Goal: Task Accomplishment & Management: Complete application form

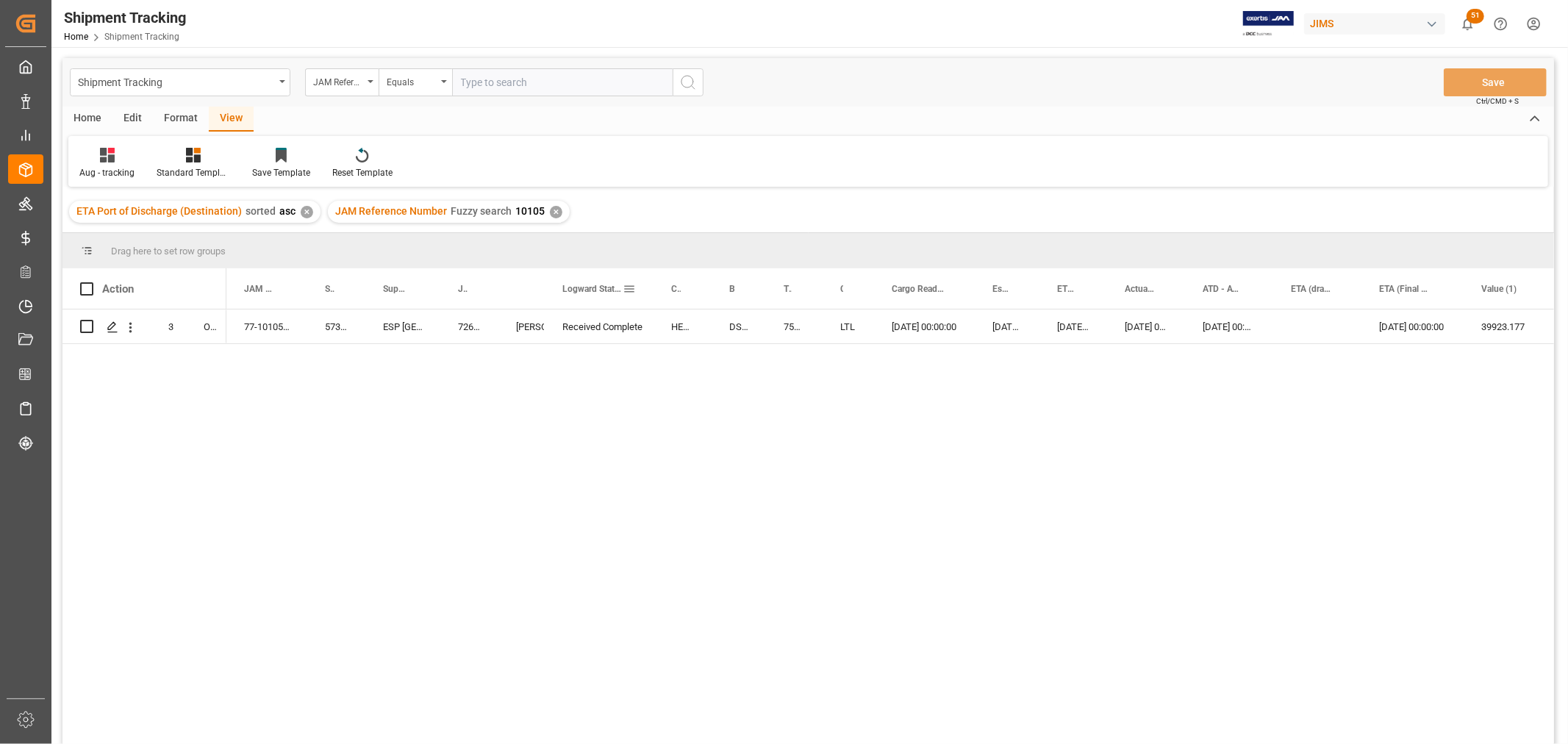
scroll to position [54, 0]
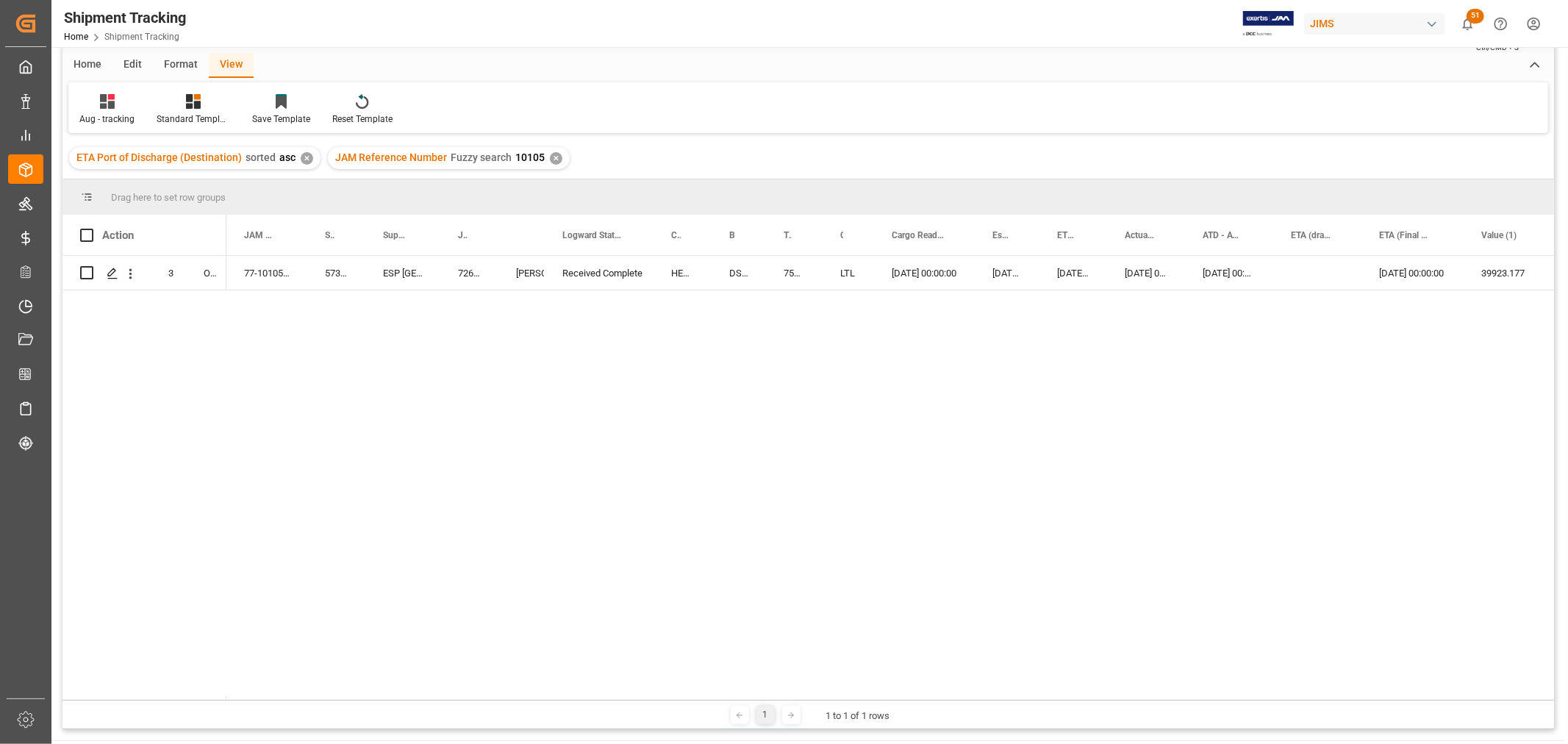
click at [551, 156] on div "✕" at bounding box center [555, 158] width 12 height 12
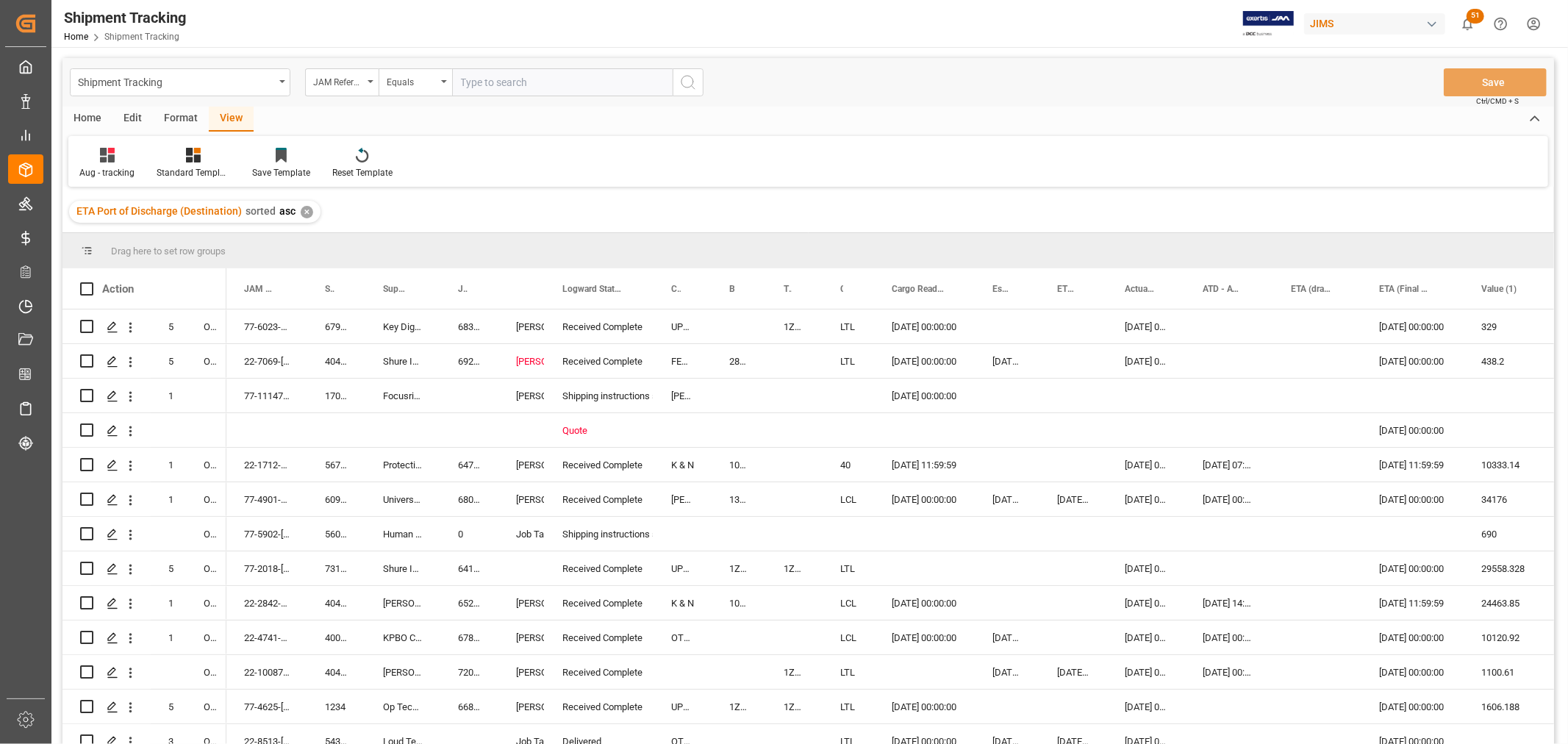
click at [501, 78] on input "text" at bounding box center [562, 83] width 221 height 28
click at [440, 83] on div "Equals" at bounding box center [415, 83] width 74 height 28
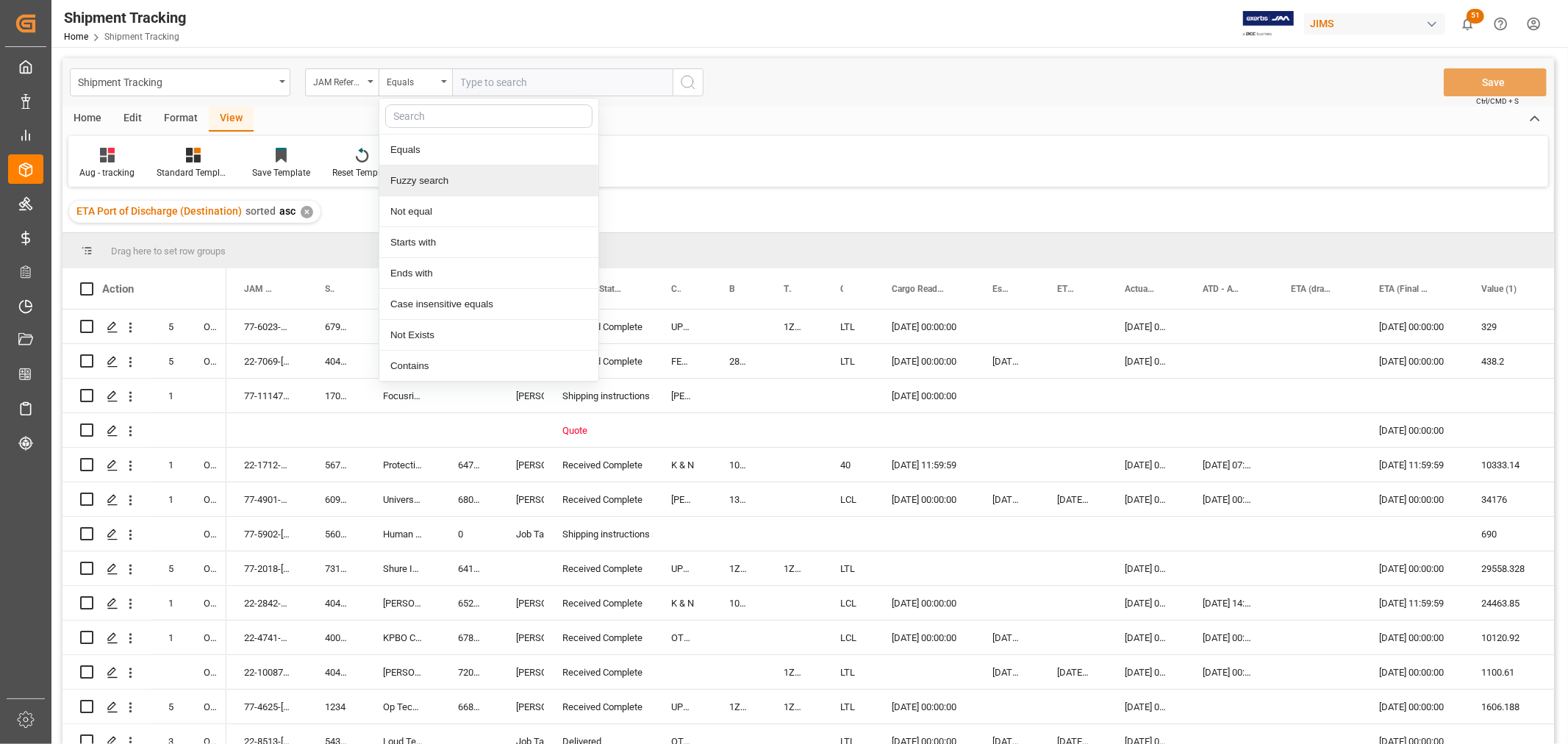
click at [443, 174] on div "Fuzzy search" at bounding box center [488, 180] width 219 height 31
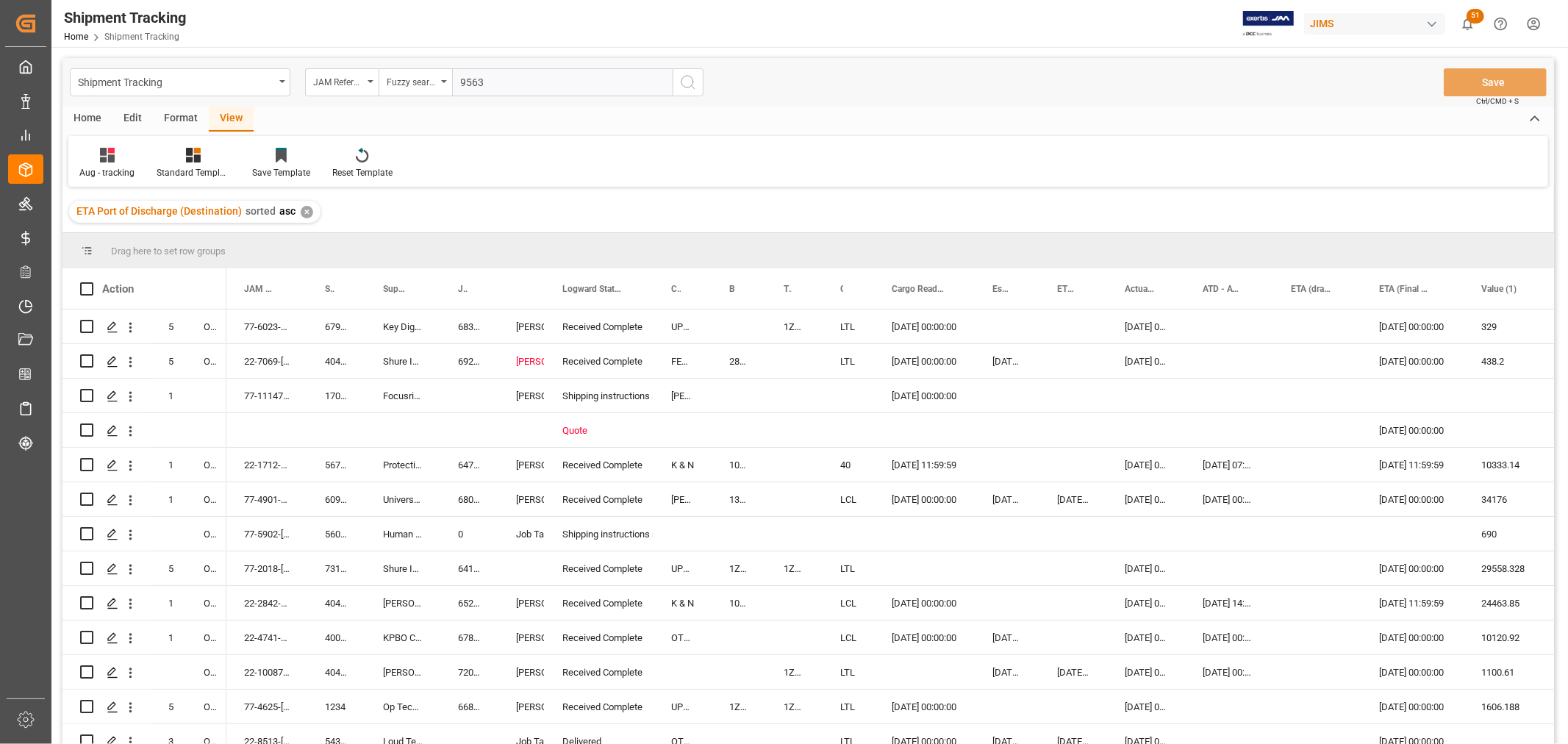
type input "9563"
click at [694, 84] on icon "search button" at bounding box center [687, 82] width 17 height 17
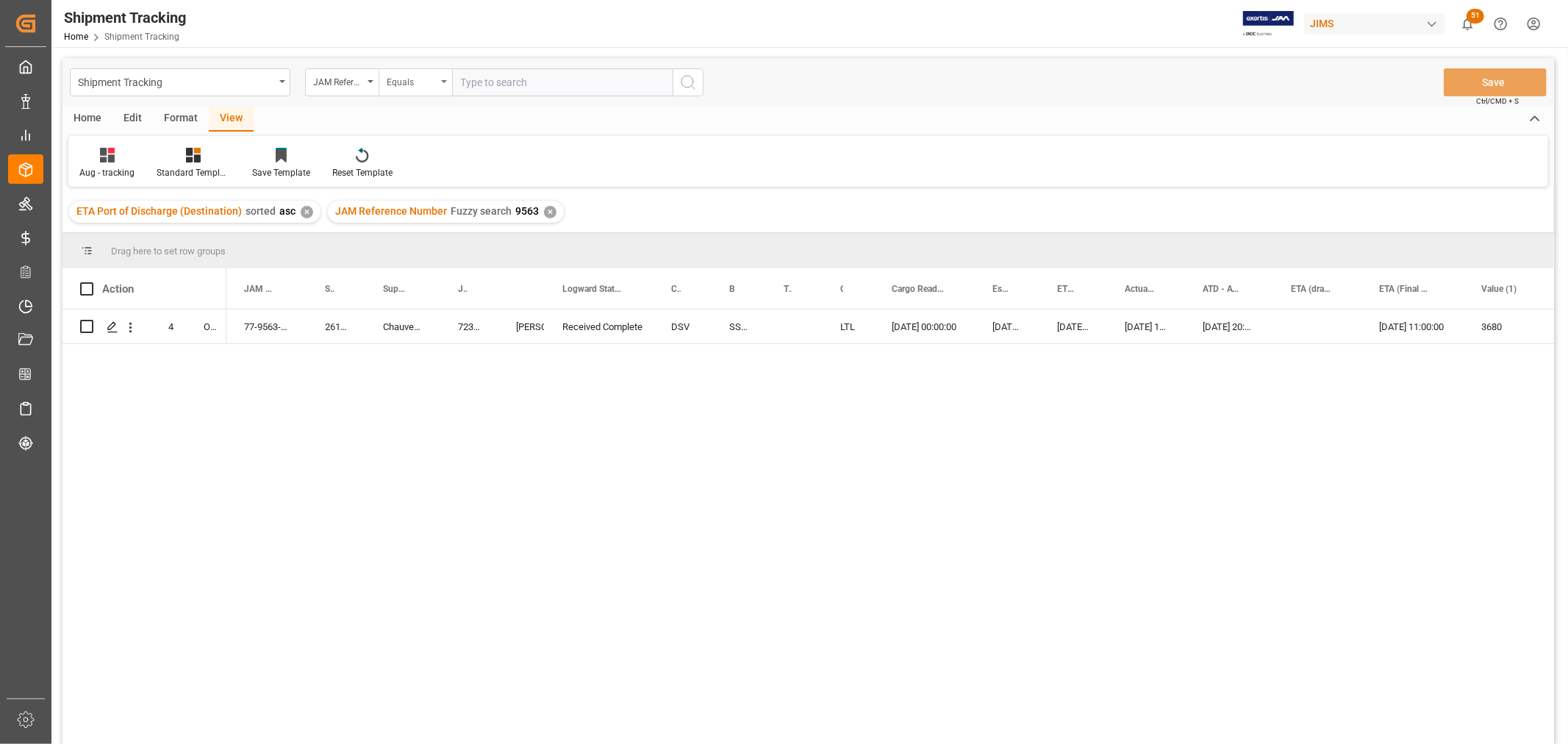
click at [444, 77] on div "Equals" at bounding box center [415, 83] width 74 height 28
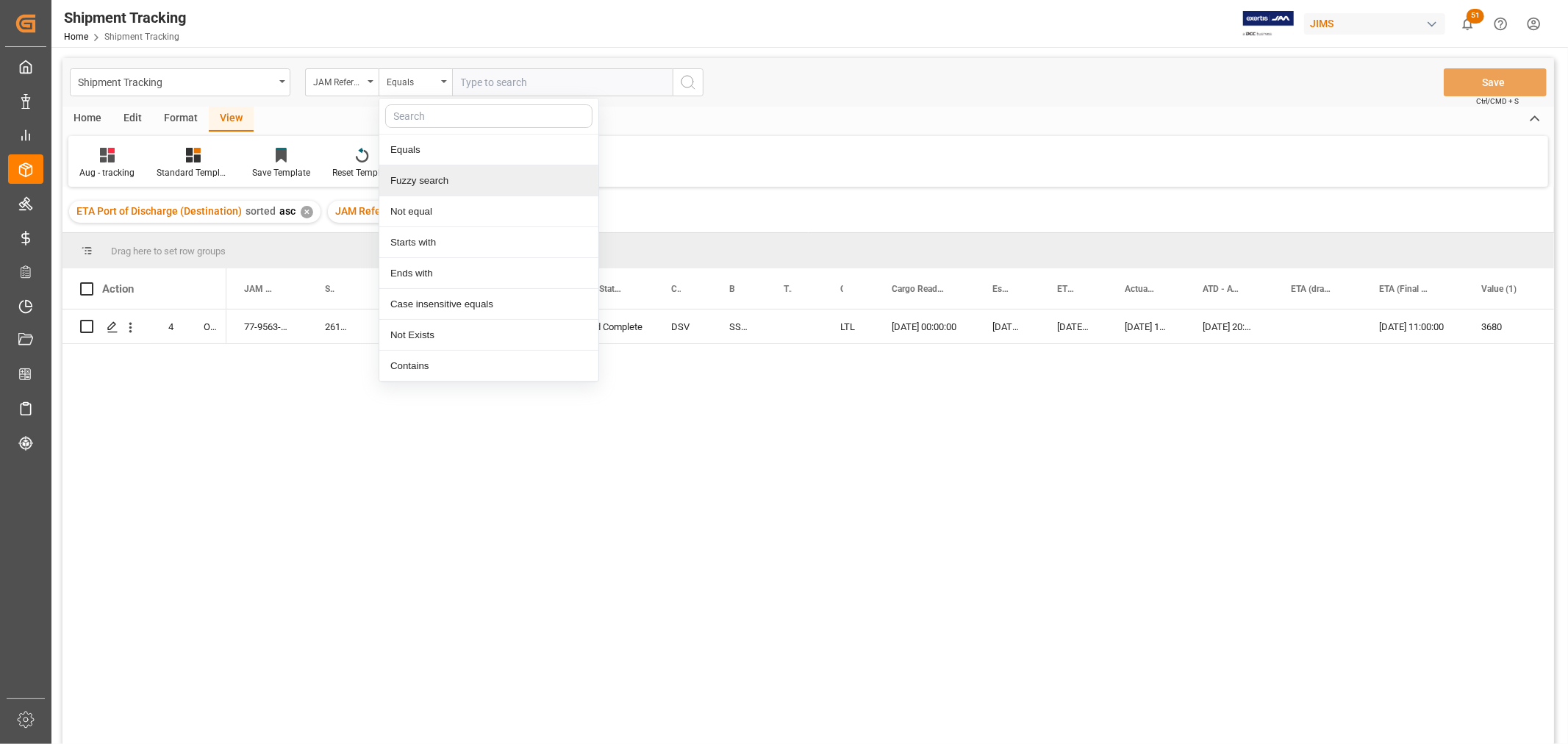
click at [429, 184] on div "Fuzzy search" at bounding box center [488, 180] width 219 height 31
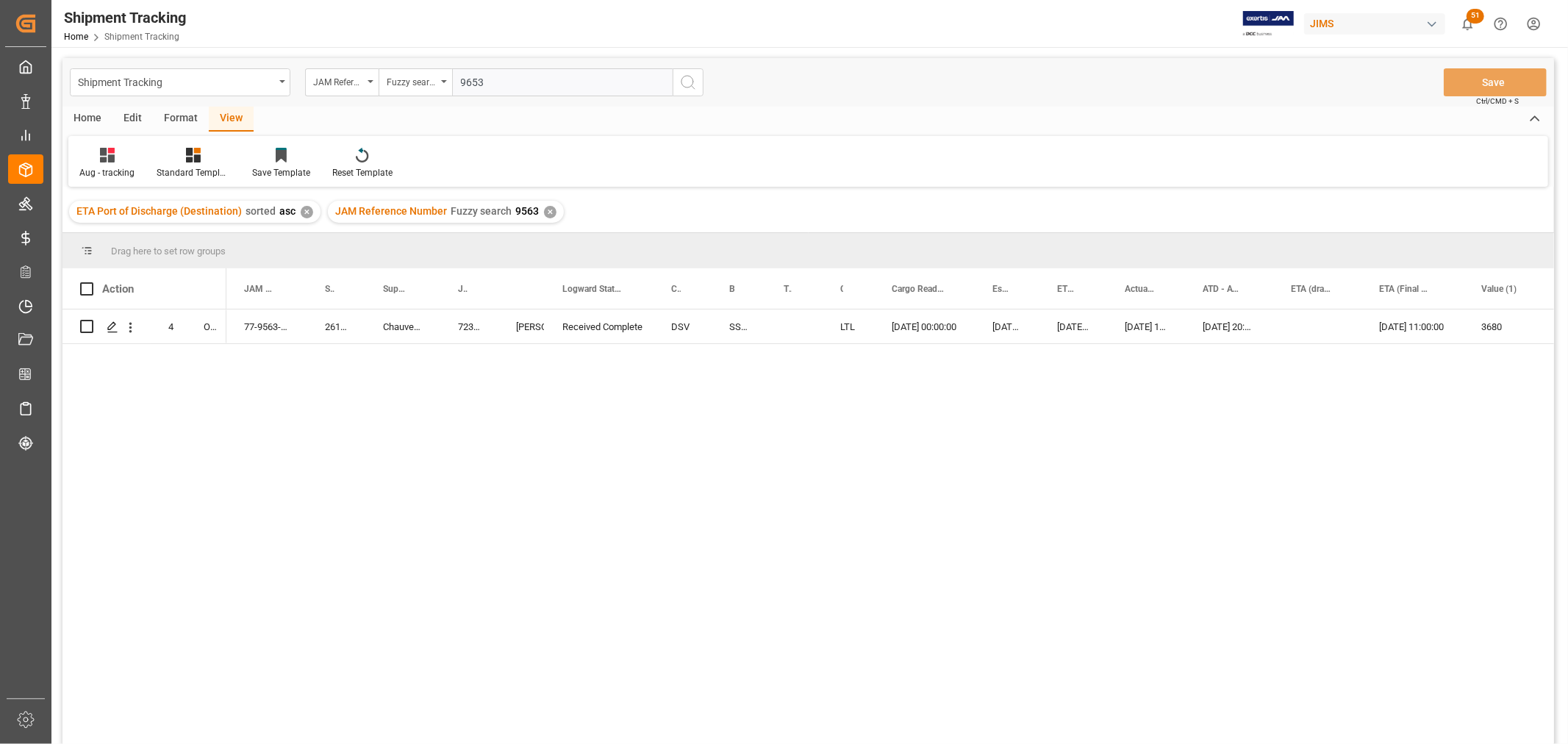
type input "9653"
click at [687, 79] on icon "search button" at bounding box center [687, 82] width 17 height 17
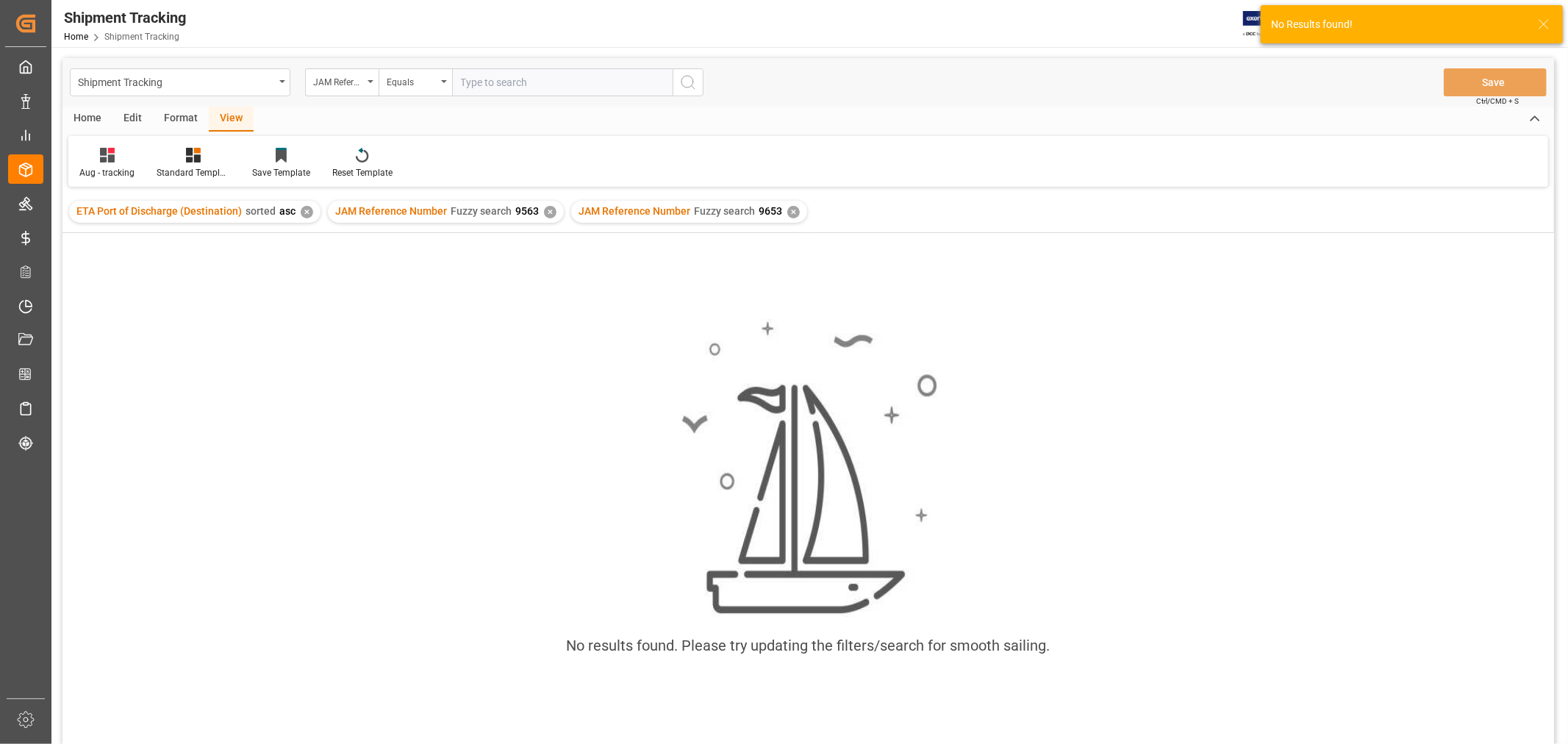
click at [544, 210] on div "✕" at bounding box center [549, 212] width 12 height 12
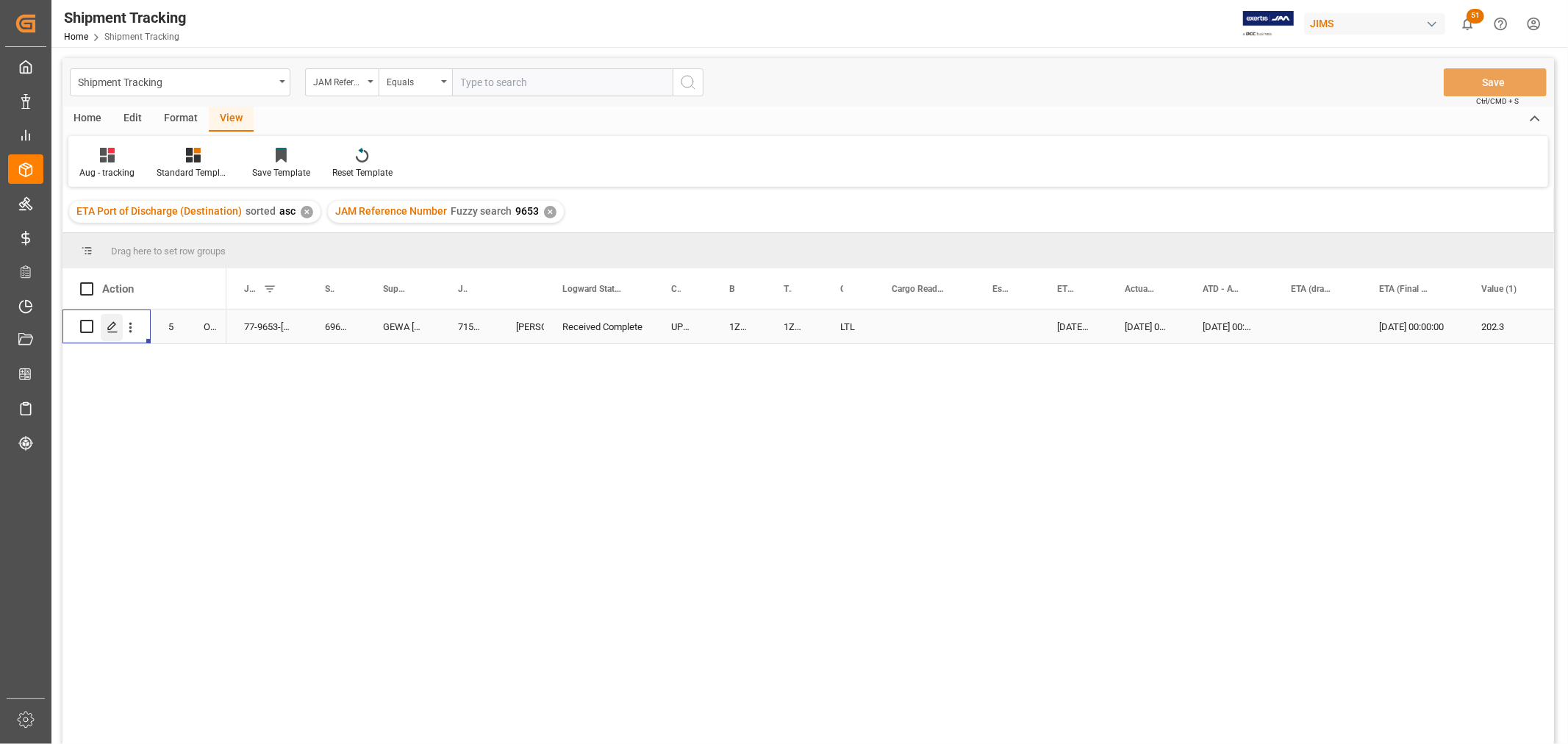
click at [105, 327] on div "Press SPACE to select this row." at bounding box center [112, 327] width 22 height 27
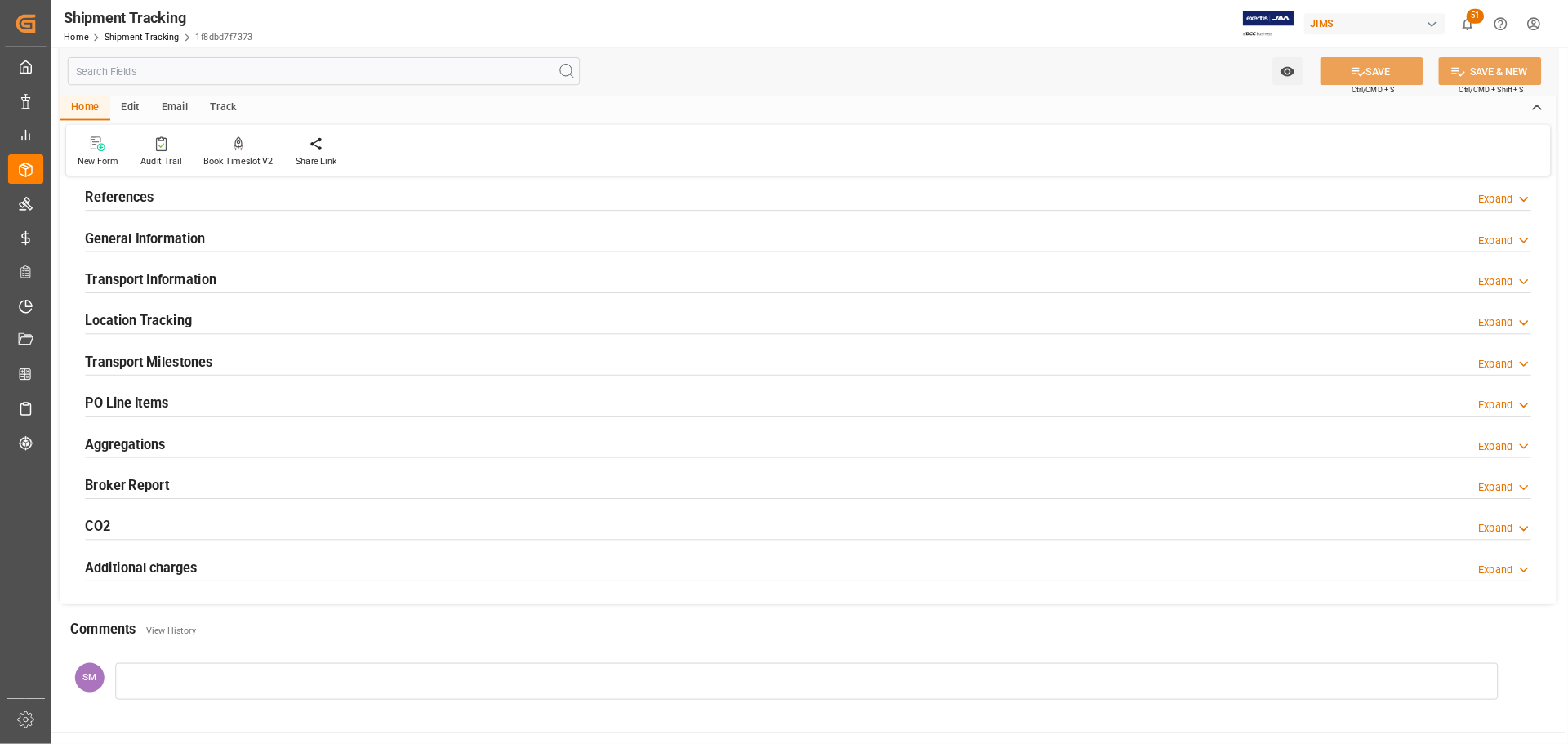
scroll to position [91, 0]
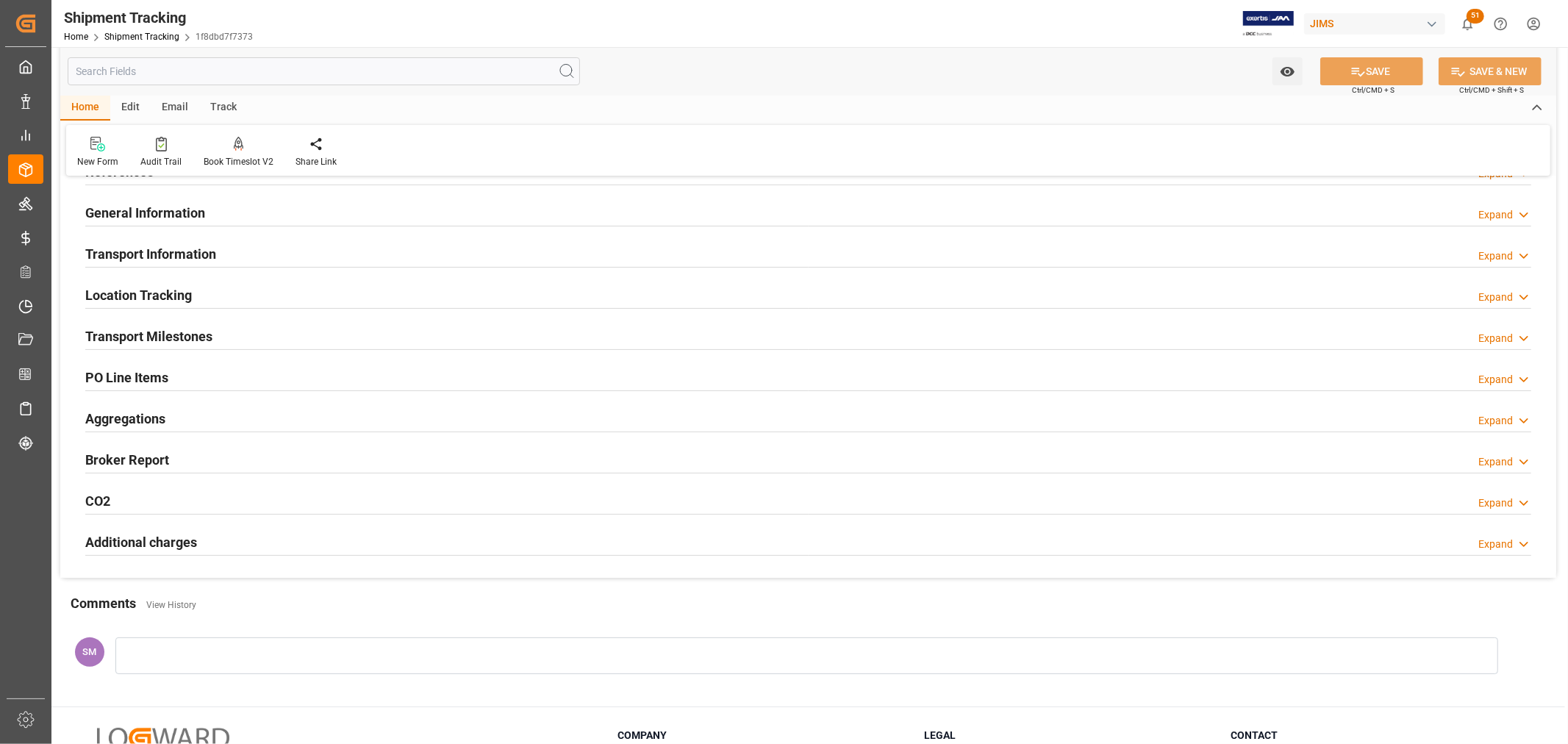
click at [145, 376] on h2 "PO Line Items" at bounding box center [126, 378] width 83 height 20
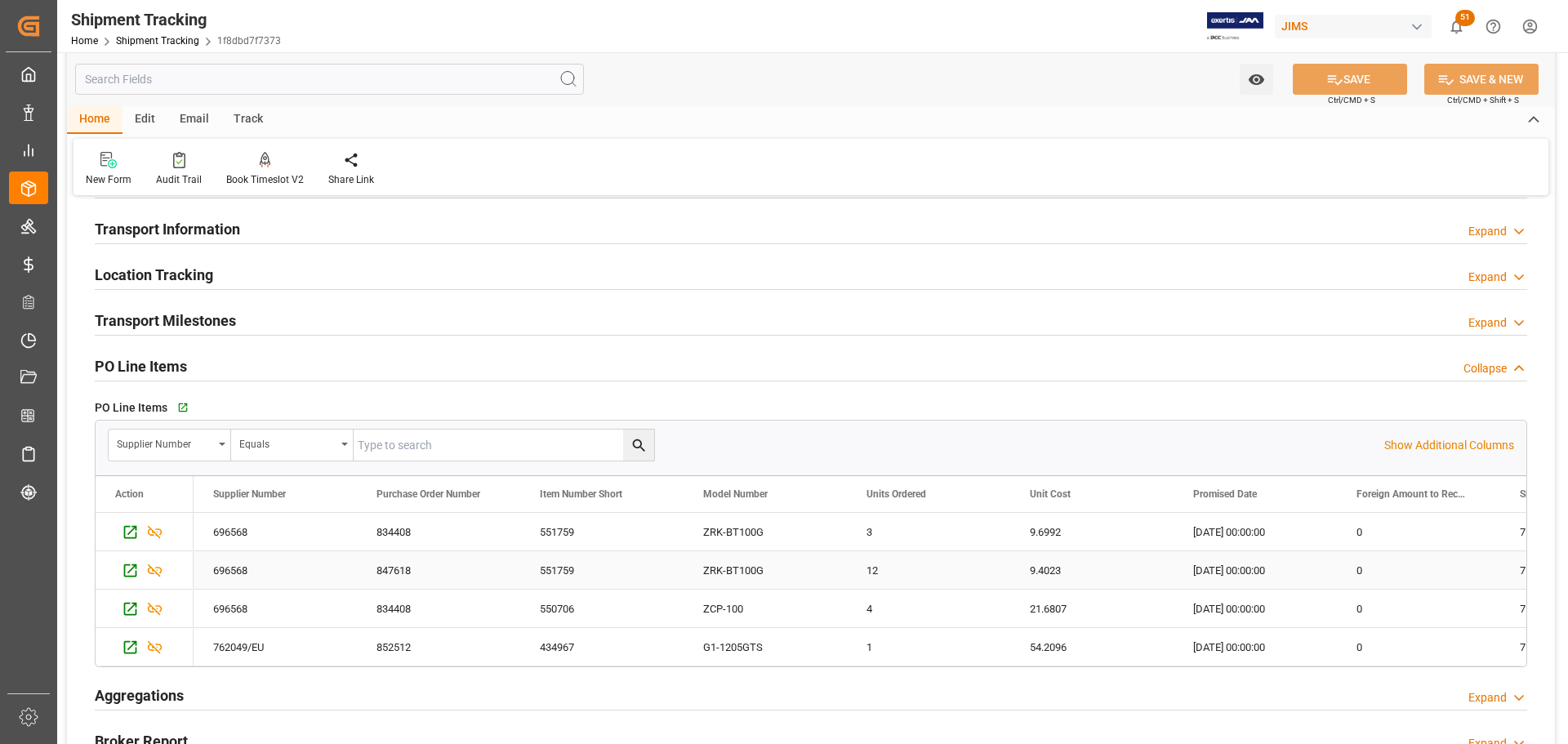
scroll to position [173, 0]
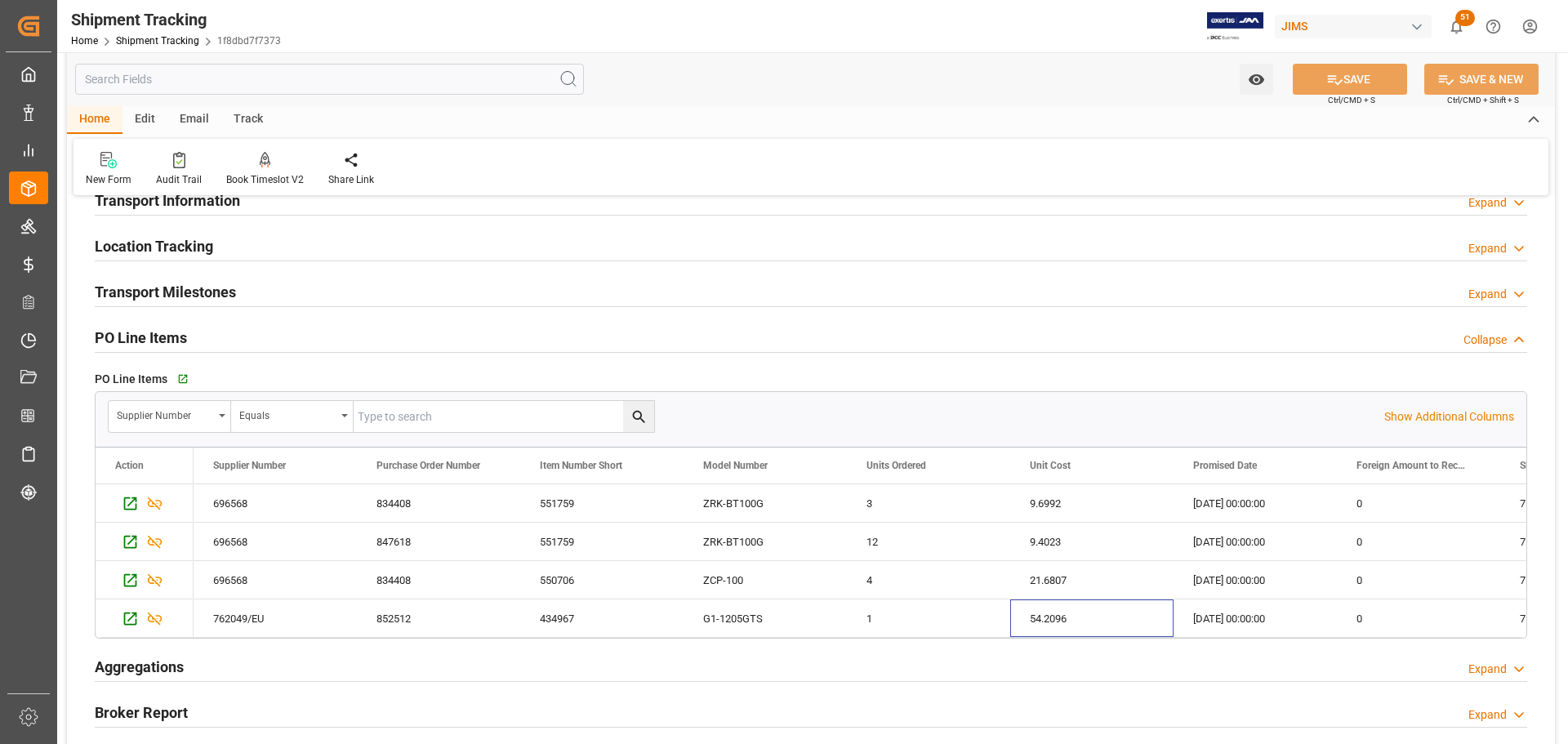
drag, startPoint x: 1060, startPoint y: 634, endPoint x: 1134, endPoint y: 640, distance: 74.2
click at [1134, 640] on div "PO Line Items   Go to Purchase Order Line Item Grid Supplier Number Equals Show…" at bounding box center [811, 502] width 1455 height 284
click at [954, 652] on div "Aggregations Expand" at bounding box center [811, 666] width 1432 height 31
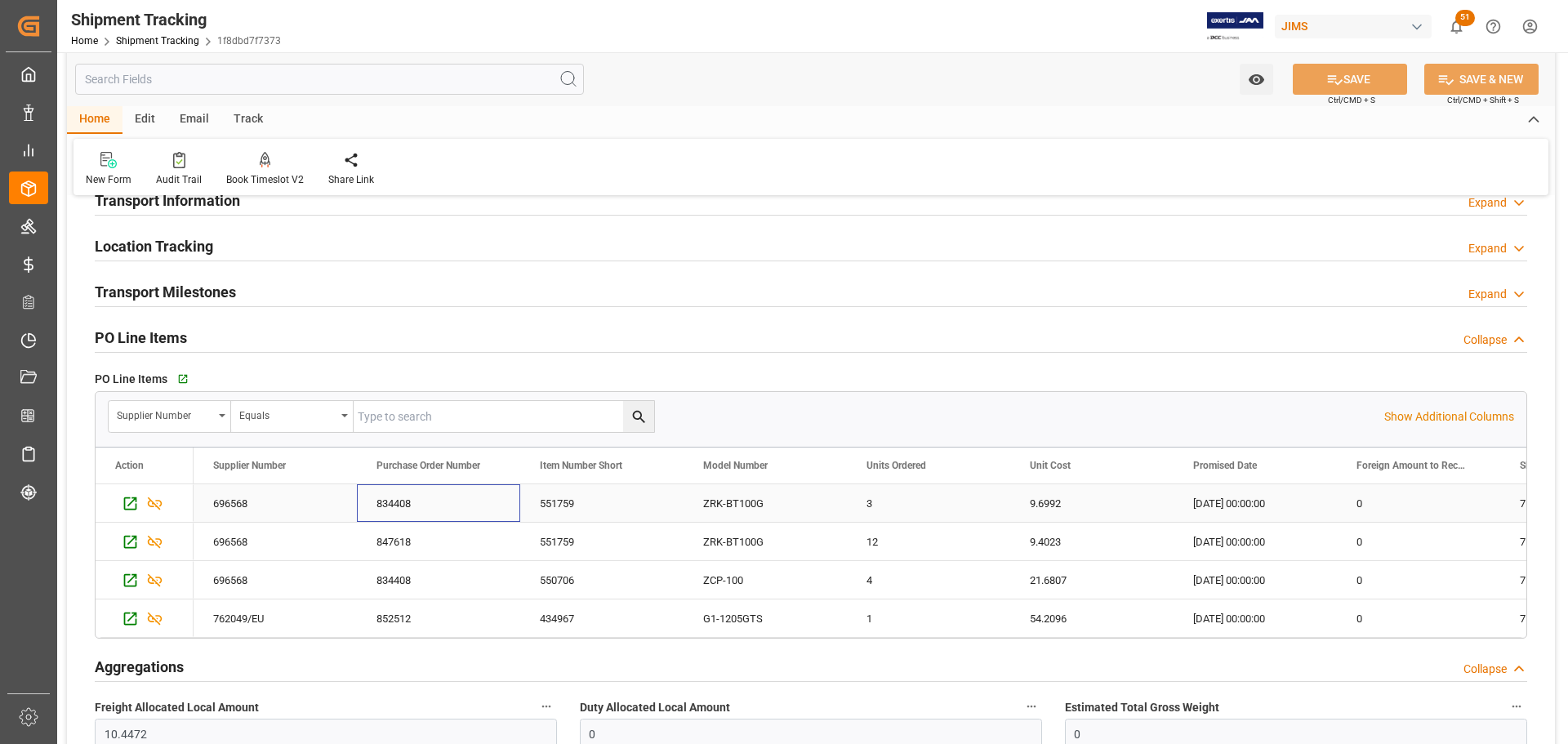
click at [389, 499] on div "834408" at bounding box center [439, 503] width 163 height 38
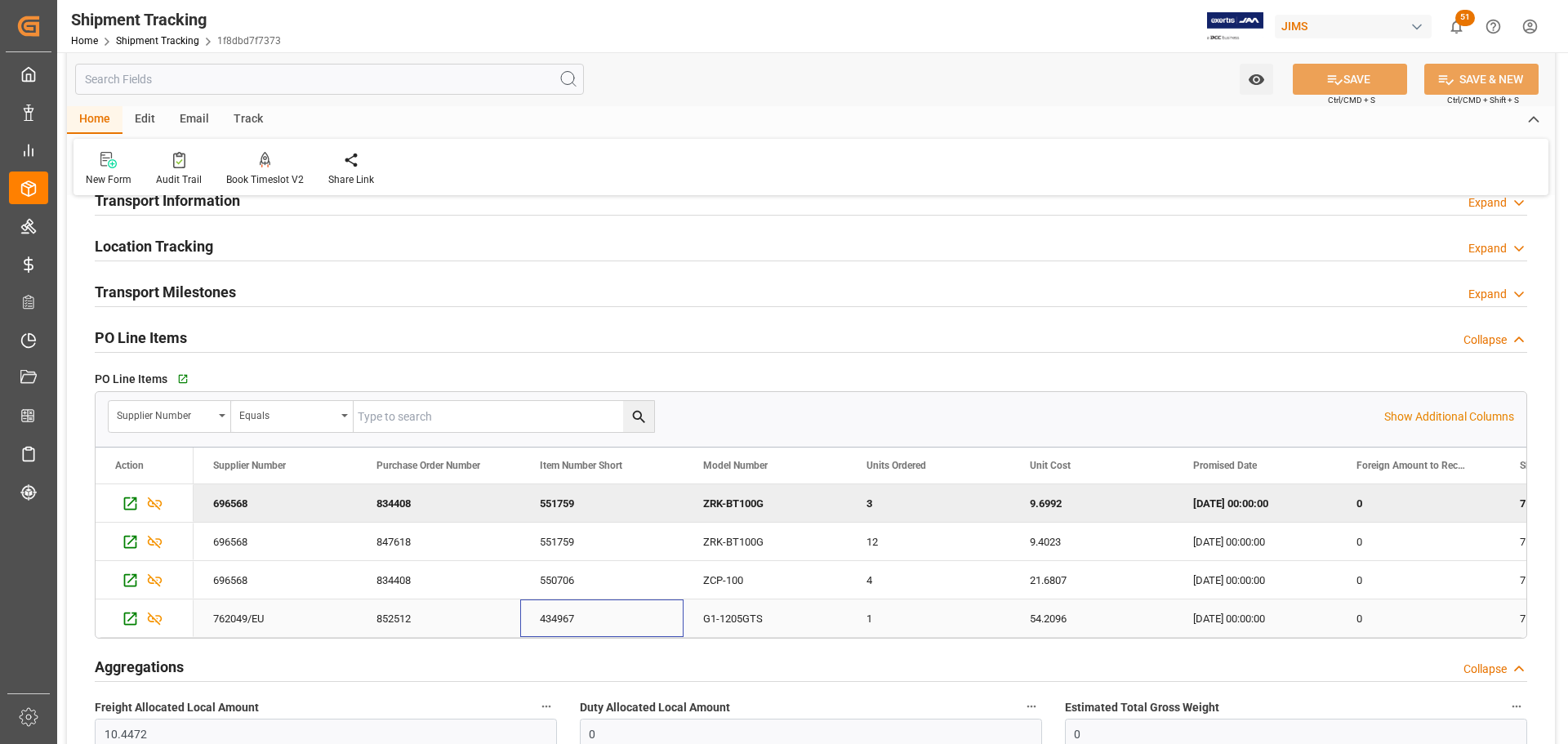
click at [633, 632] on div "434967" at bounding box center [602, 618] width 163 height 38
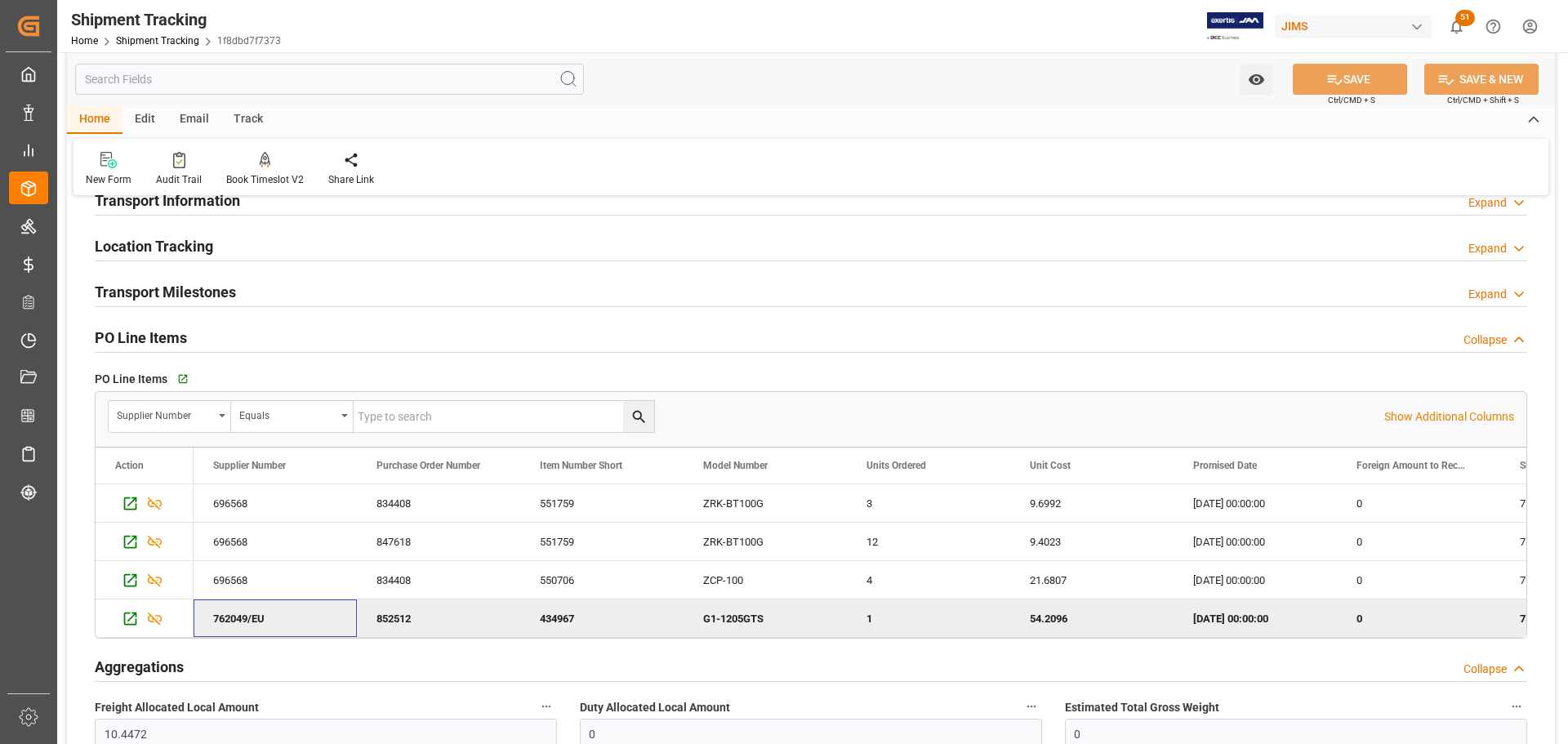
click at [297, 617] on div "762049/EU" at bounding box center [275, 618] width 163 height 38
click at [1463, 418] on p "Show Additional Columns" at bounding box center [1449, 417] width 129 height 17
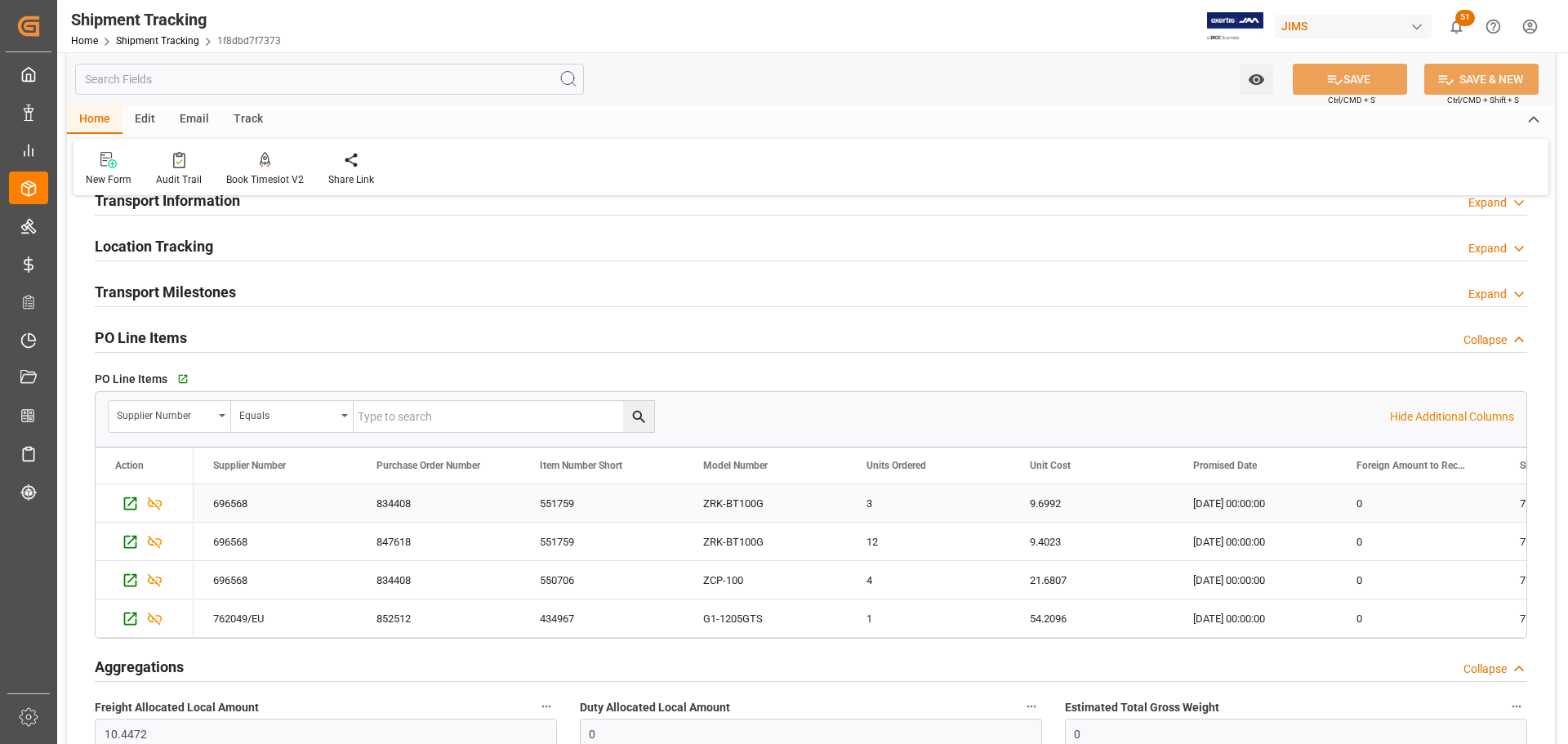
click at [1400, 507] on div "0" at bounding box center [1418, 503] width 163 height 38
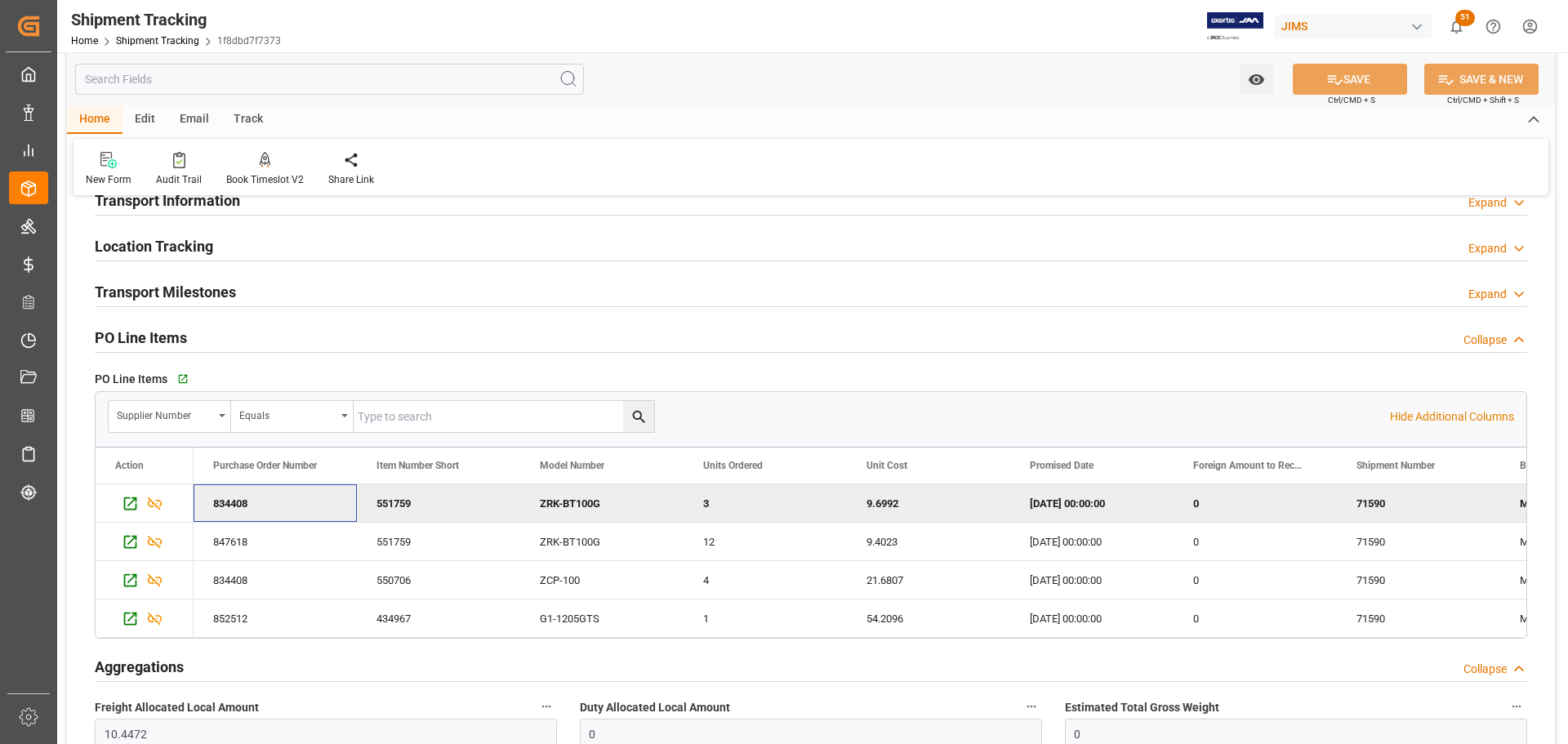
scroll to position [0, 0]
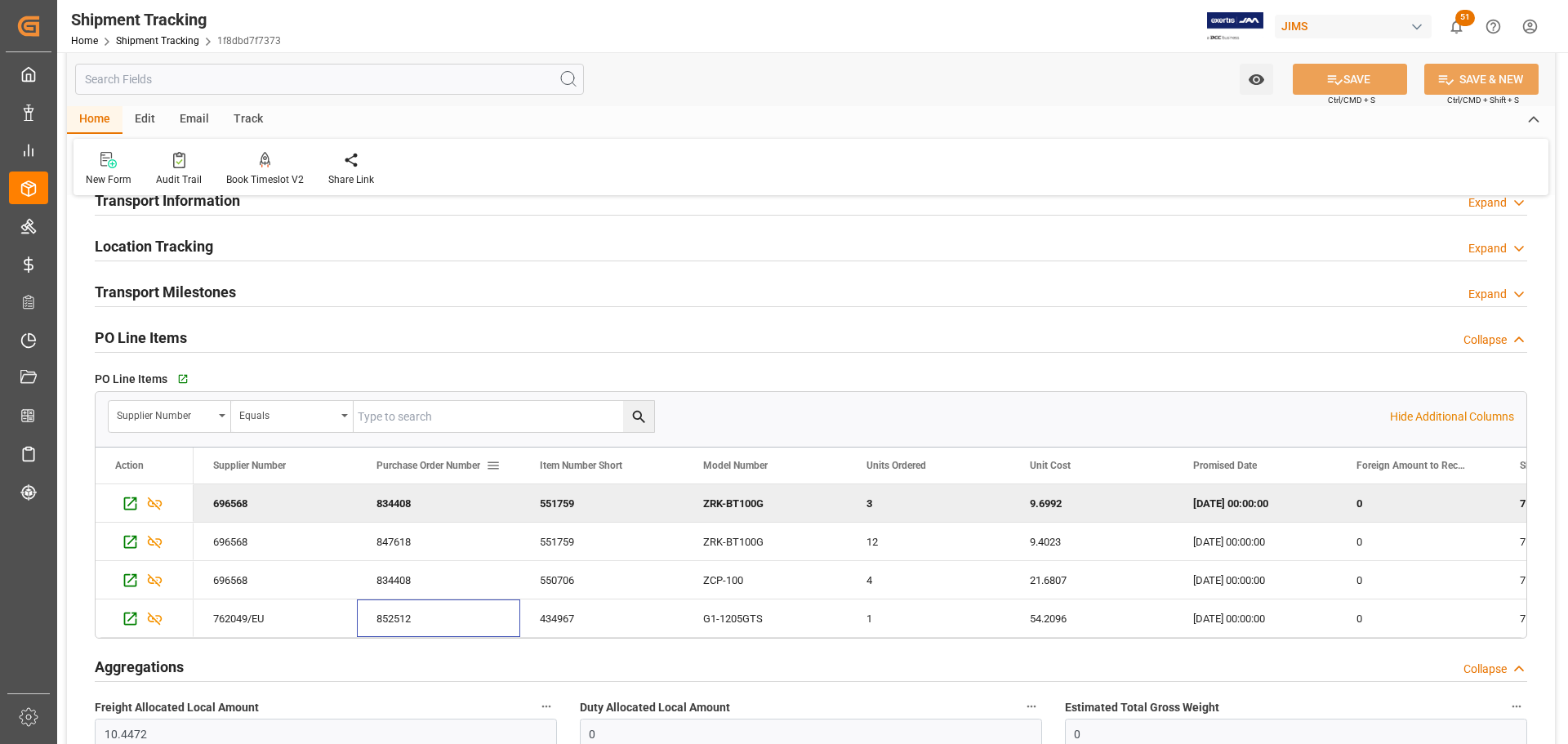
drag, startPoint x: 416, startPoint y: 620, endPoint x: 430, endPoint y: 476, distance: 144.7
click at [430, 476] on div "Action Branch Plant Shipment Number Foreign Amount to Receive" at bounding box center [811, 543] width 1431 height 190
click at [180, 378] on icon "button" at bounding box center [181, 379] width 14 height 14
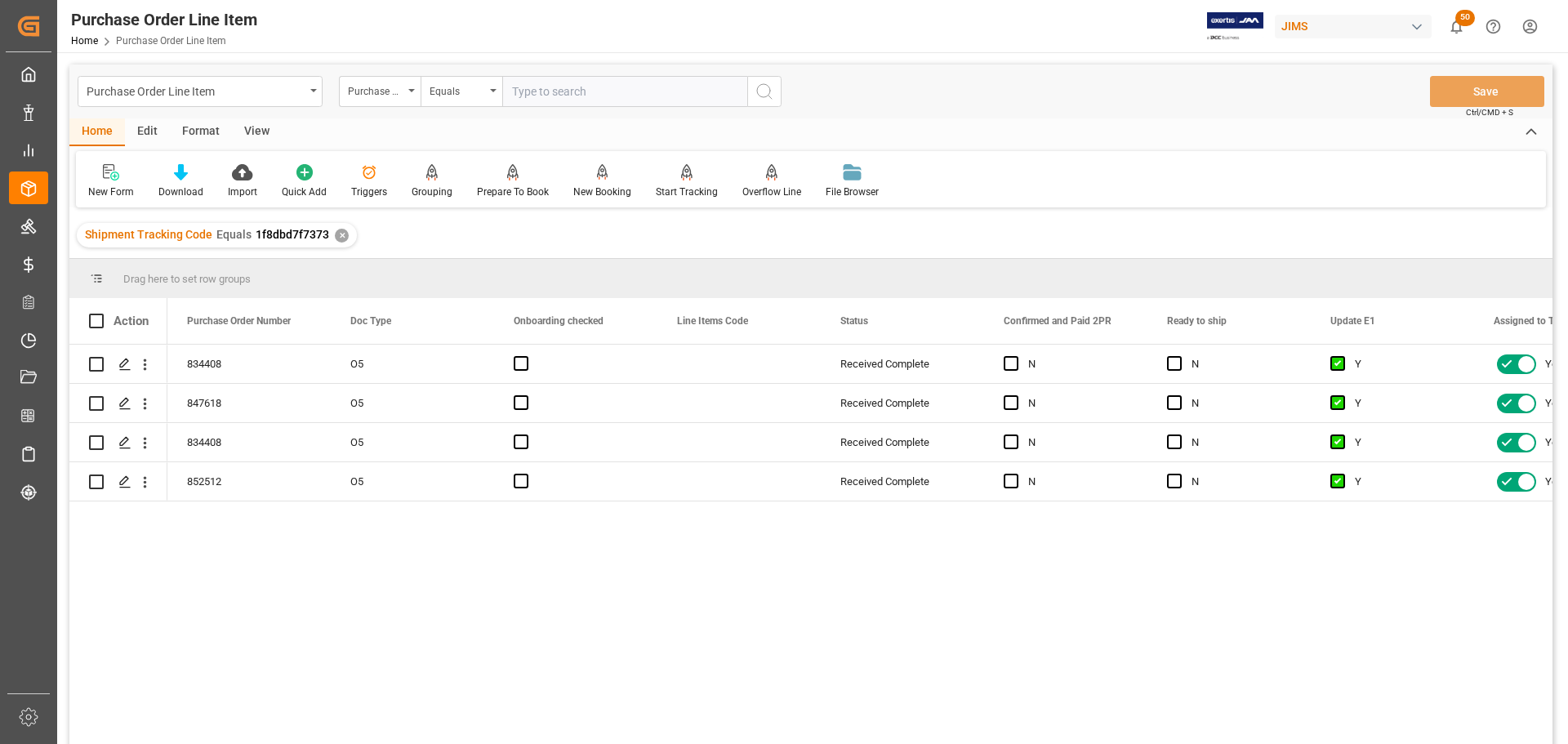
click at [254, 118] on div "Purchase Order Line Item Purchase Order Number Equals Save Ctrl/CMD + S" at bounding box center [812, 91] width 1484 height 54
click at [253, 125] on div "View" at bounding box center [257, 132] width 50 height 28
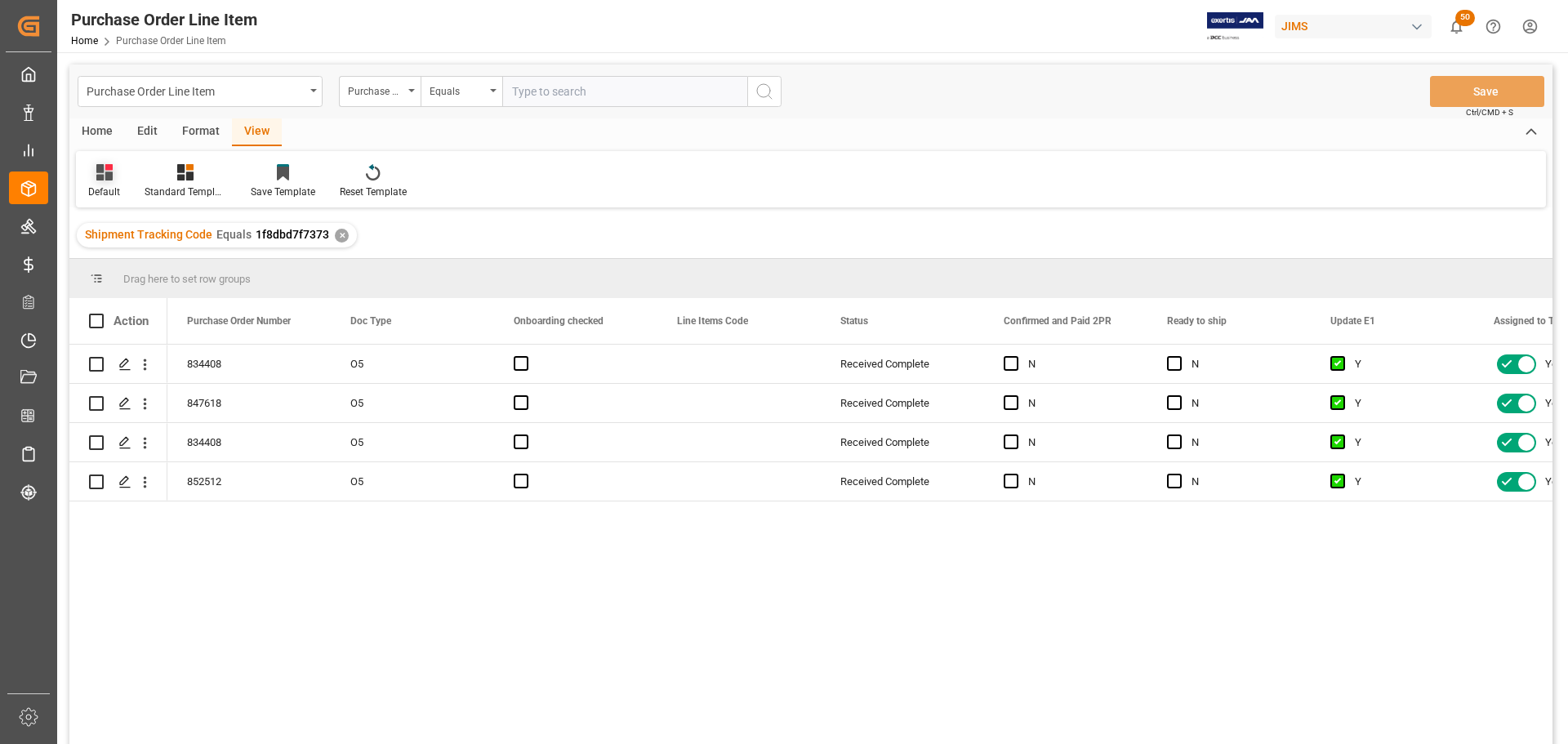
click at [99, 182] on div "Default" at bounding box center [104, 181] width 56 height 36
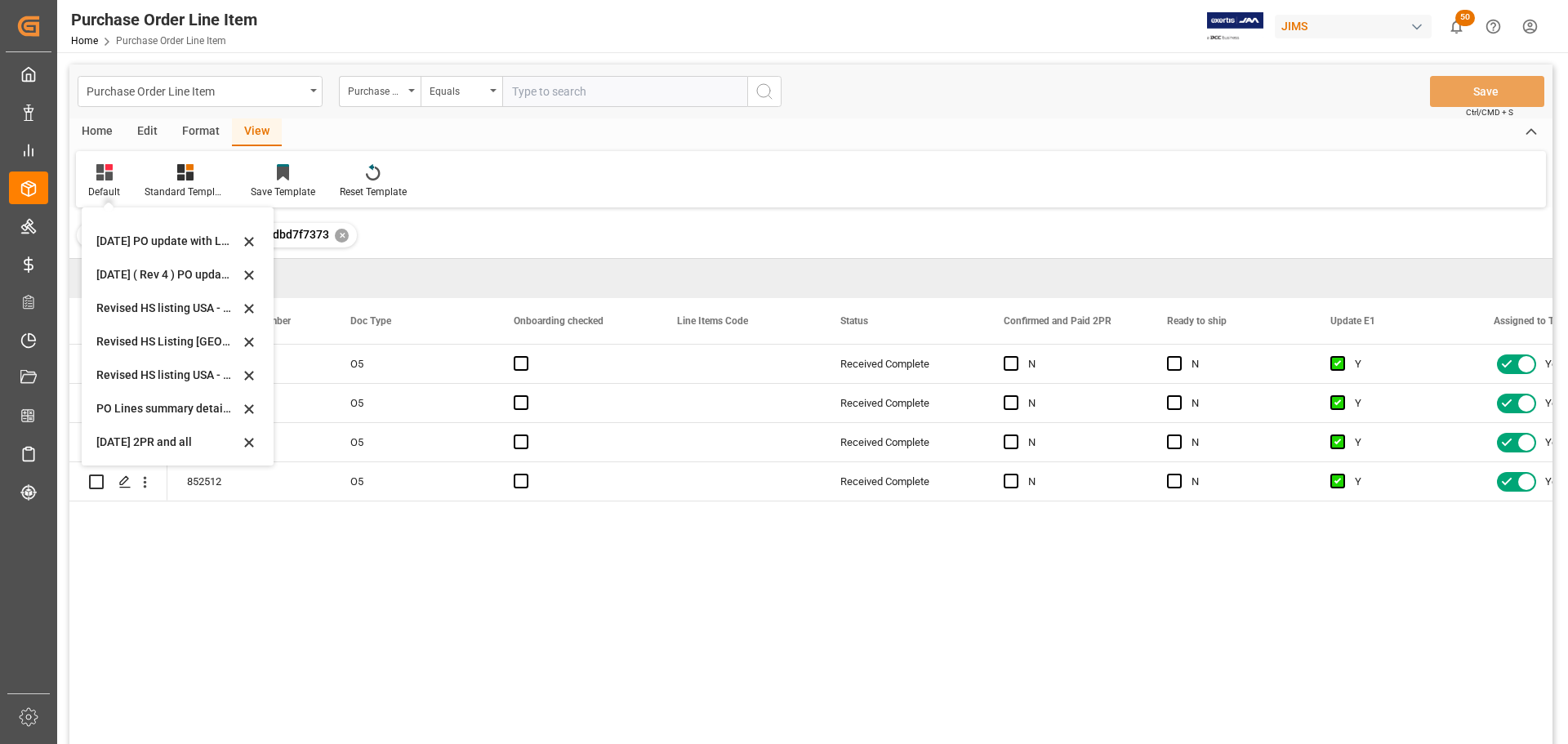
scroll to position [82, 0]
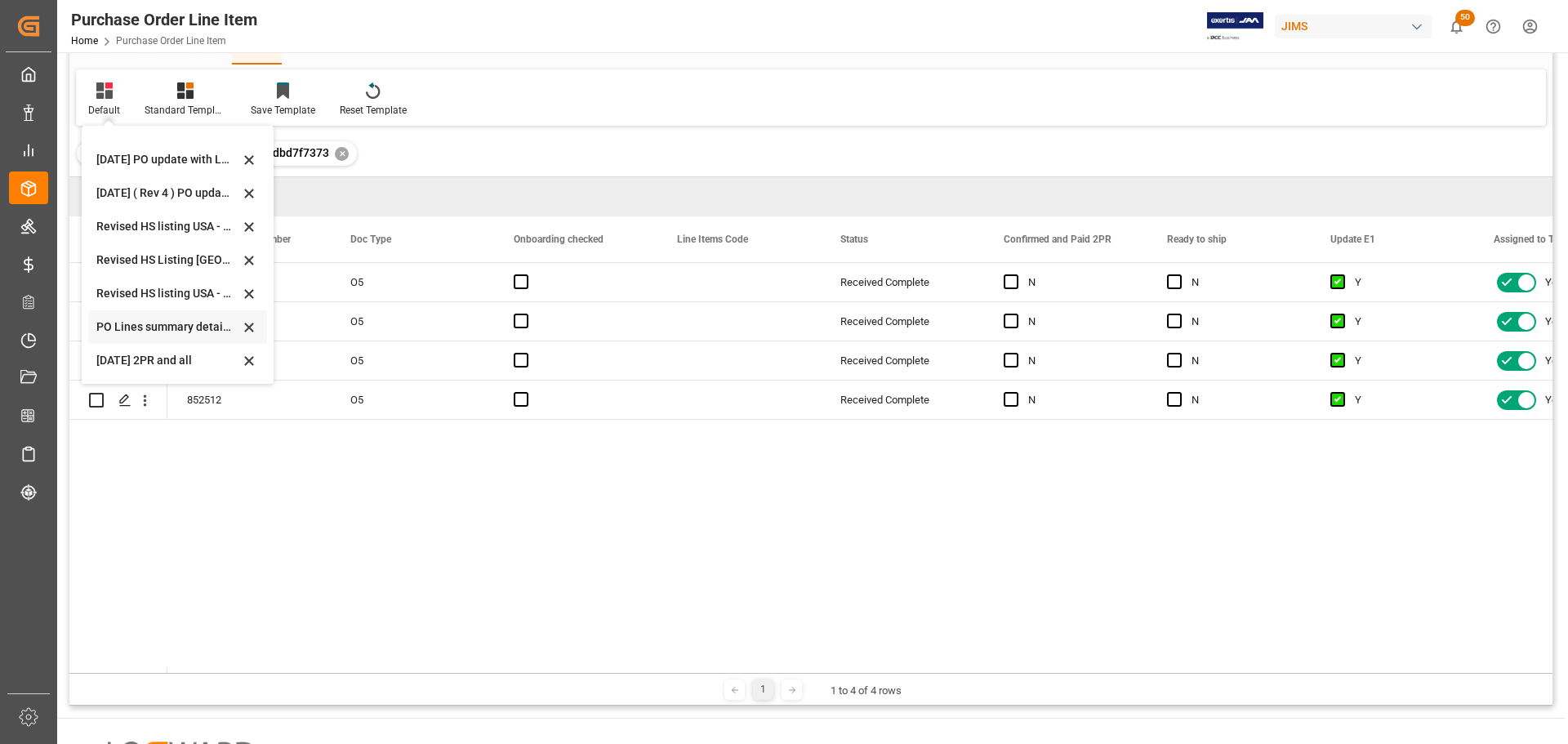
click at [107, 323] on div "PO Lines summary details [DATE]" at bounding box center [168, 327] width 143 height 17
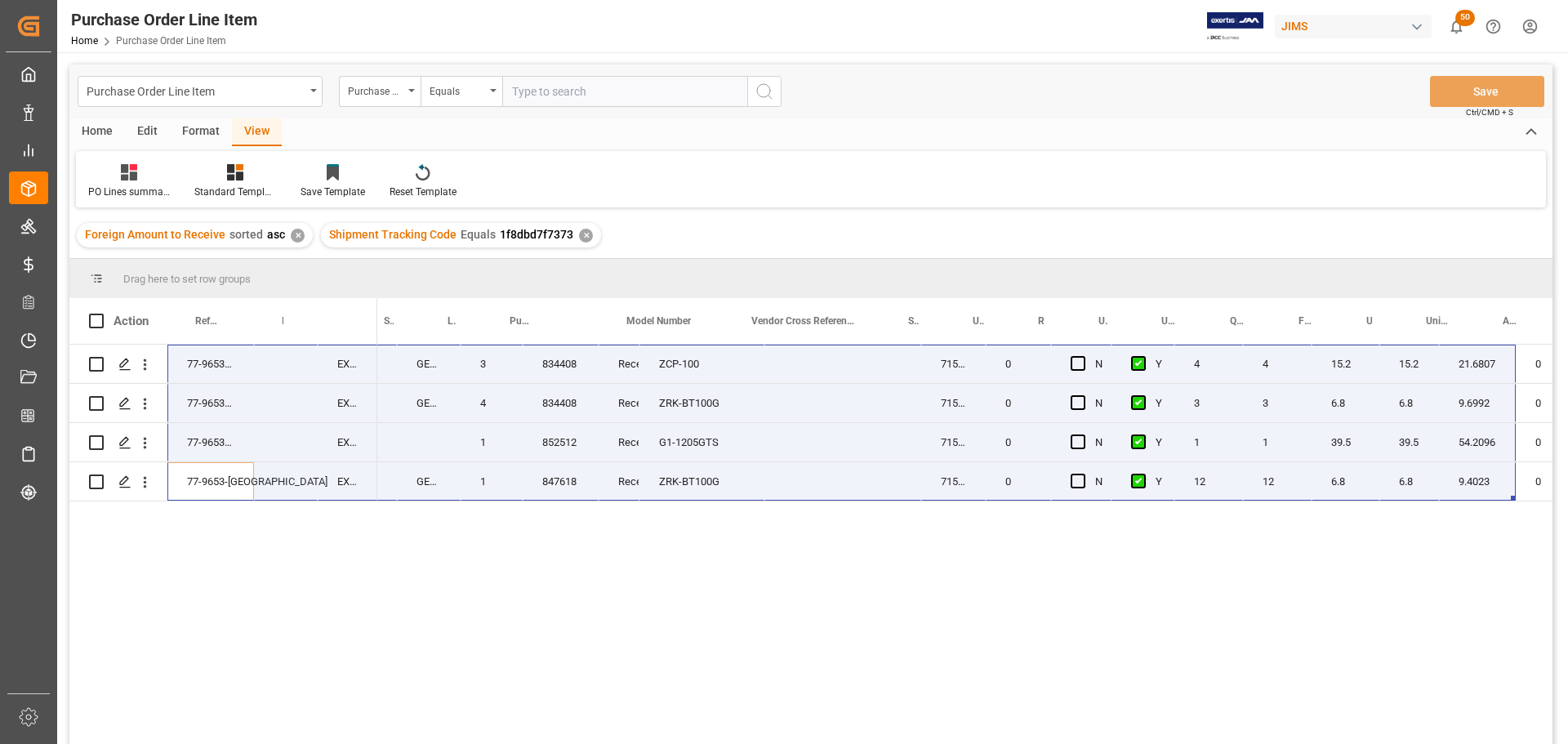
scroll to position [0, 229]
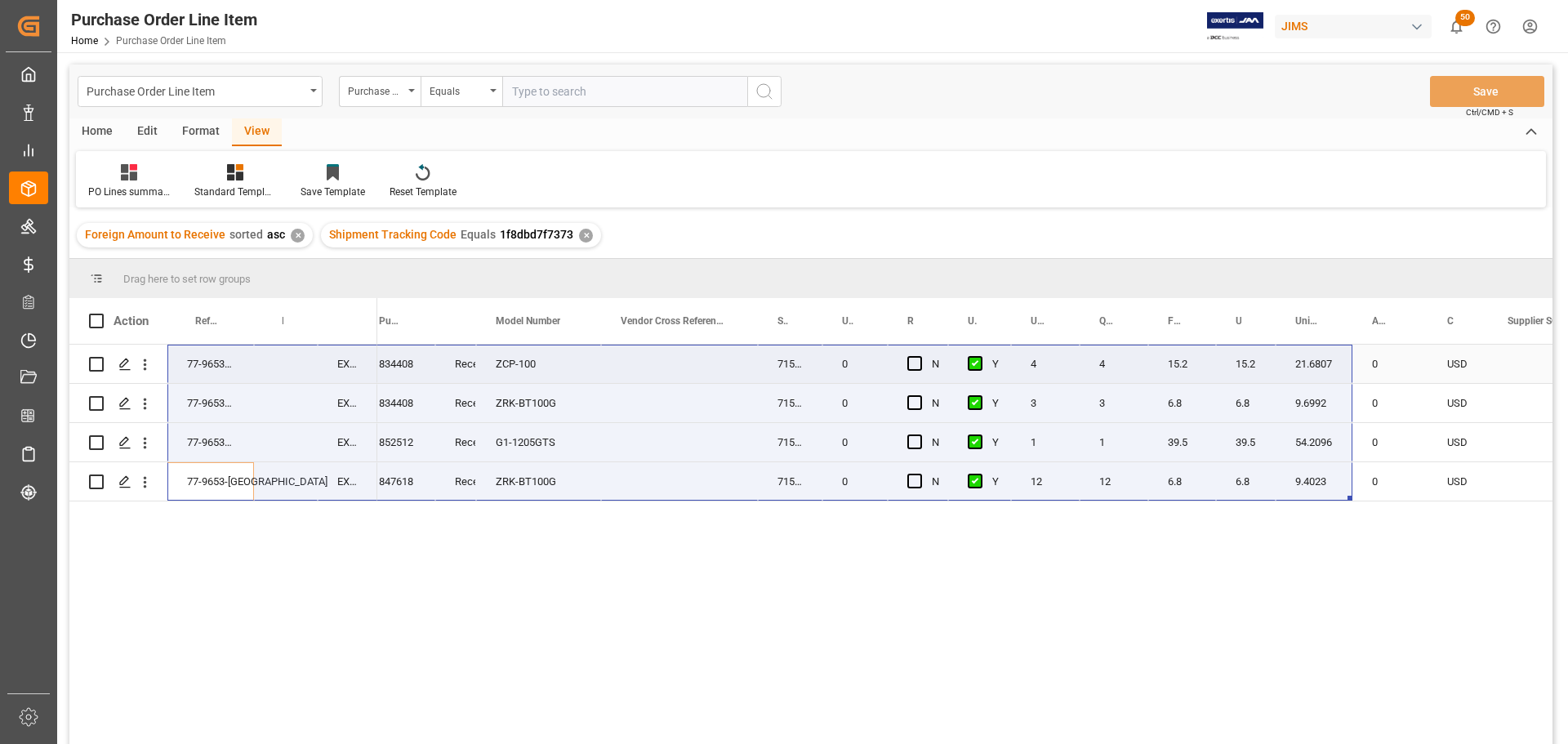
drag, startPoint x: 207, startPoint y: 495, endPoint x: 1277, endPoint y: 367, distance: 1077.6
click at [1277, 367] on div "77-9653-US EXW Pine Meadow CT US 77-9653-US EXW Pine Meadow CT US 77-9653-US EX…" at bounding box center [812, 547] width 1484 height 404
click at [1032, 474] on div "12" at bounding box center [1045, 482] width 69 height 39
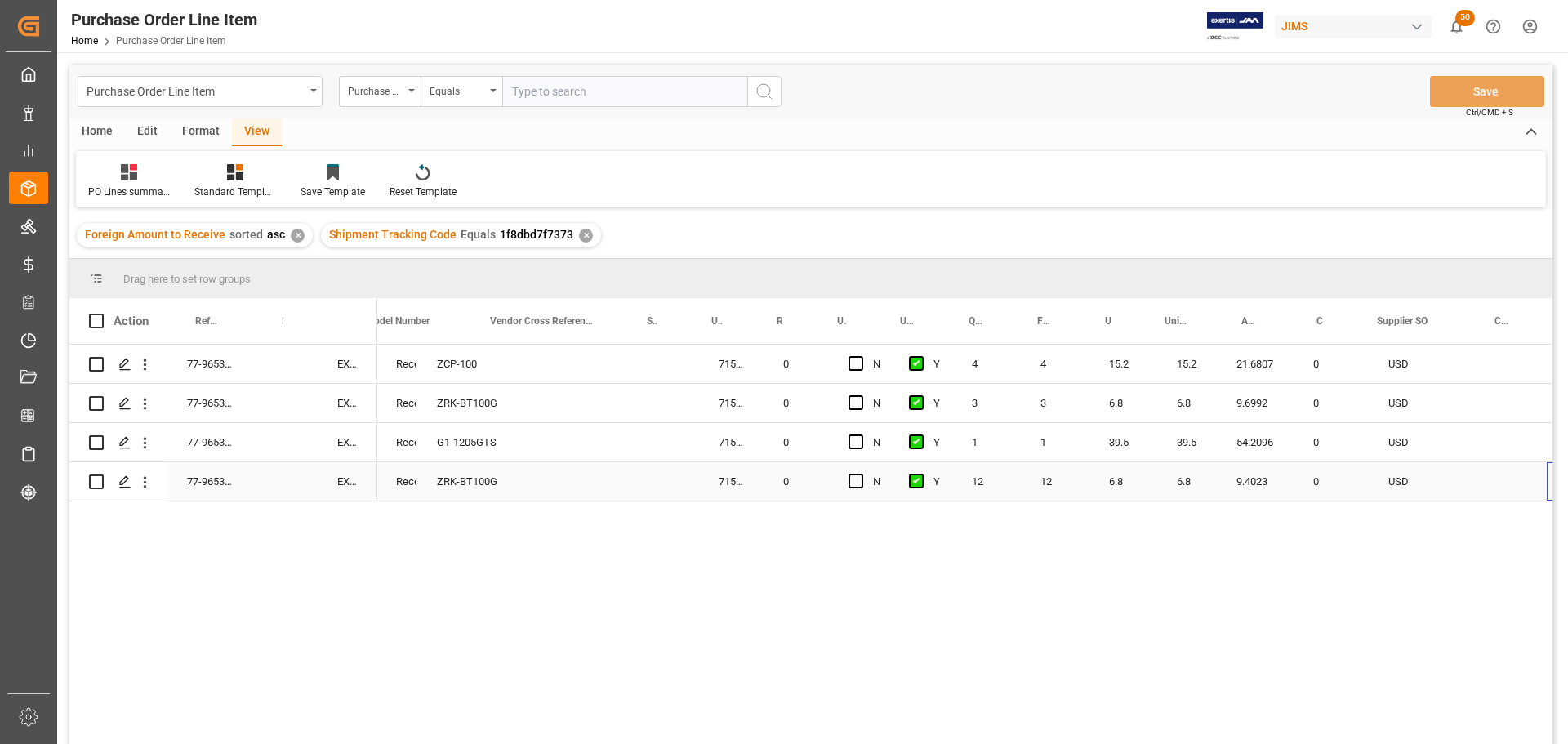
scroll to position [0, 359]
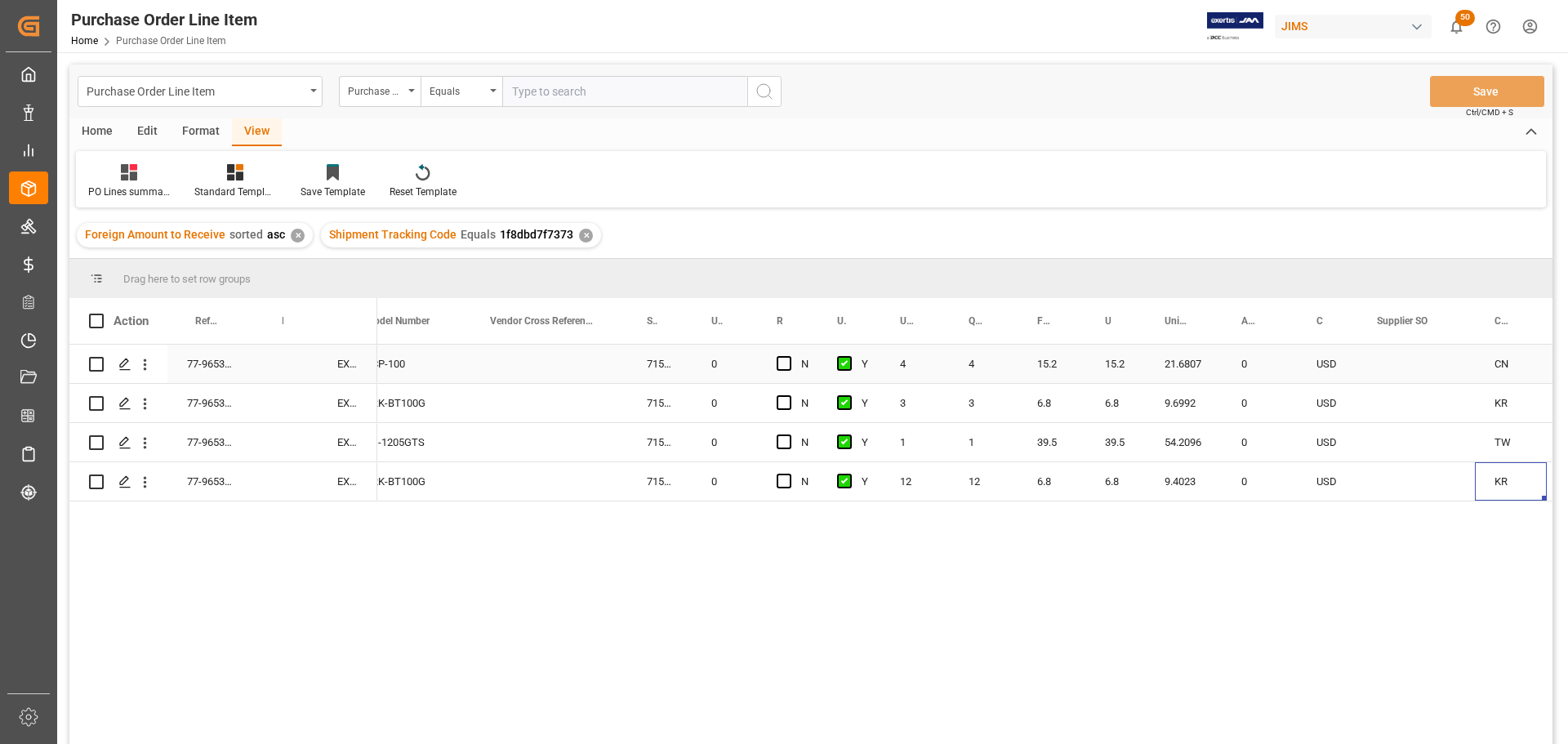
click at [1047, 372] on div "15.2" at bounding box center [1051, 364] width 68 height 39
click at [1148, 482] on div "9.4023" at bounding box center [1183, 482] width 77 height 39
click at [1093, 428] on div "39.5" at bounding box center [1114, 443] width 60 height 39
click at [1033, 361] on div "15.2" at bounding box center [1051, 364] width 68 height 39
click at [549, 479] on div "Press SPACE to select this row." at bounding box center [548, 482] width 157 height 39
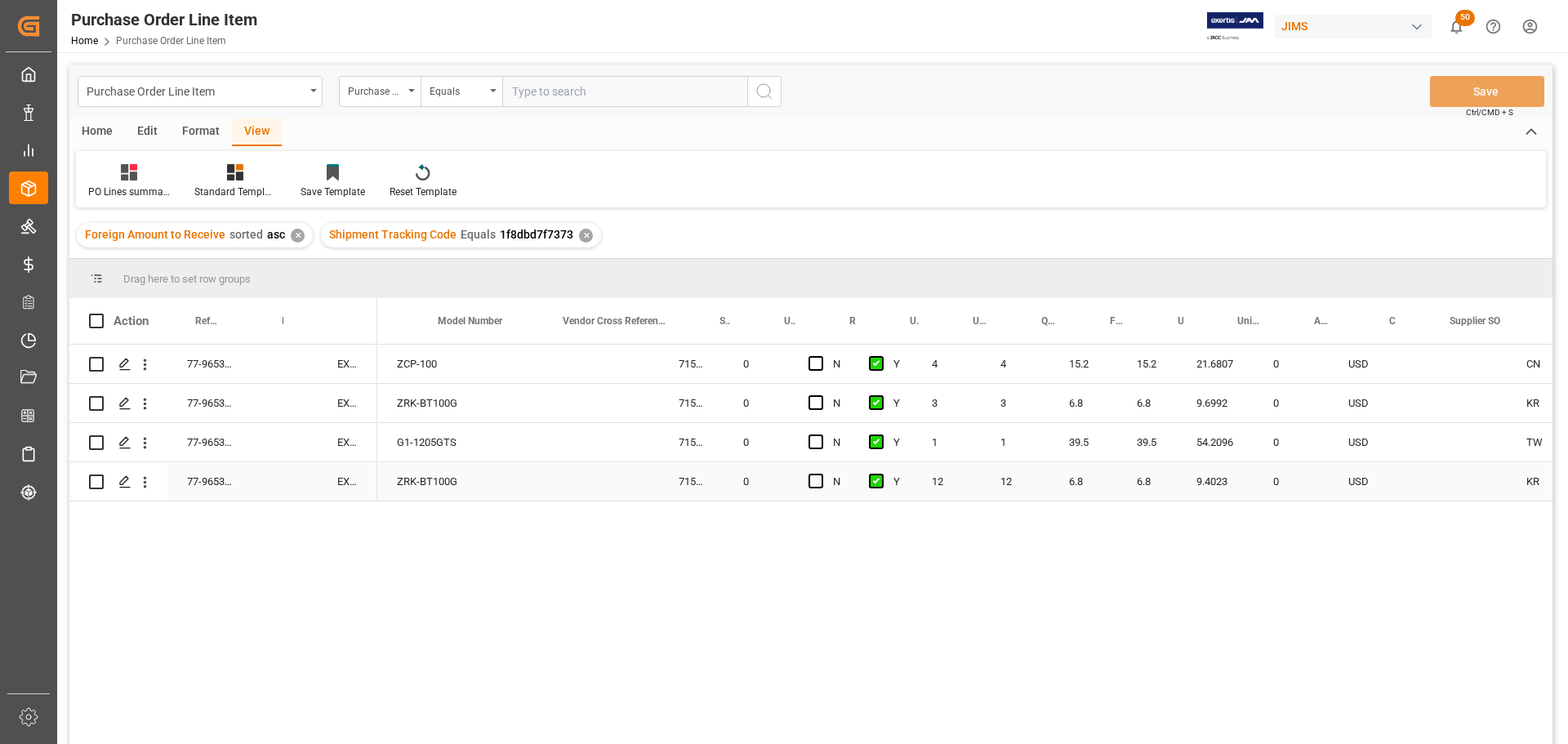
scroll to position [0, 0]
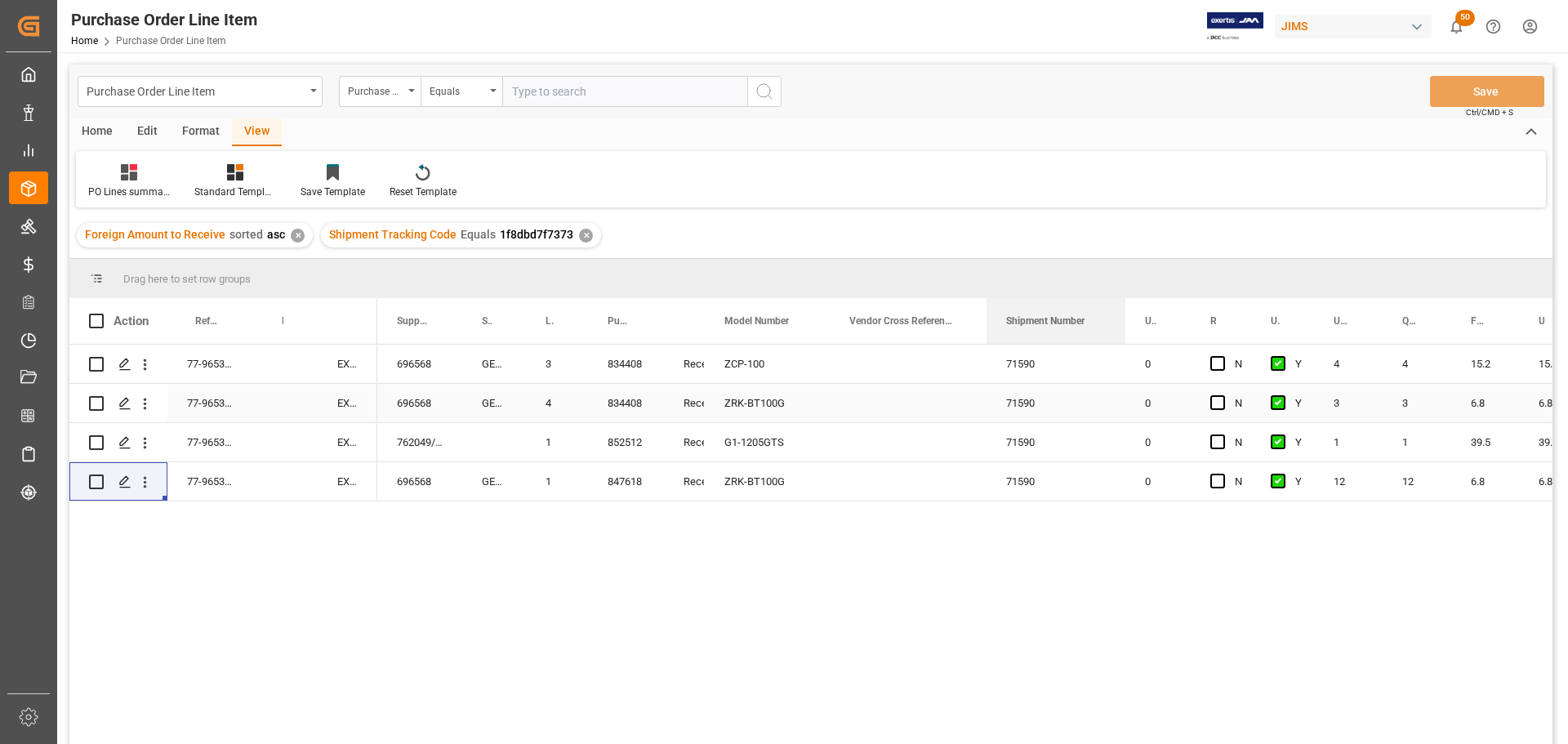
drag, startPoint x: 1050, startPoint y: 310, endPoint x: 1009, endPoint y: 354, distance: 60.1
click at [1124, 402] on div "Action Reference 2 Vendor Incoterm Transaction Incoterm Vendor Master (by the s…" at bounding box center [812, 526] width 1484 height 457
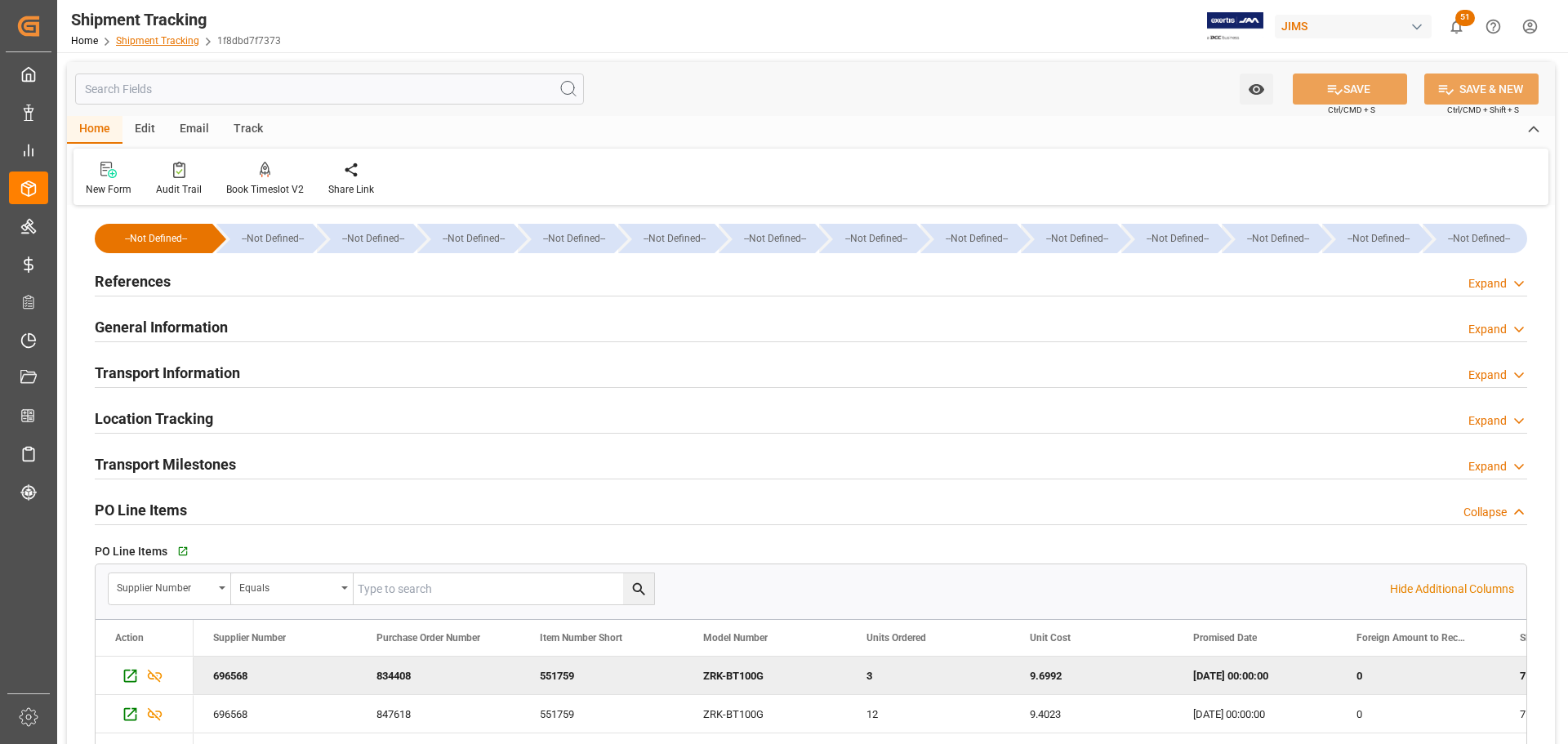
click at [163, 40] on link "Shipment Tracking" at bounding box center [157, 40] width 84 height 11
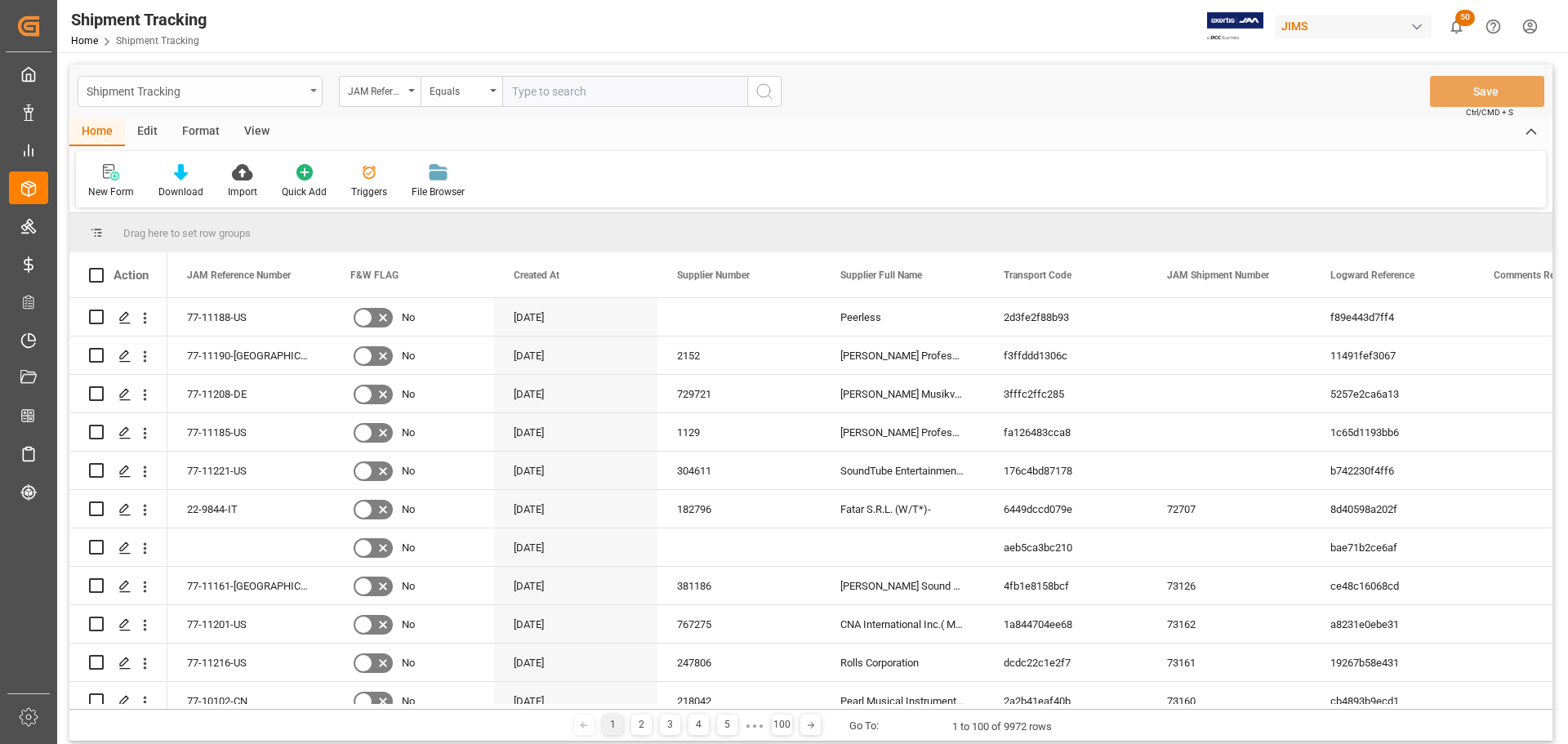
click at [319, 92] on div "Shipment Tracking" at bounding box center [200, 92] width 245 height 31
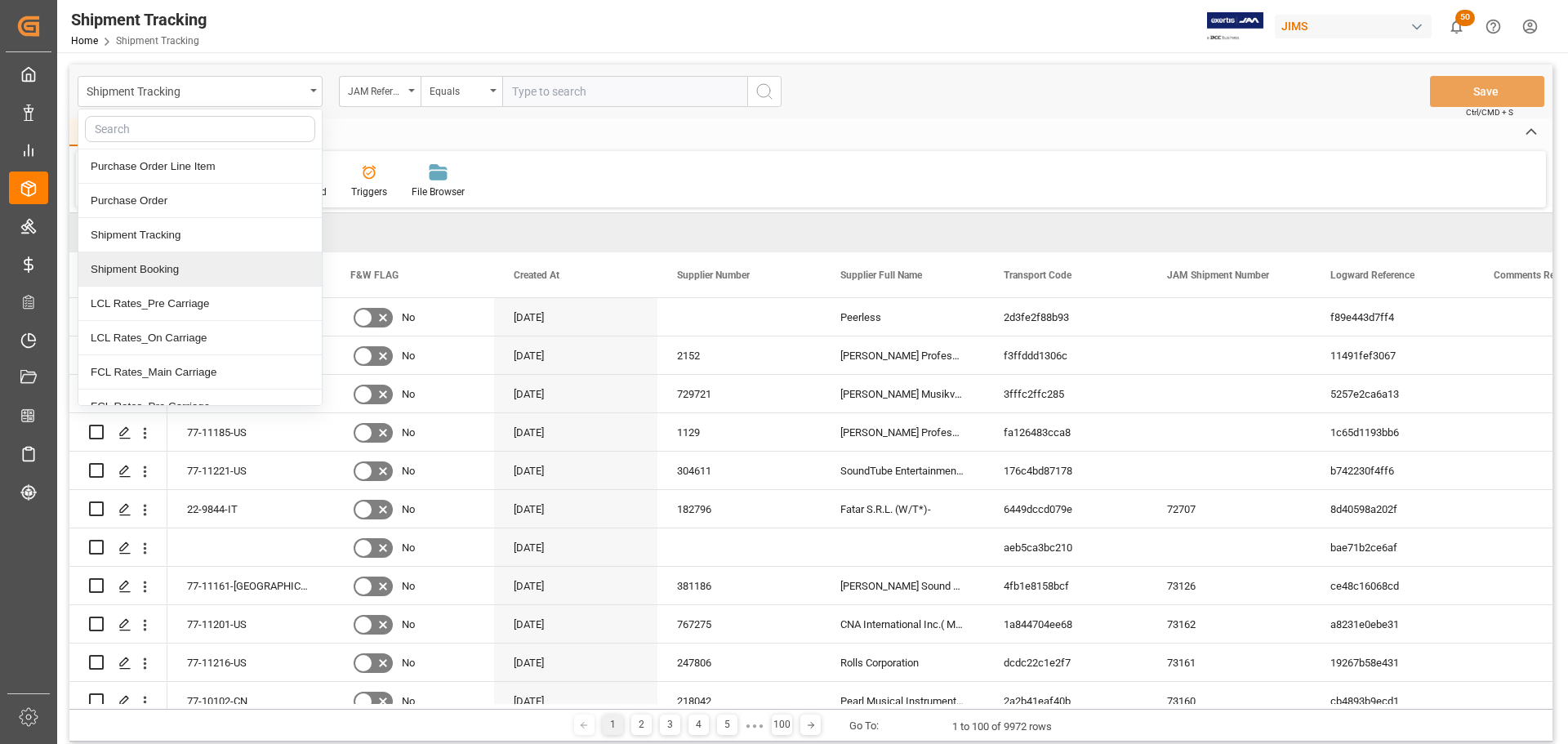
click at [147, 271] on div "Shipment Booking" at bounding box center [199, 269] width 243 height 34
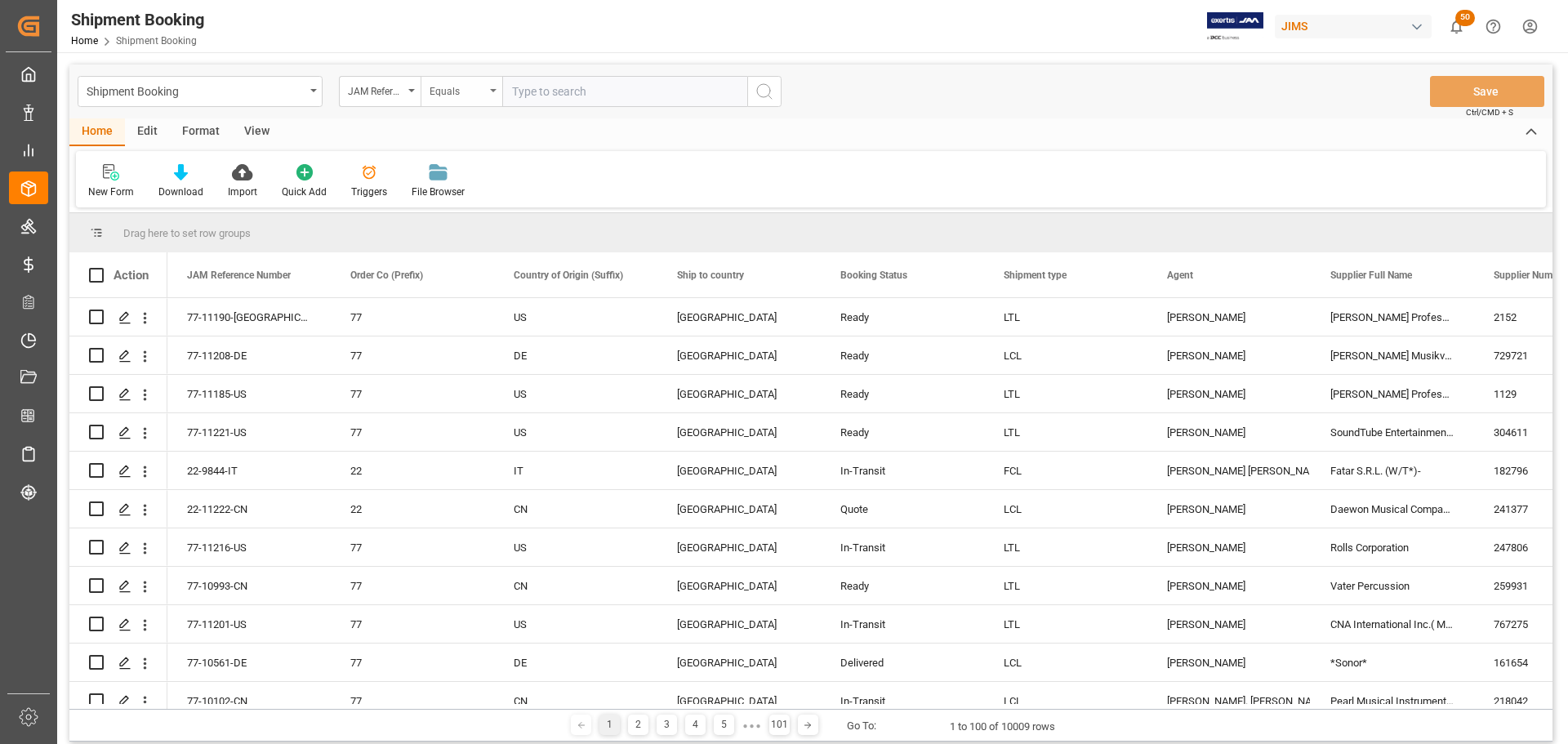
click at [487, 83] on div "Equals" at bounding box center [461, 92] width 82 height 31
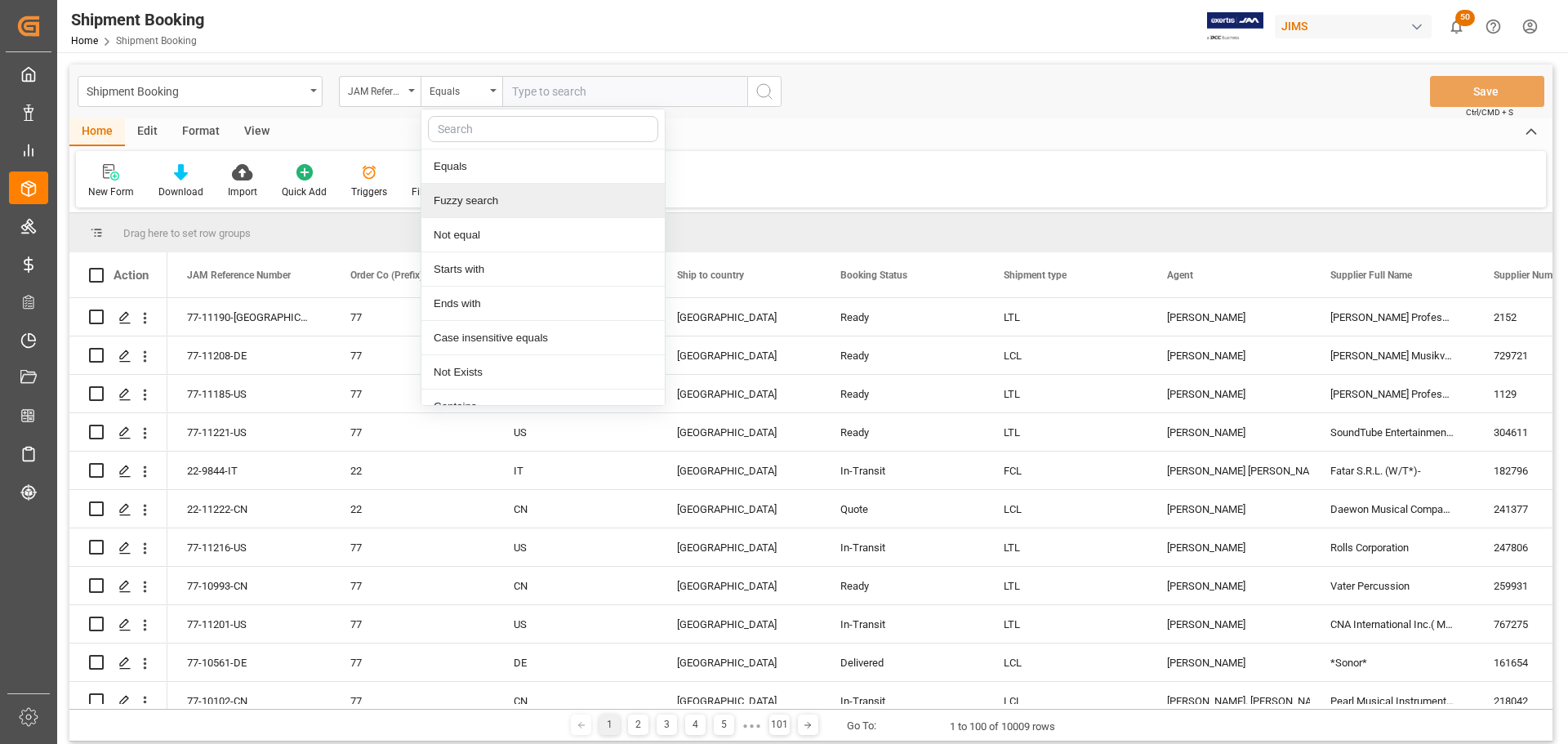
click at [455, 197] on div "Fuzzy search" at bounding box center [543, 200] width 243 height 34
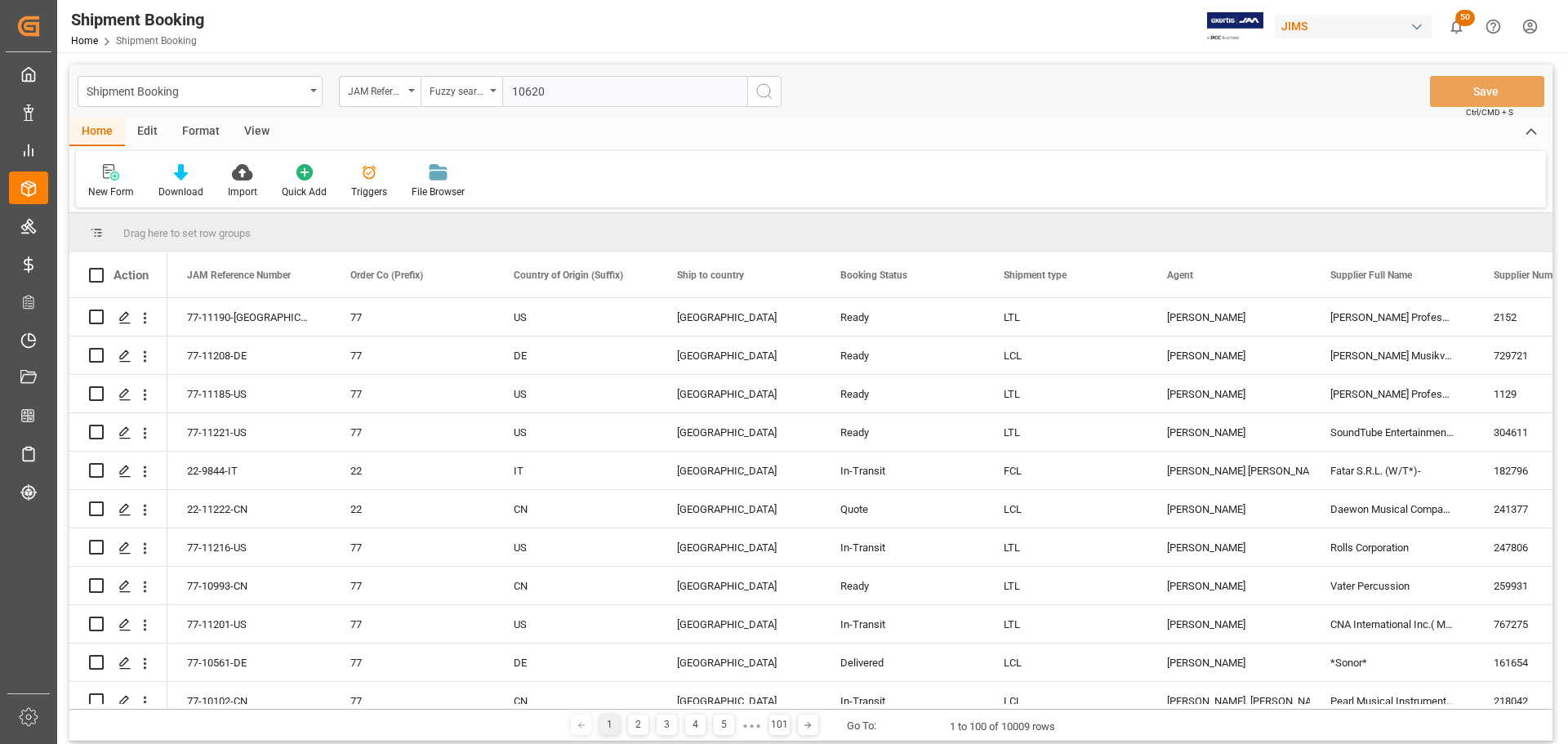
type input "10620"
click at [760, 85] on icon "search button" at bounding box center [764, 91] width 19 height 19
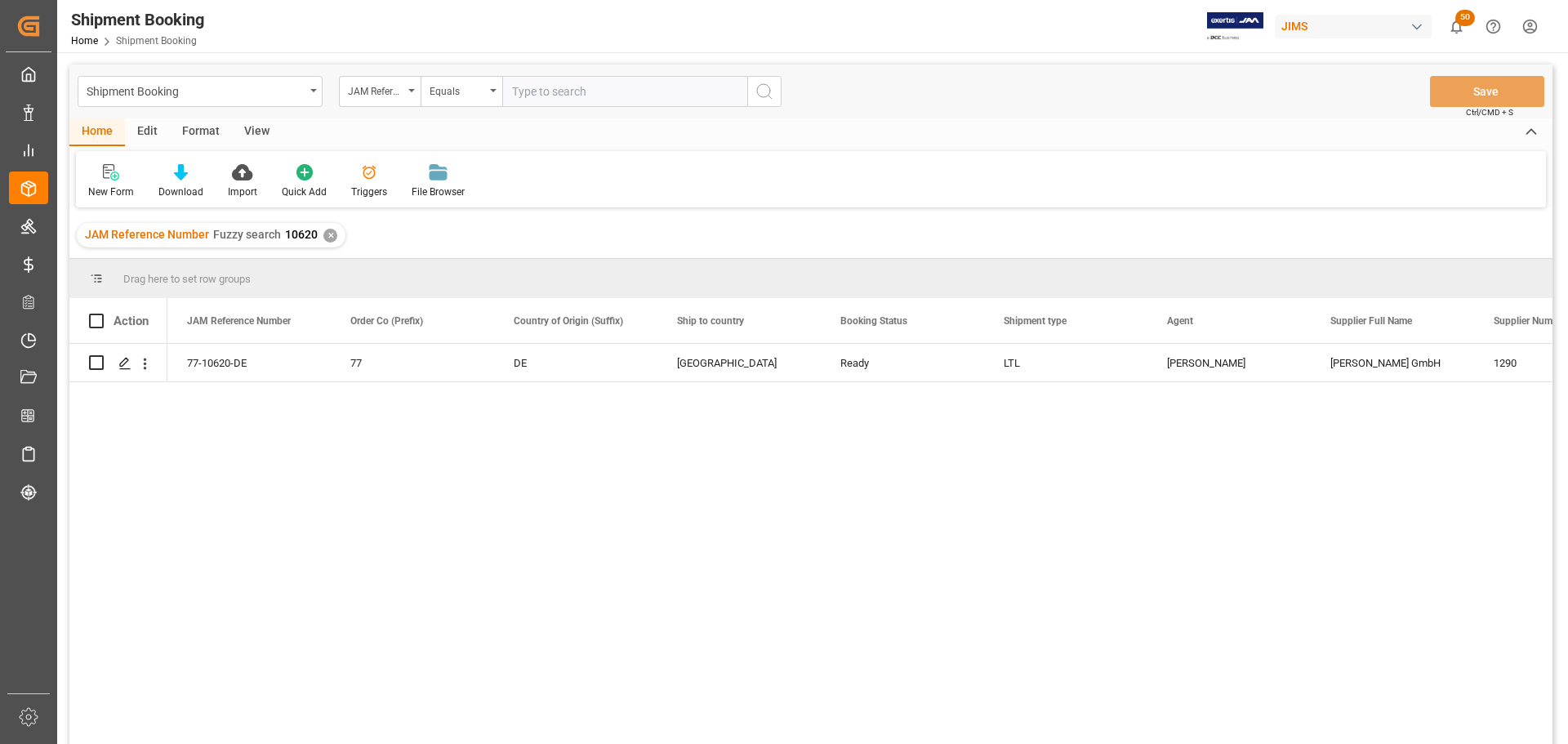
click at [265, 128] on div "View" at bounding box center [257, 132] width 50 height 28
click at [110, 187] on div "Default" at bounding box center [104, 192] width 32 height 15
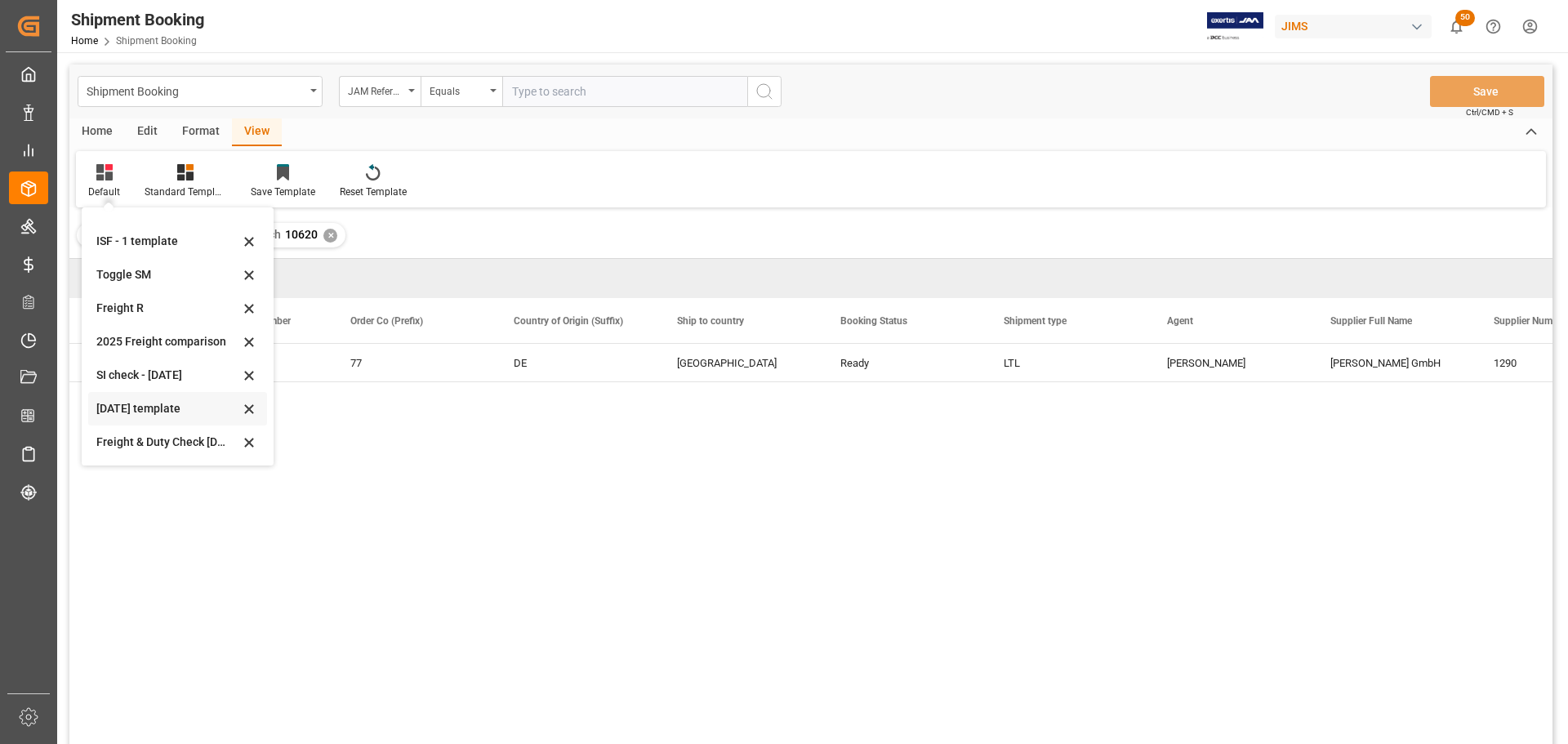
scroll to position [82, 0]
click at [474, 482] on div "77-10620-DE 77 DE Canada Ready LTL Shyamala Mantha Schaller GmbH 1290 0" at bounding box center [859, 549] width 1385 height 411
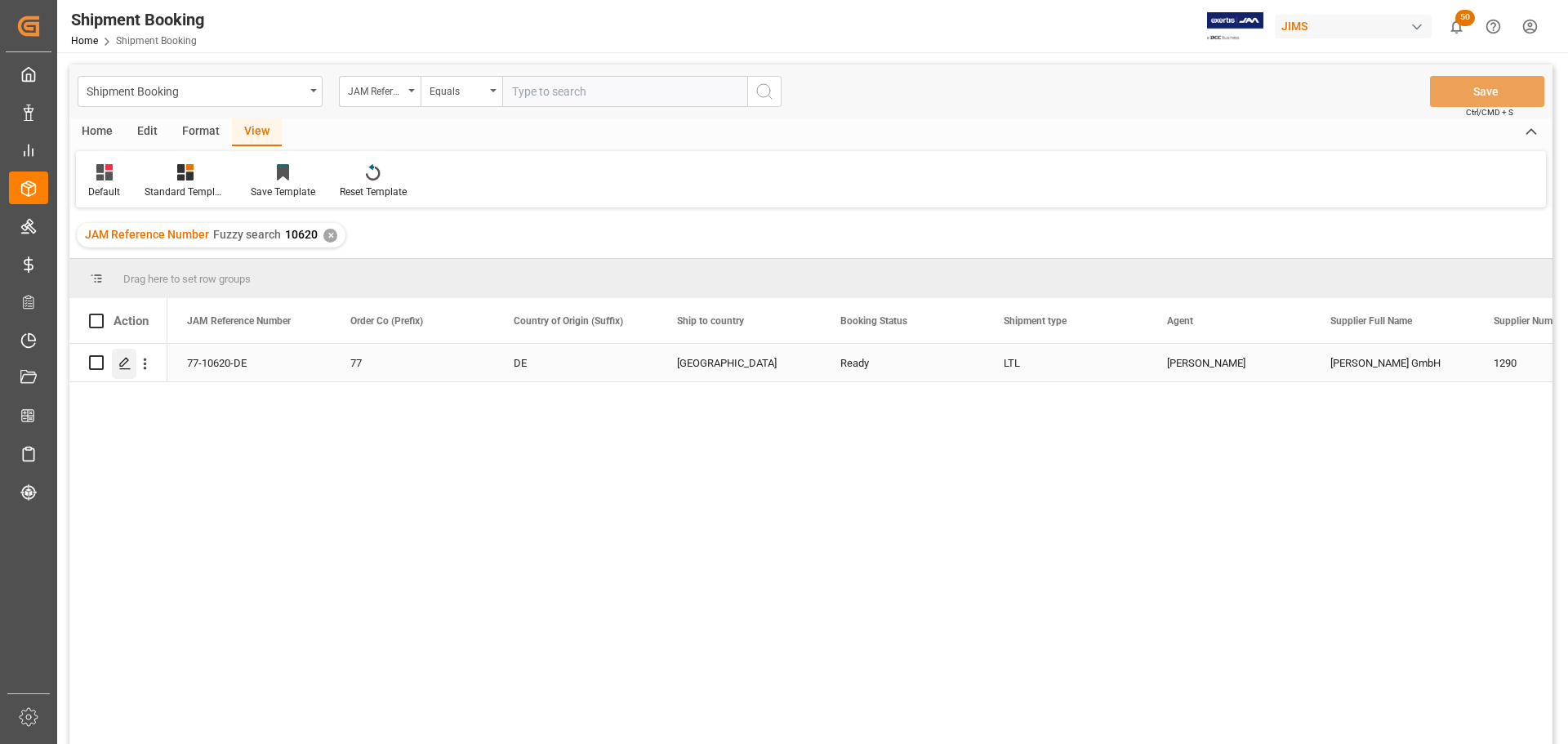
click at [122, 367] on icon "Press SPACE to select this row." at bounding box center [125, 364] width 13 height 13
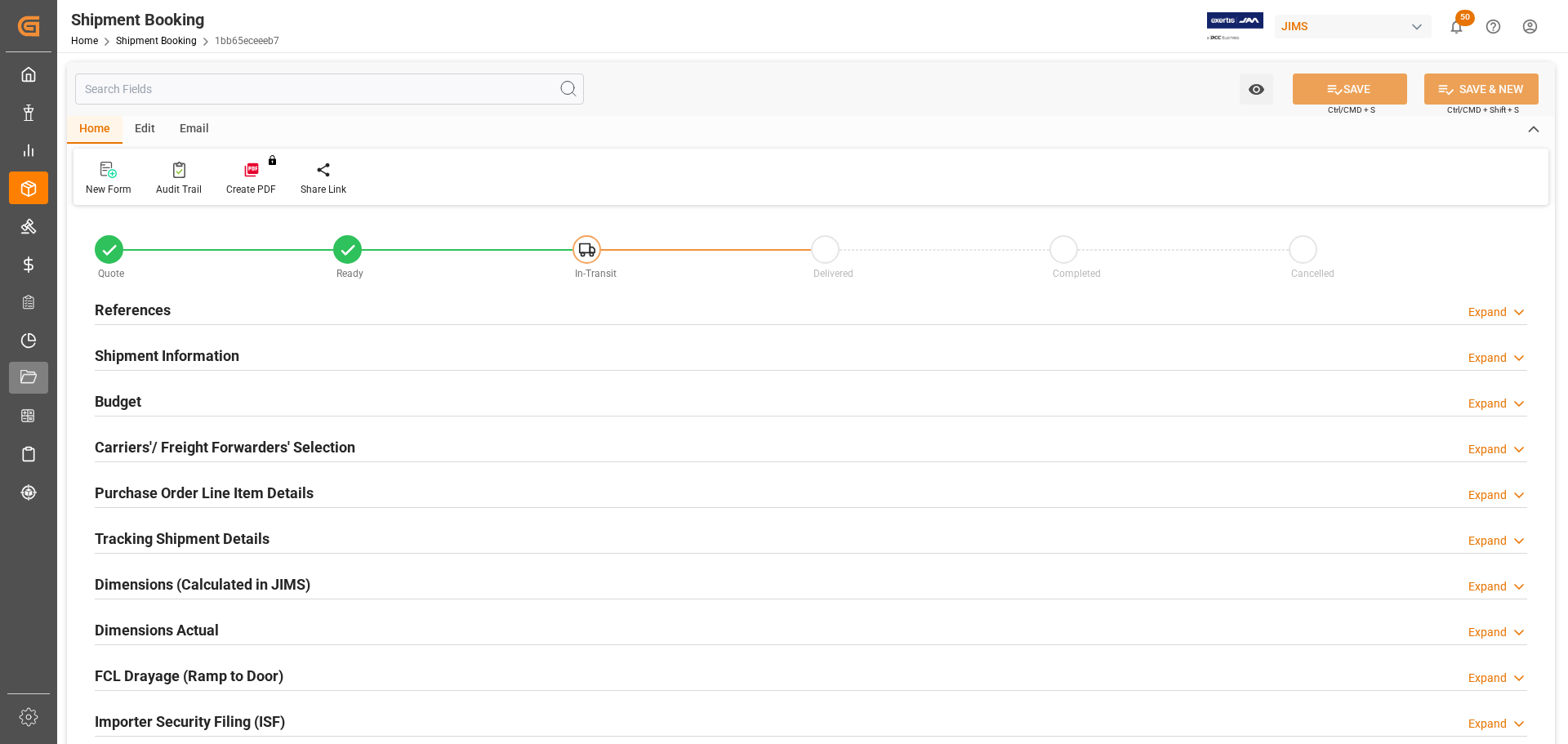
type input "0"
type input "777.252"
type input "6892.21"
click at [94, 399] on div "Budget Expand" at bounding box center [811, 402] width 1455 height 46
click at [118, 400] on h2 "Budget" at bounding box center [118, 401] width 47 height 22
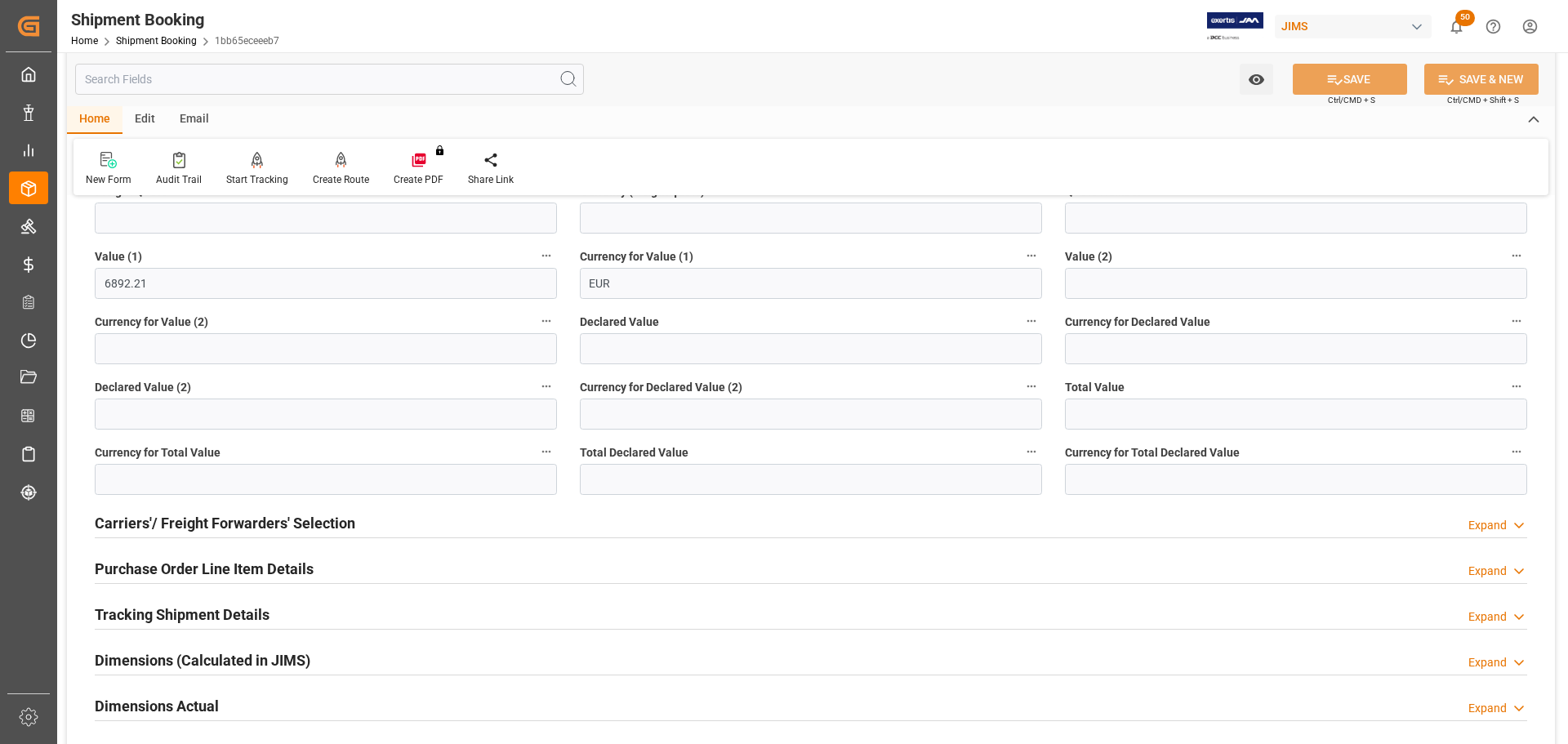
scroll to position [327, 0]
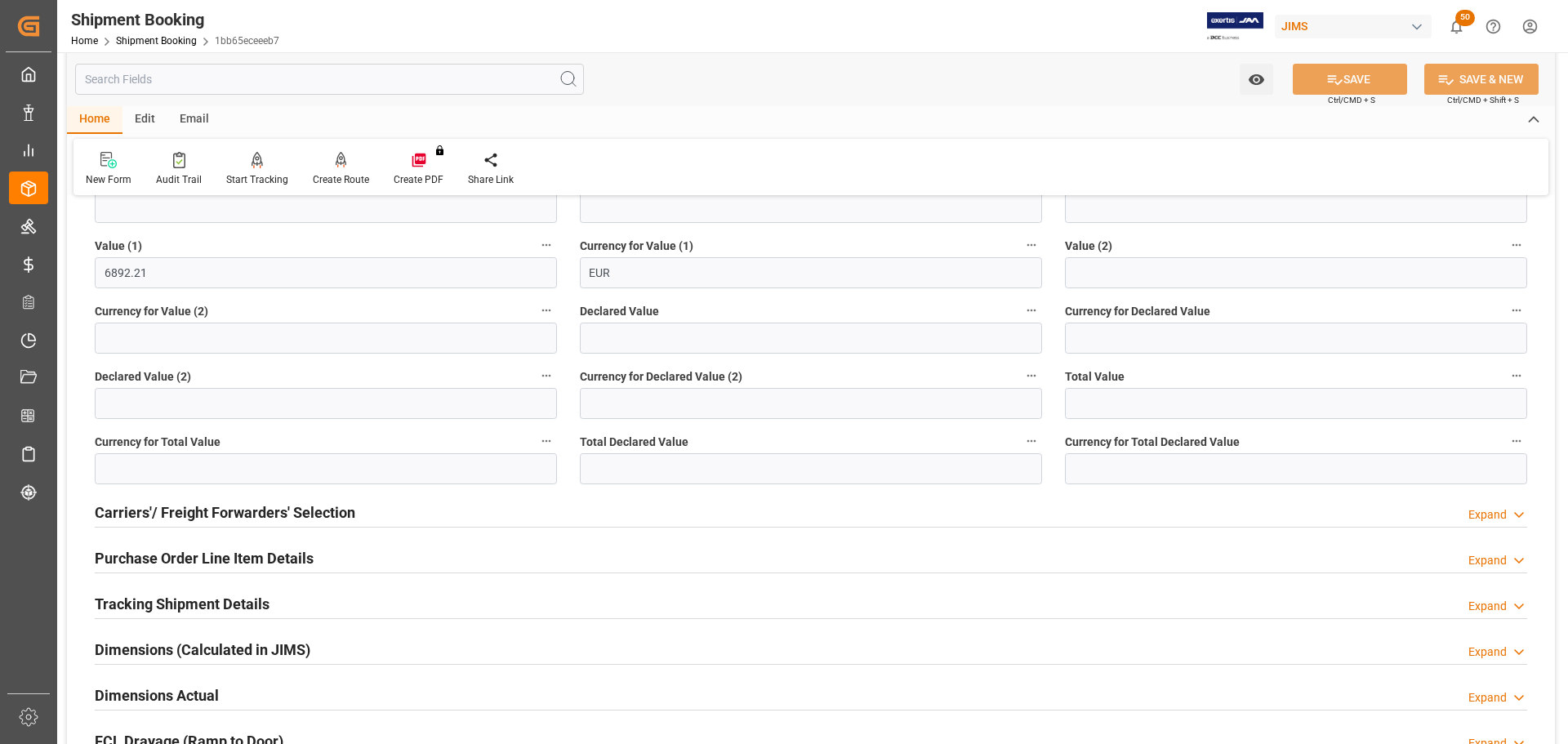
click at [129, 554] on h2 "Purchase Order Line Item Details" at bounding box center [204, 558] width 218 height 22
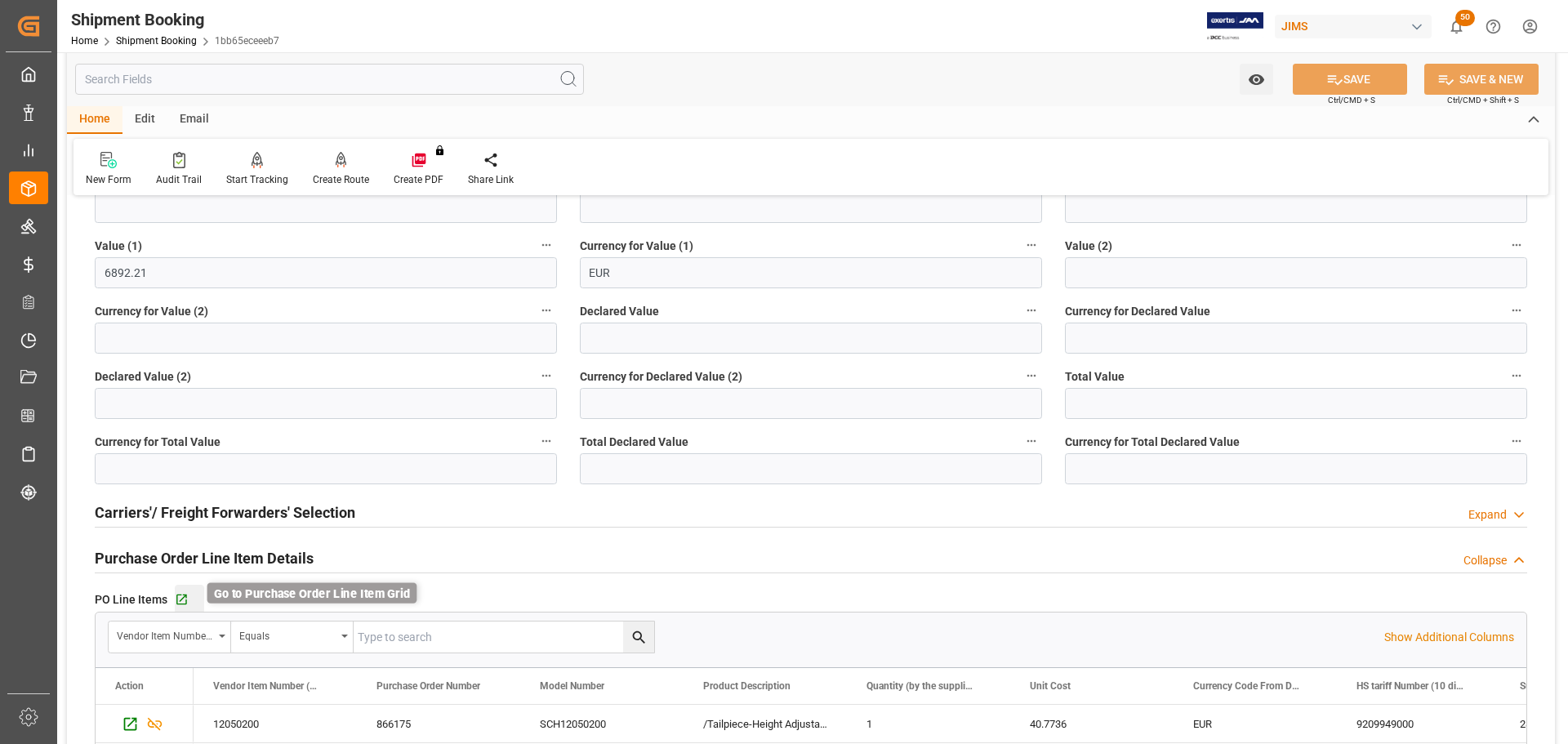
click at [181, 595] on icon "button" at bounding box center [182, 601] width 11 height 11
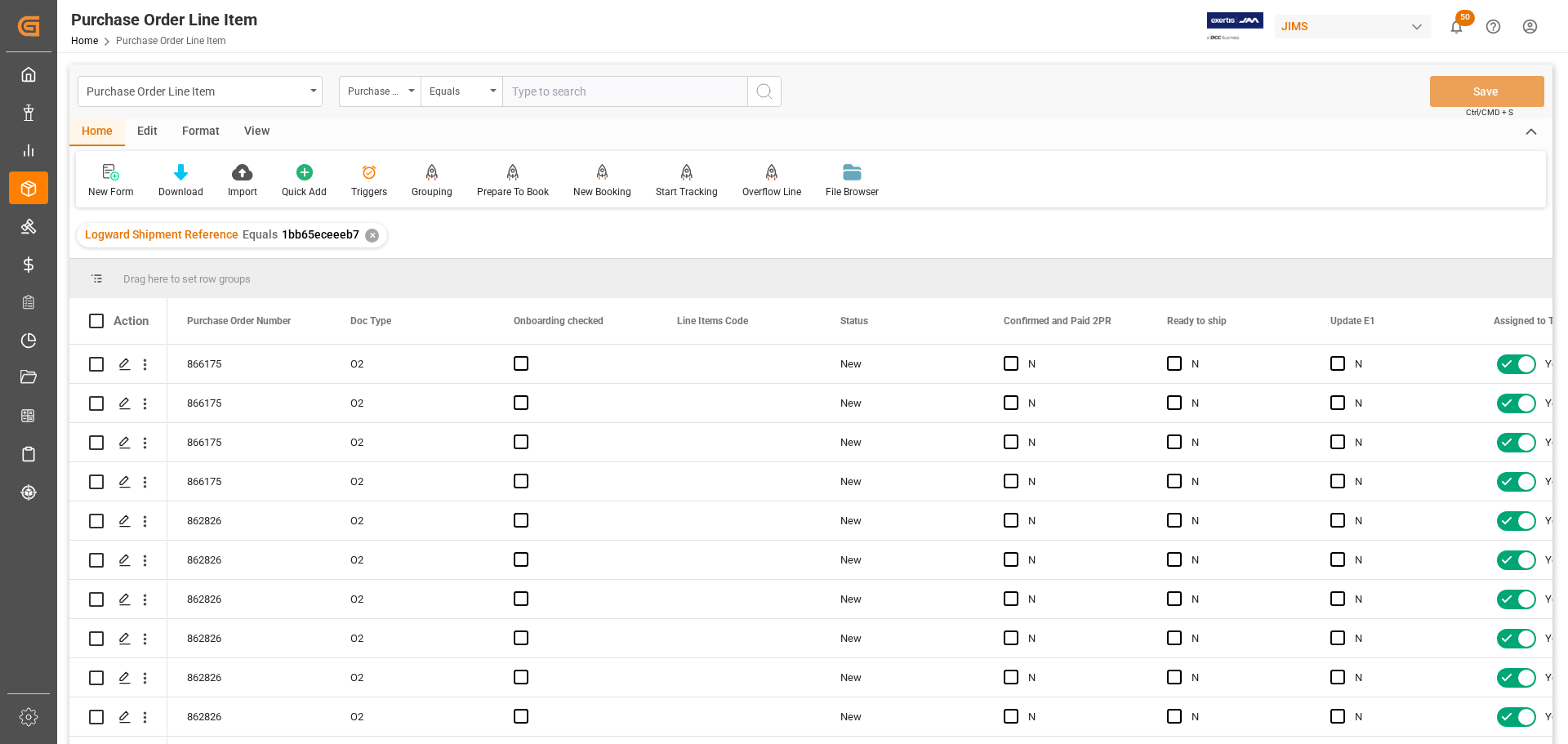
click at [246, 130] on div "View" at bounding box center [257, 132] width 50 height 28
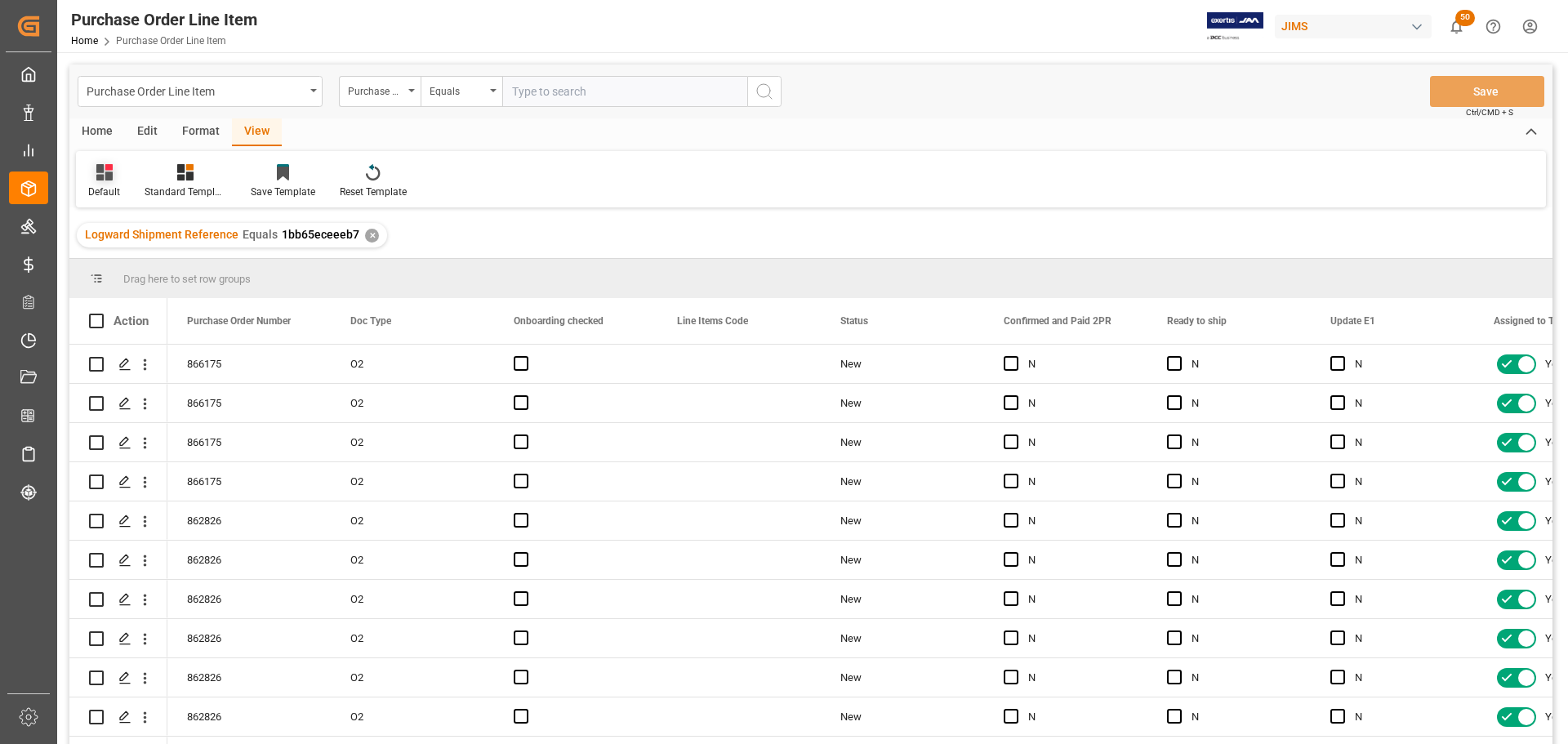
click at [106, 179] on icon at bounding box center [105, 173] width 17 height 17
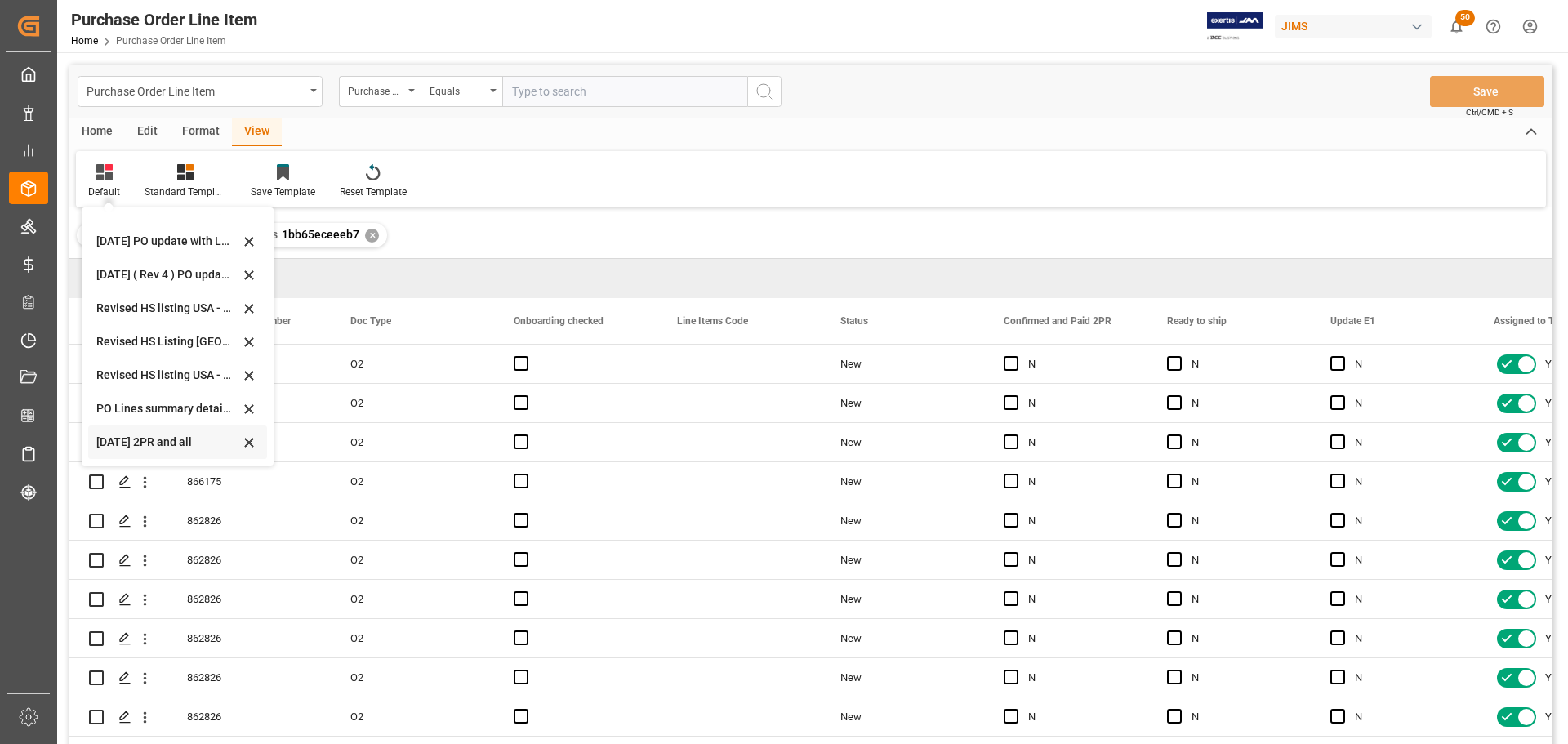
scroll to position [82, 0]
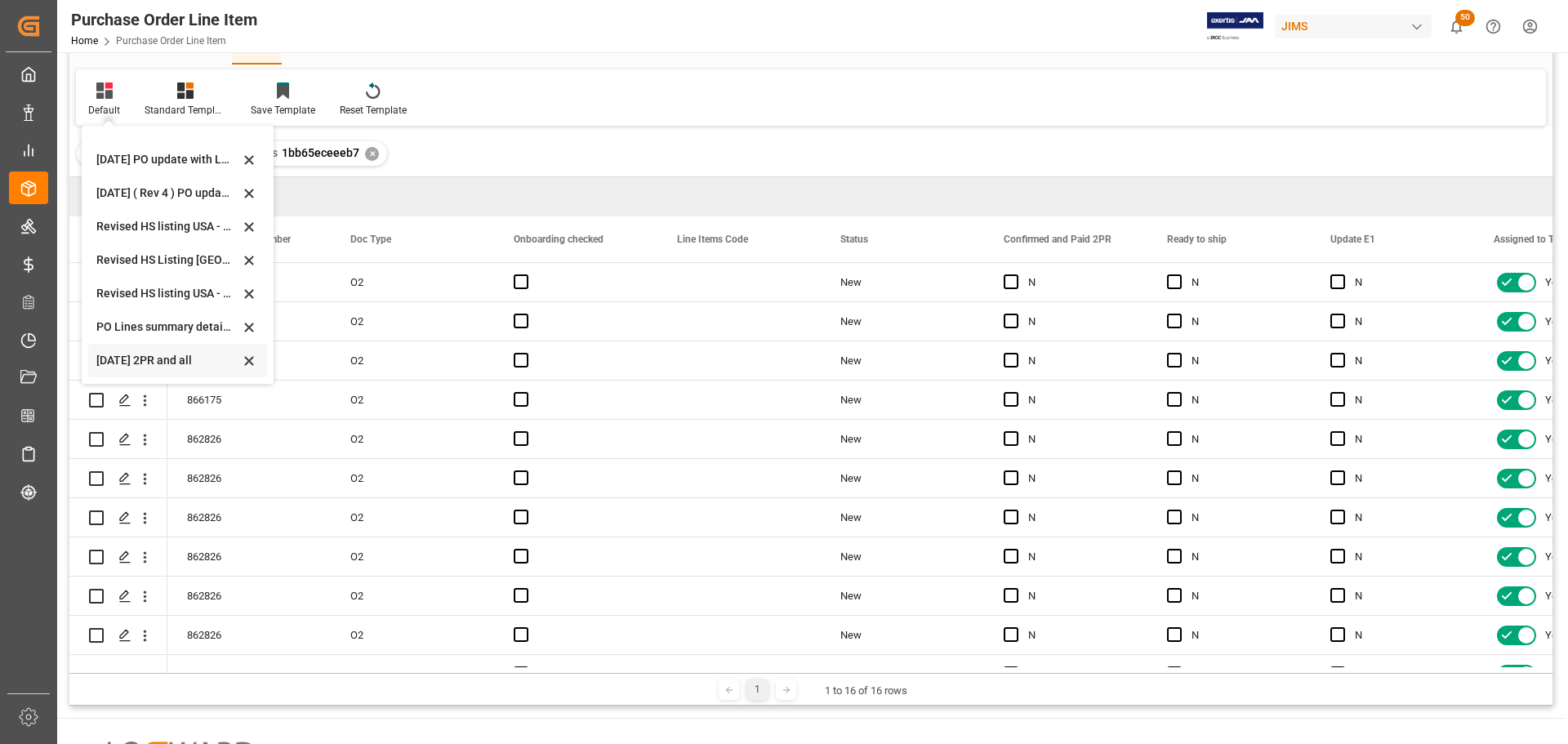
click at [110, 360] on div "[DATE] 2PR and all" at bounding box center [168, 360] width 143 height 17
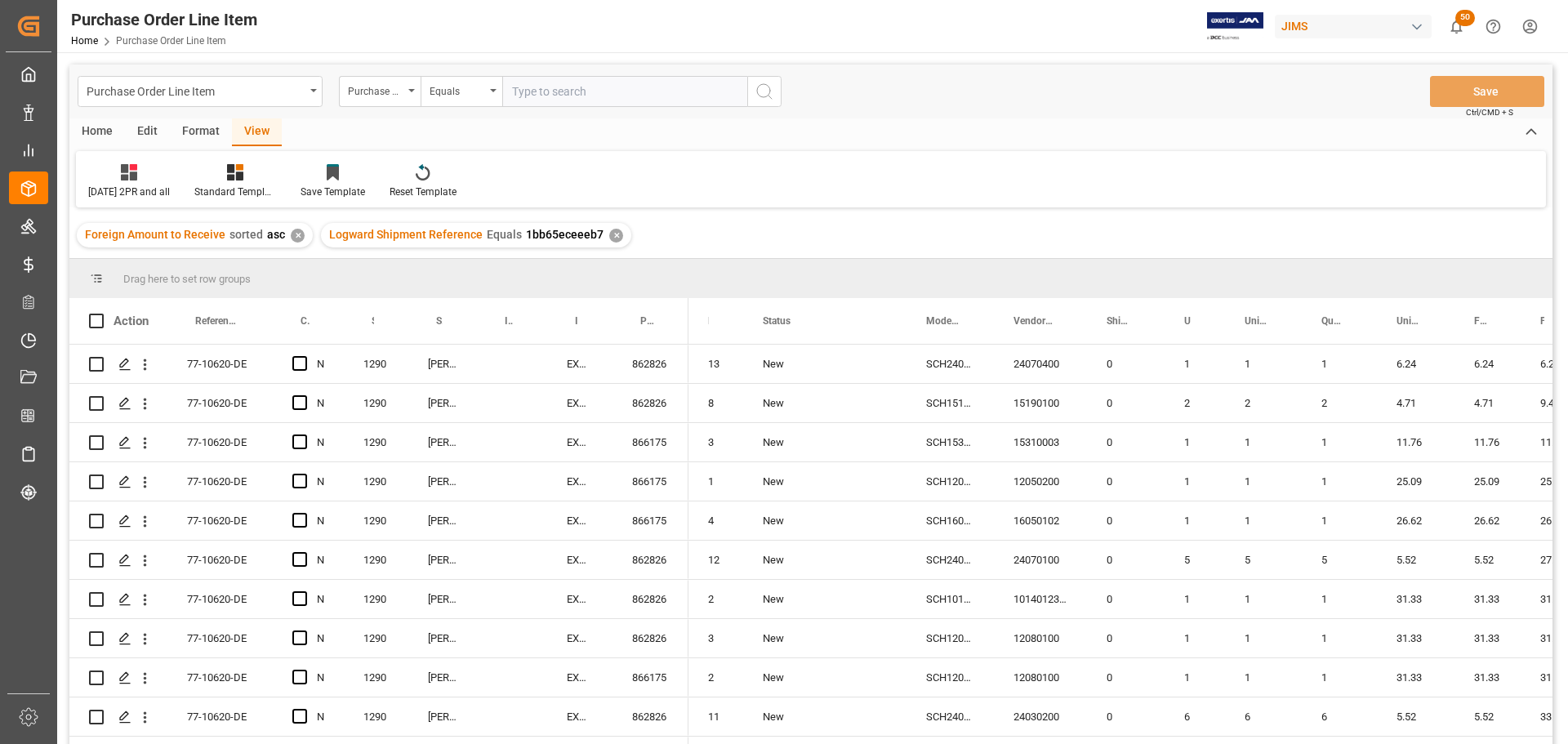
click at [96, 131] on div "Home" at bounding box center [97, 132] width 55 height 28
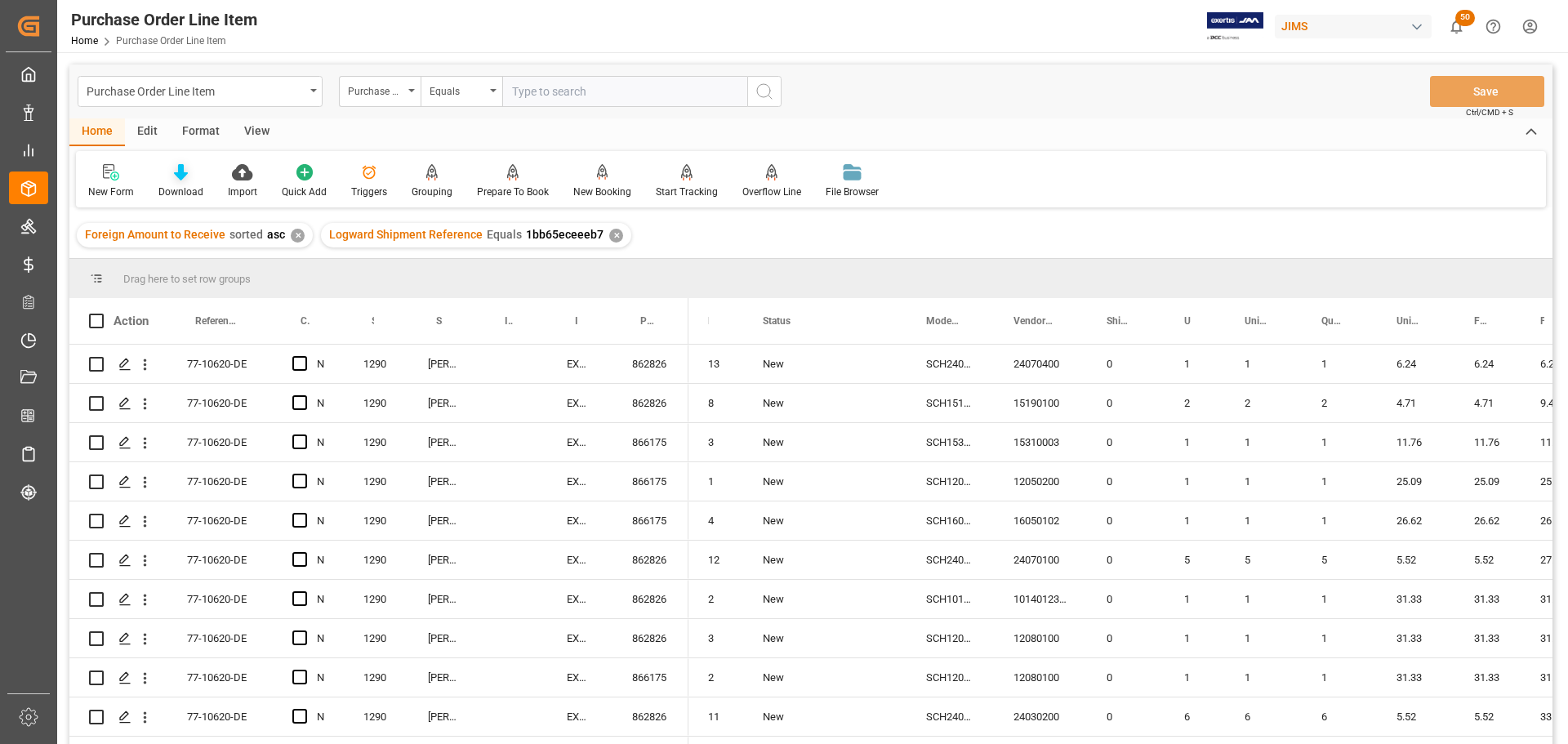
click at [174, 188] on div "Download" at bounding box center [181, 192] width 45 height 15
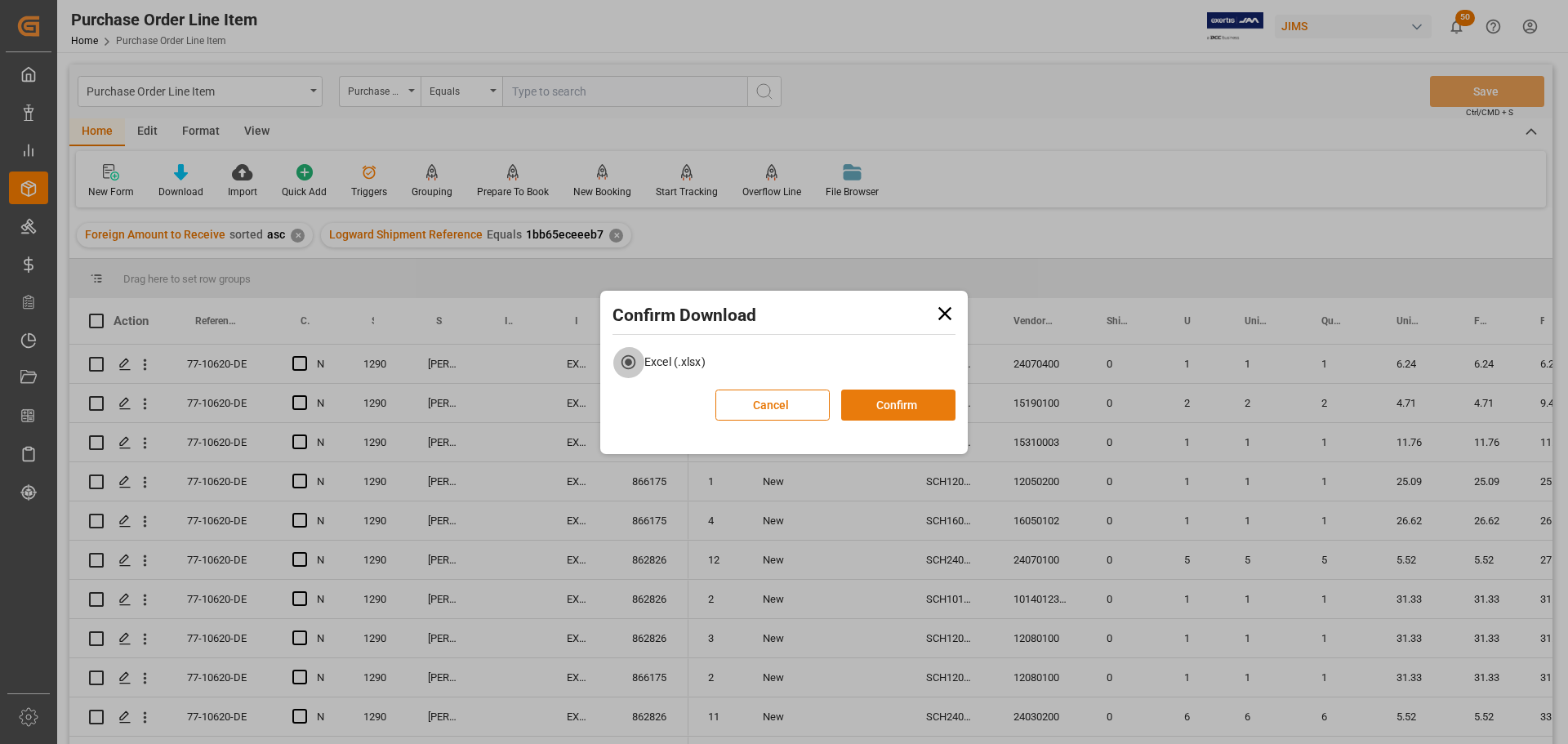
click at [931, 402] on button "Confirm" at bounding box center [898, 405] width 115 height 31
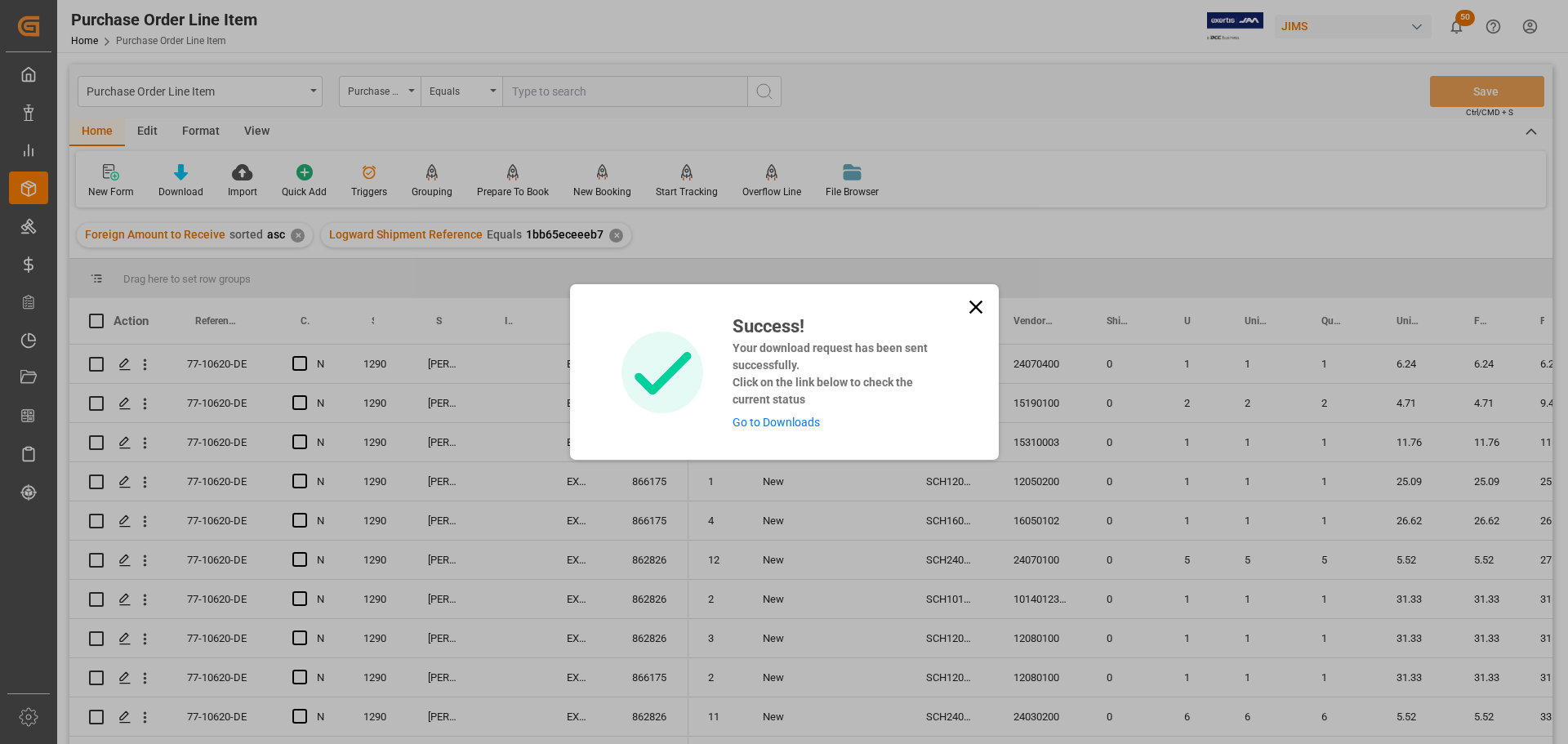
click at [750, 421] on link "Go to Downloads" at bounding box center [776, 423] width 87 height 13
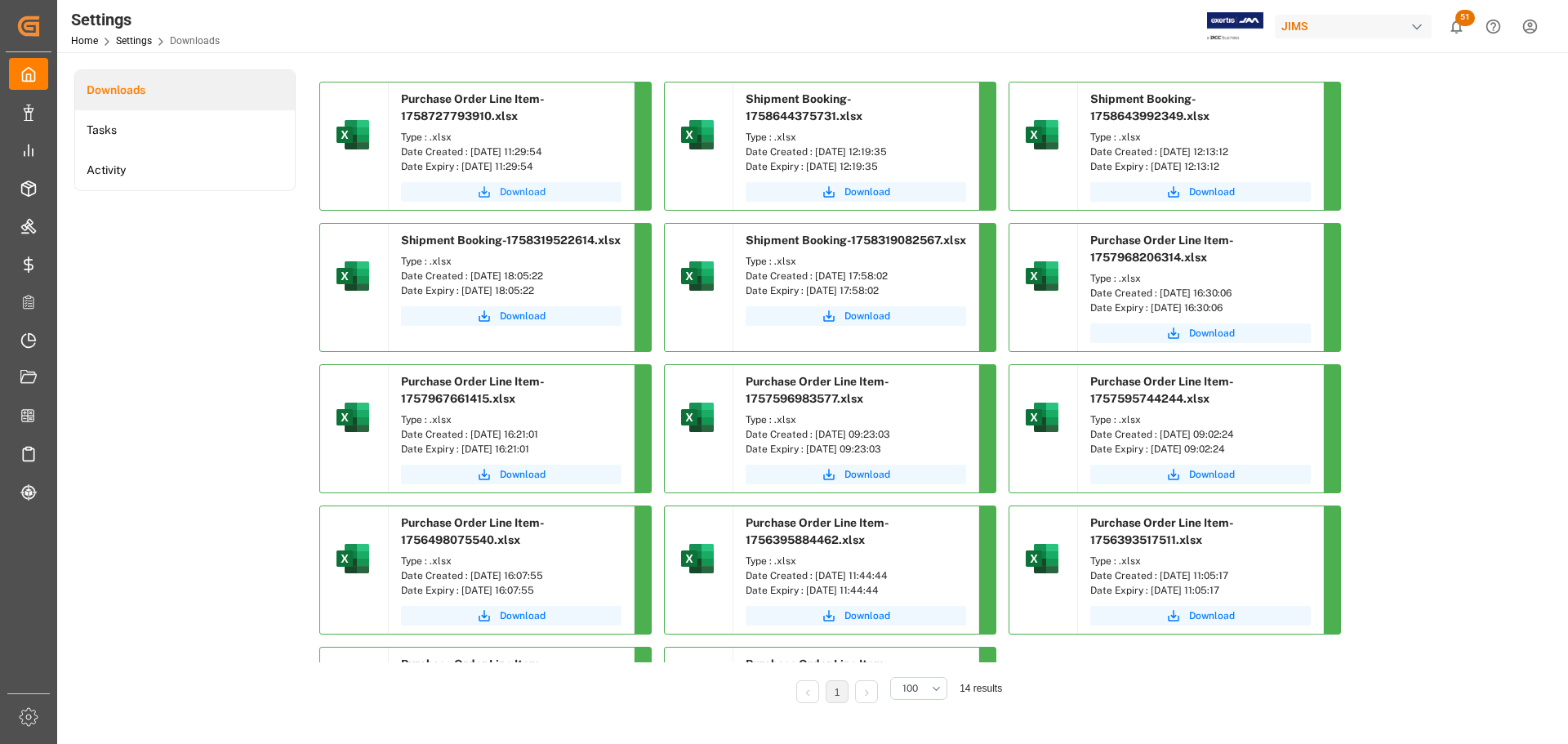
click at [516, 188] on span "Download" at bounding box center [522, 192] width 46 height 15
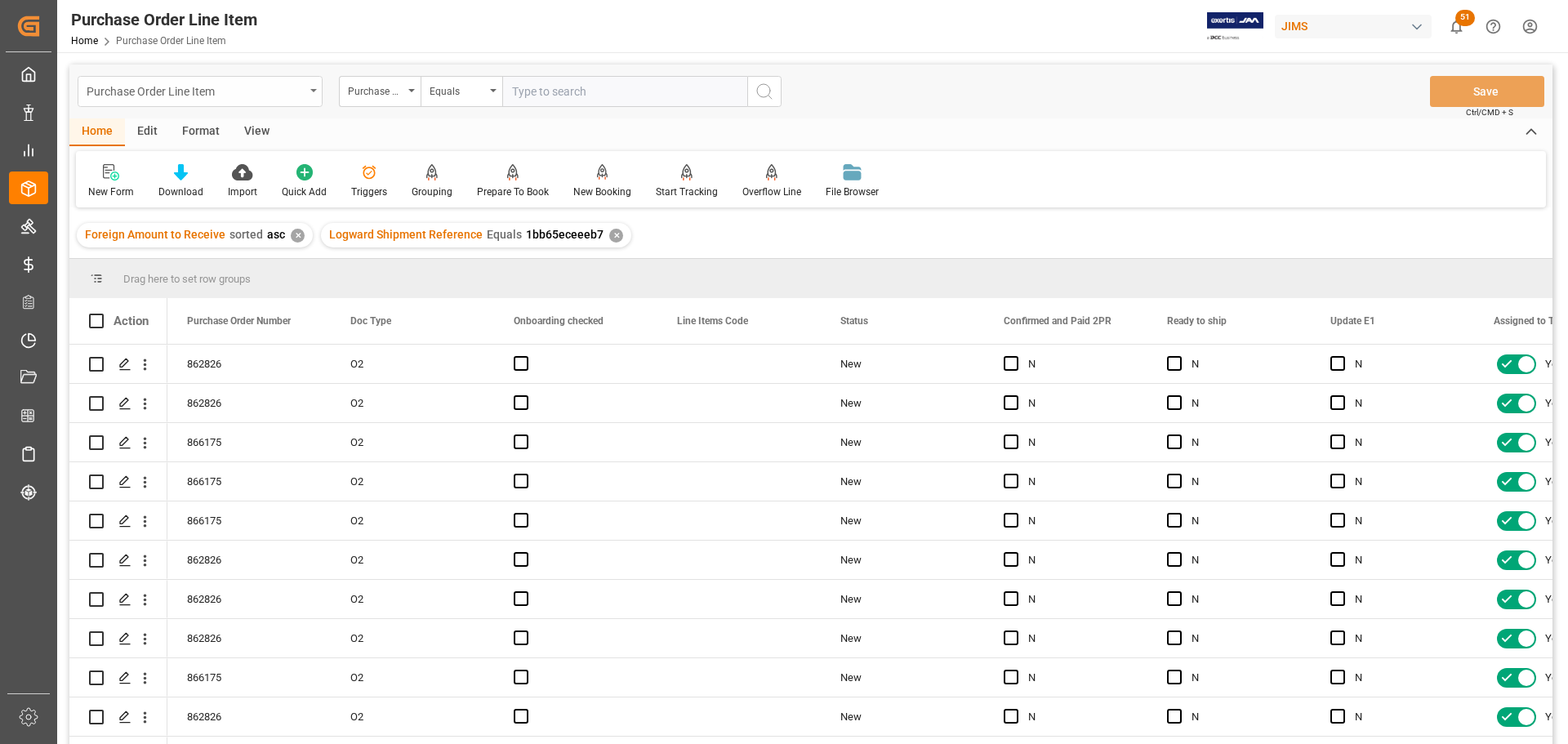
click at [316, 85] on div "Purchase Order Line Item" at bounding box center [200, 92] width 245 height 31
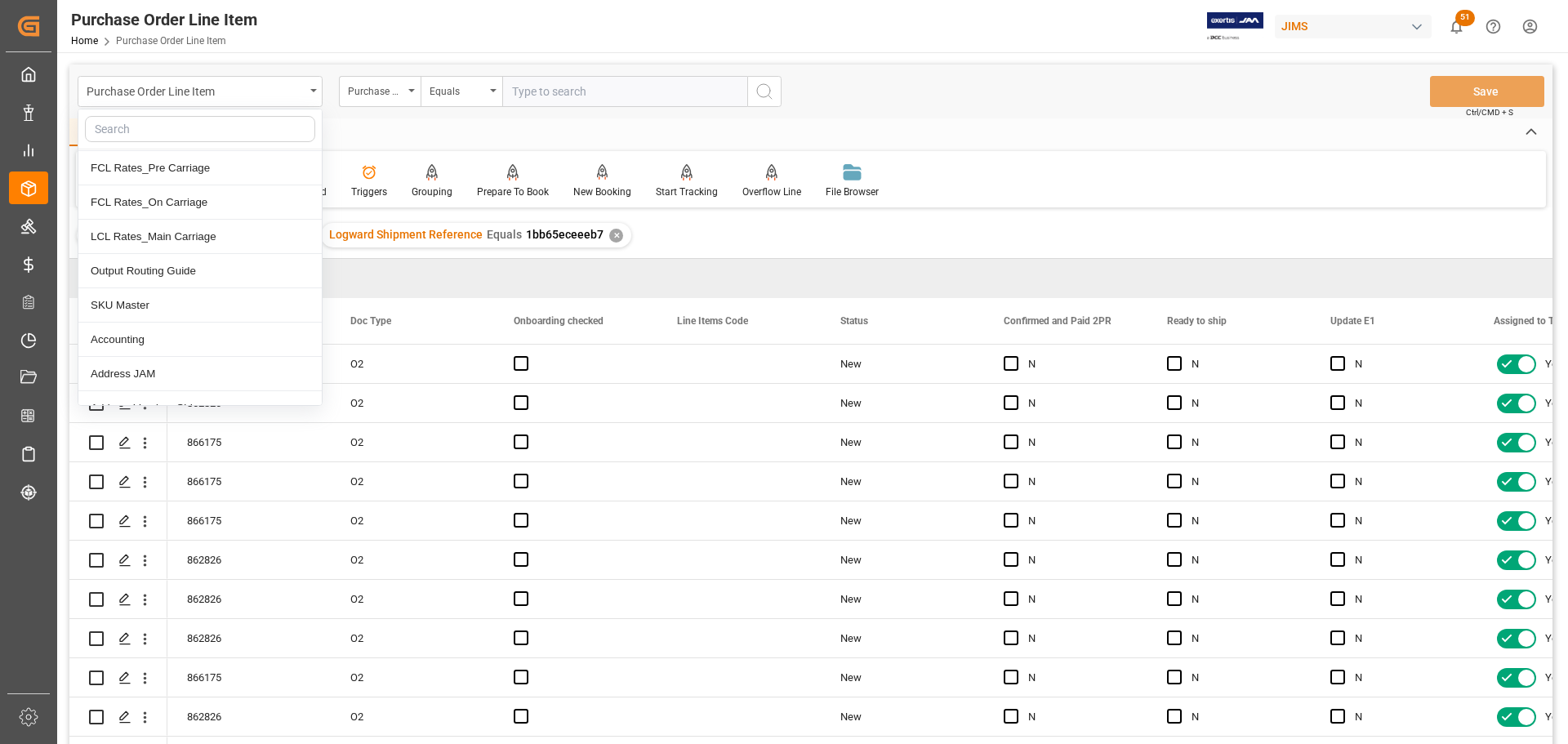
scroll to position [245, 0]
click at [485, 120] on div "Home Edit Format View" at bounding box center [812, 132] width 1484 height 28
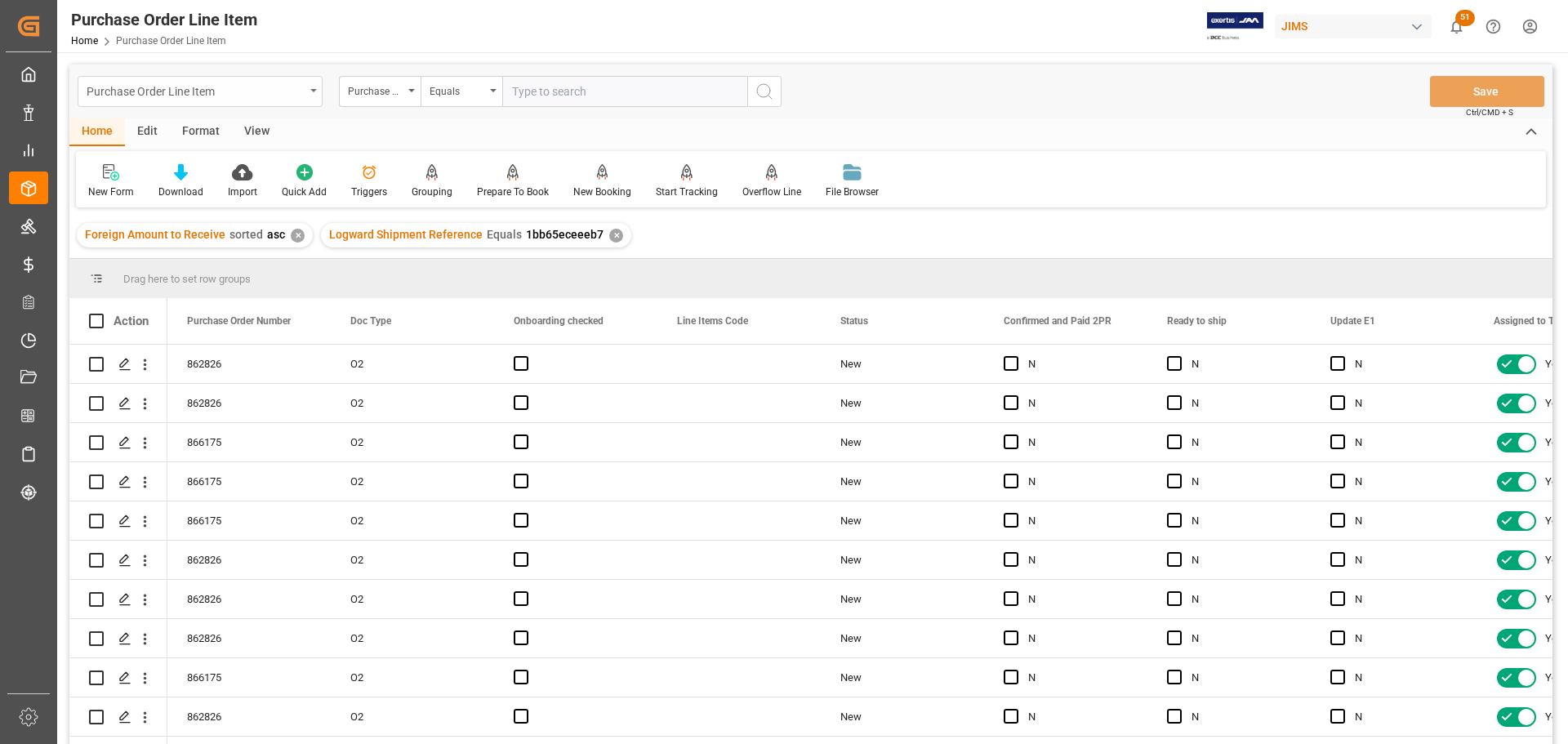
click at [315, 86] on div "Purchase Order Line Item" at bounding box center [200, 92] width 245 height 31
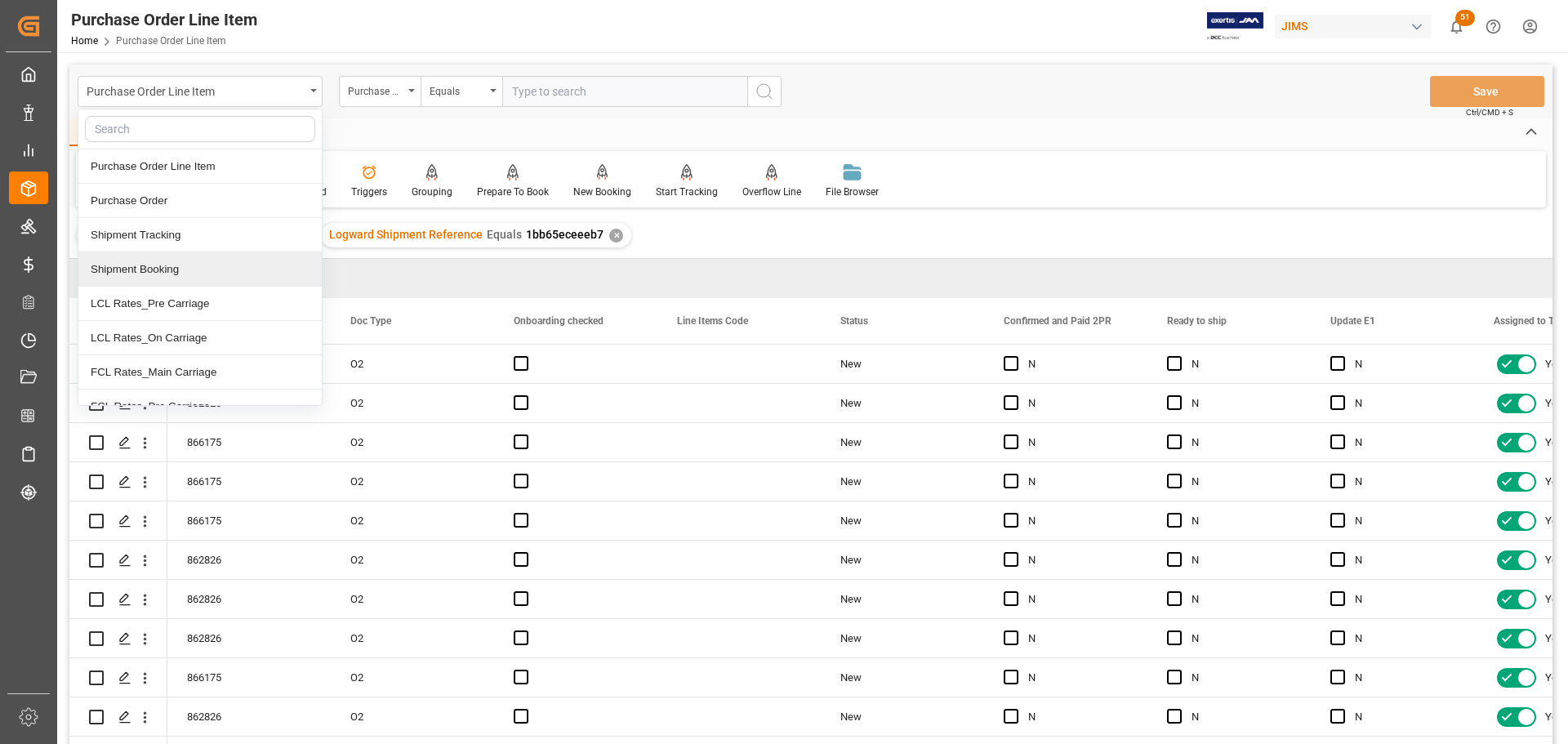
click at [175, 270] on div "Shipment Booking" at bounding box center [199, 269] width 243 height 34
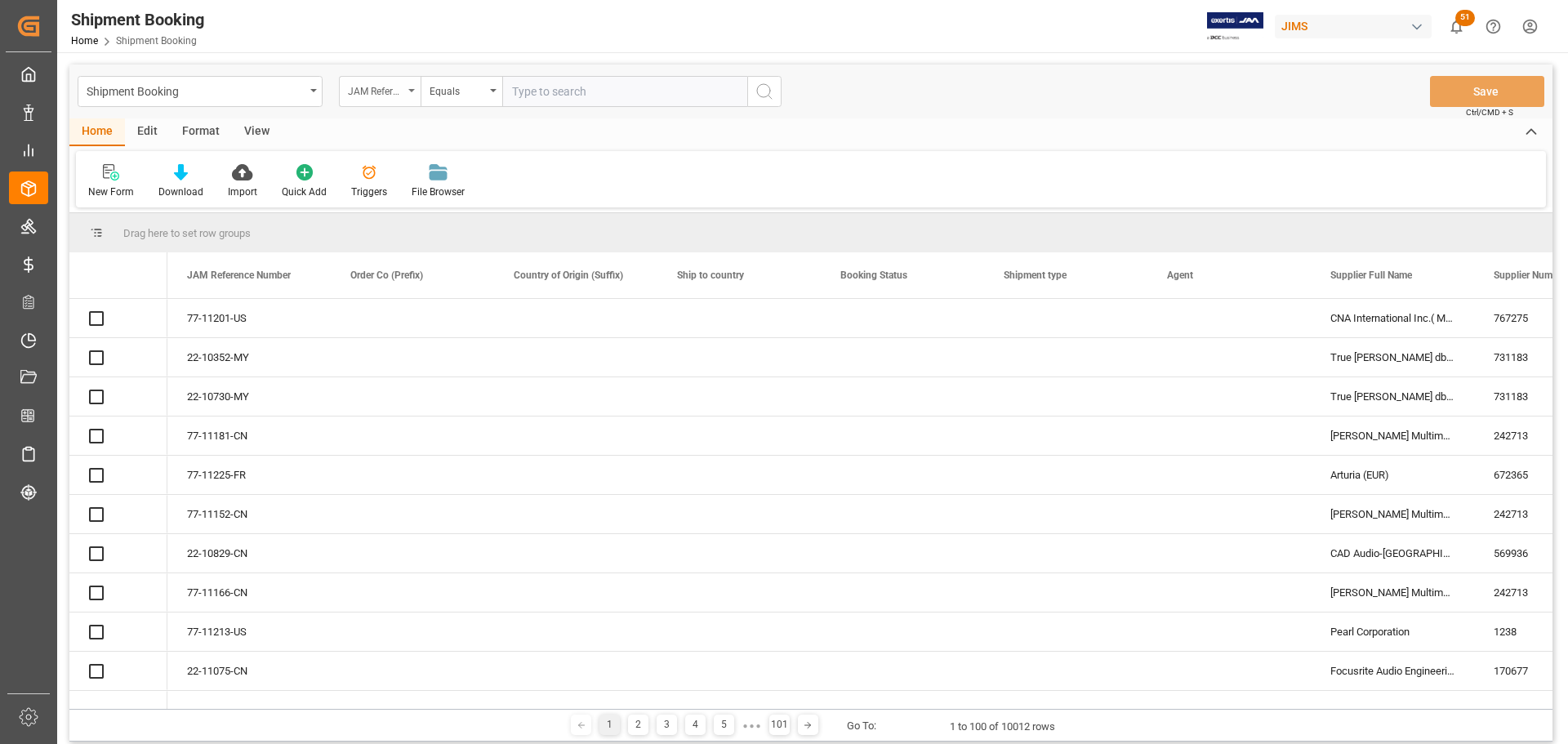
click at [413, 86] on div "JAM Reference Number" at bounding box center [379, 92] width 82 height 31
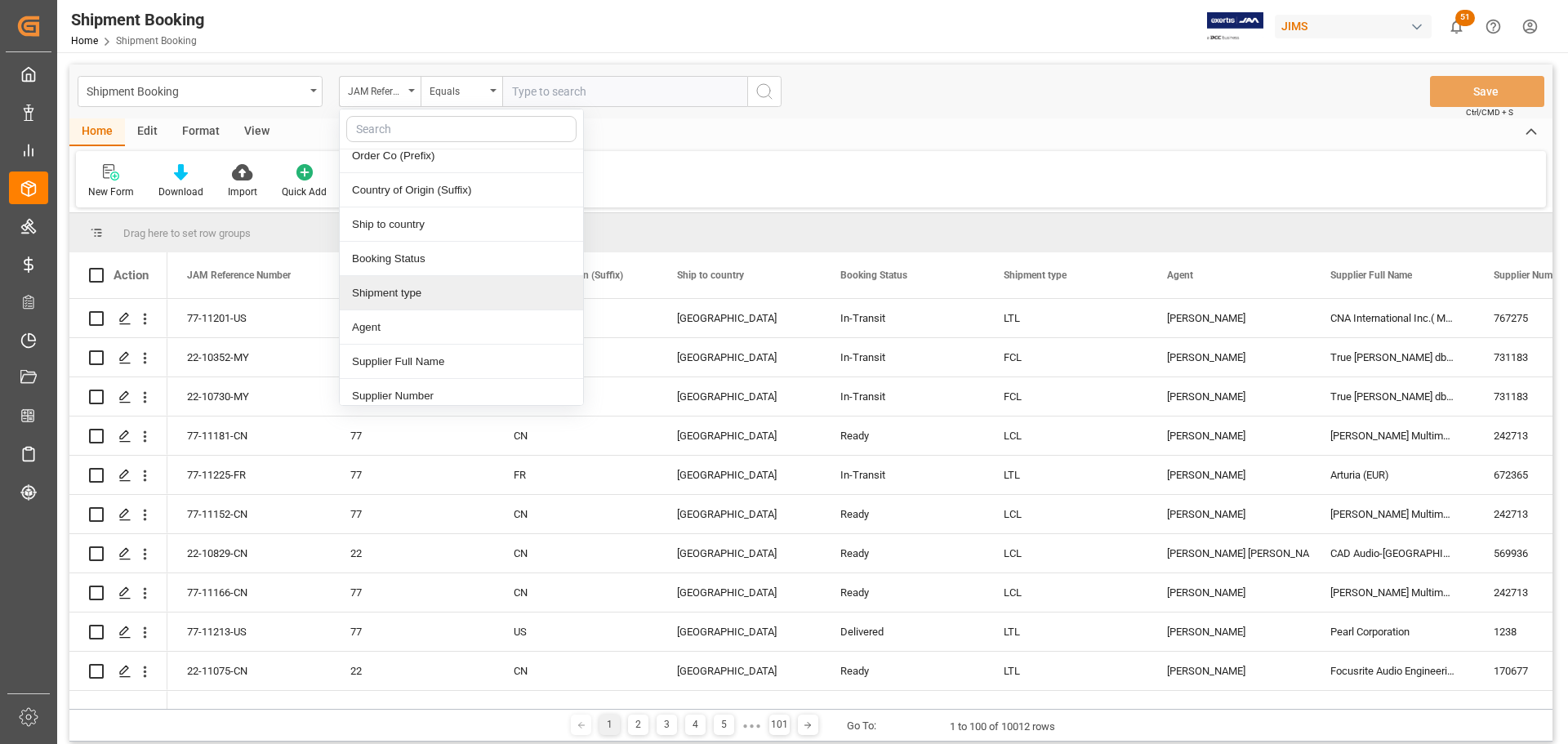
scroll to position [82, 0]
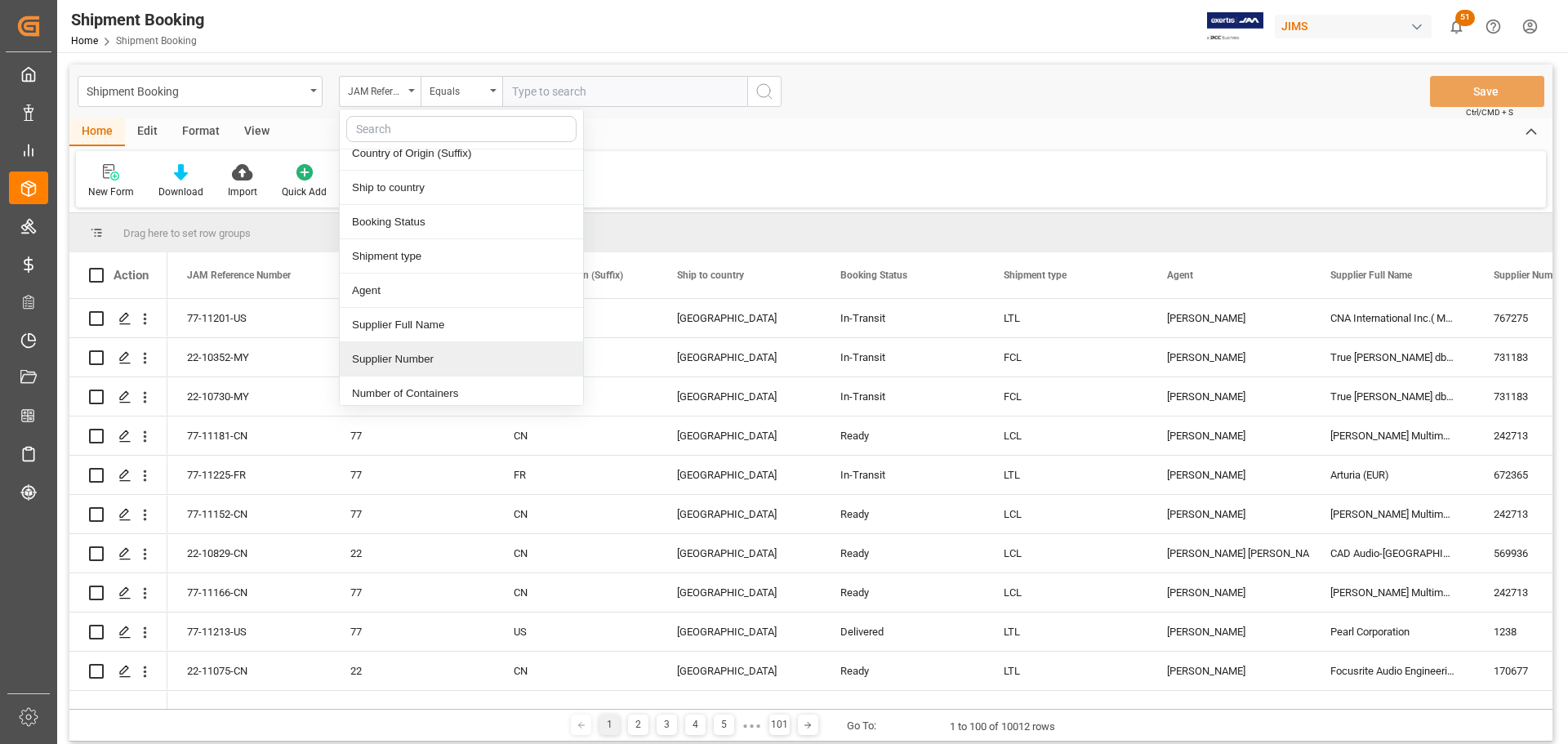
drag, startPoint x: 403, startPoint y: 363, endPoint x: 477, endPoint y: 227, distance: 154.8
click at [401, 363] on div "Supplier Number" at bounding box center [461, 359] width 243 height 34
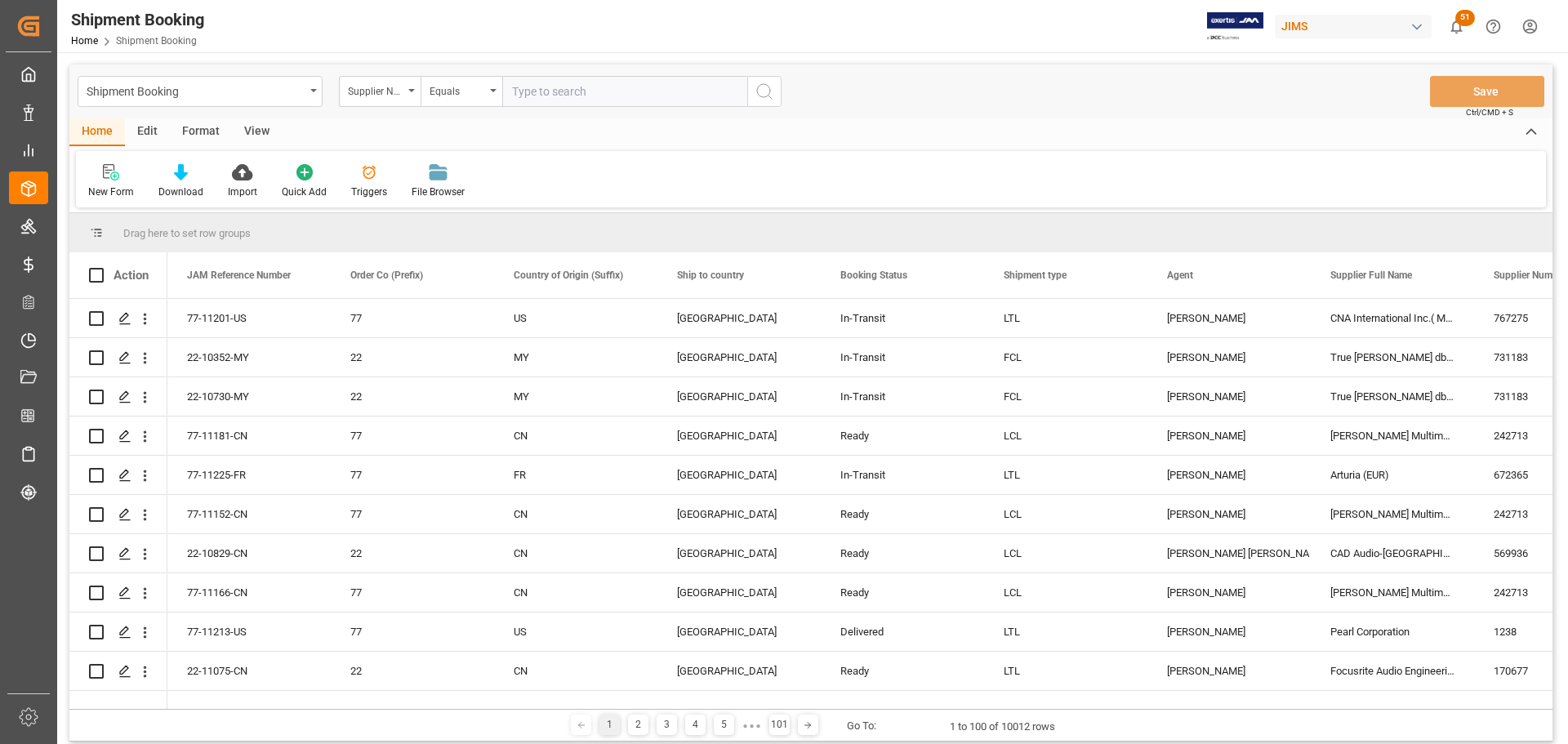
click at [531, 93] on input "text" at bounding box center [624, 92] width 245 height 31
type input "1291"
click at [756, 84] on icon "search button" at bounding box center [764, 91] width 19 height 19
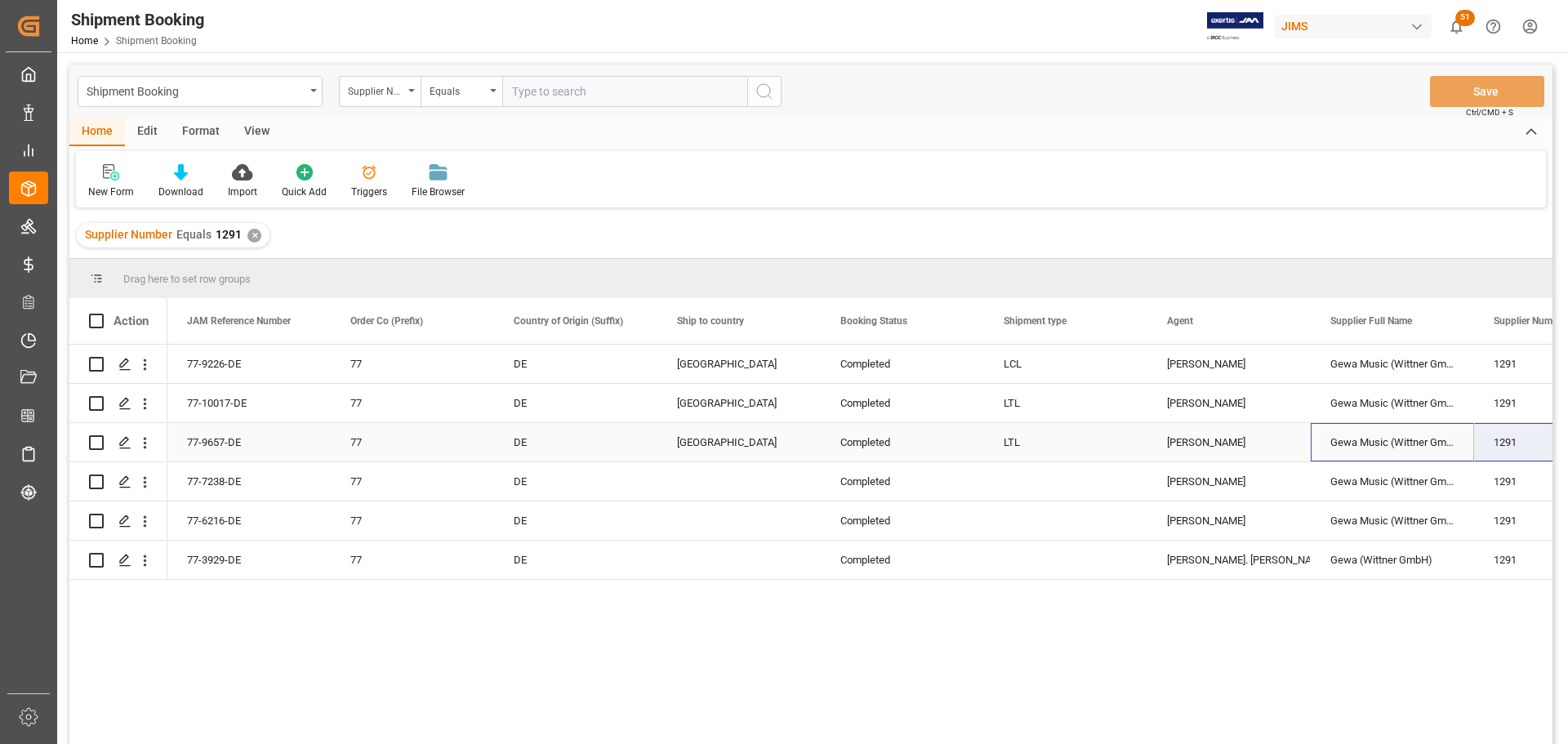
drag, startPoint x: 1350, startPoint y: 440, endPoint x: 1475, endPoint y: 438, distance: 125.0
click at [95, 178] on div at bounding box center [111, 172] width 46 height 17
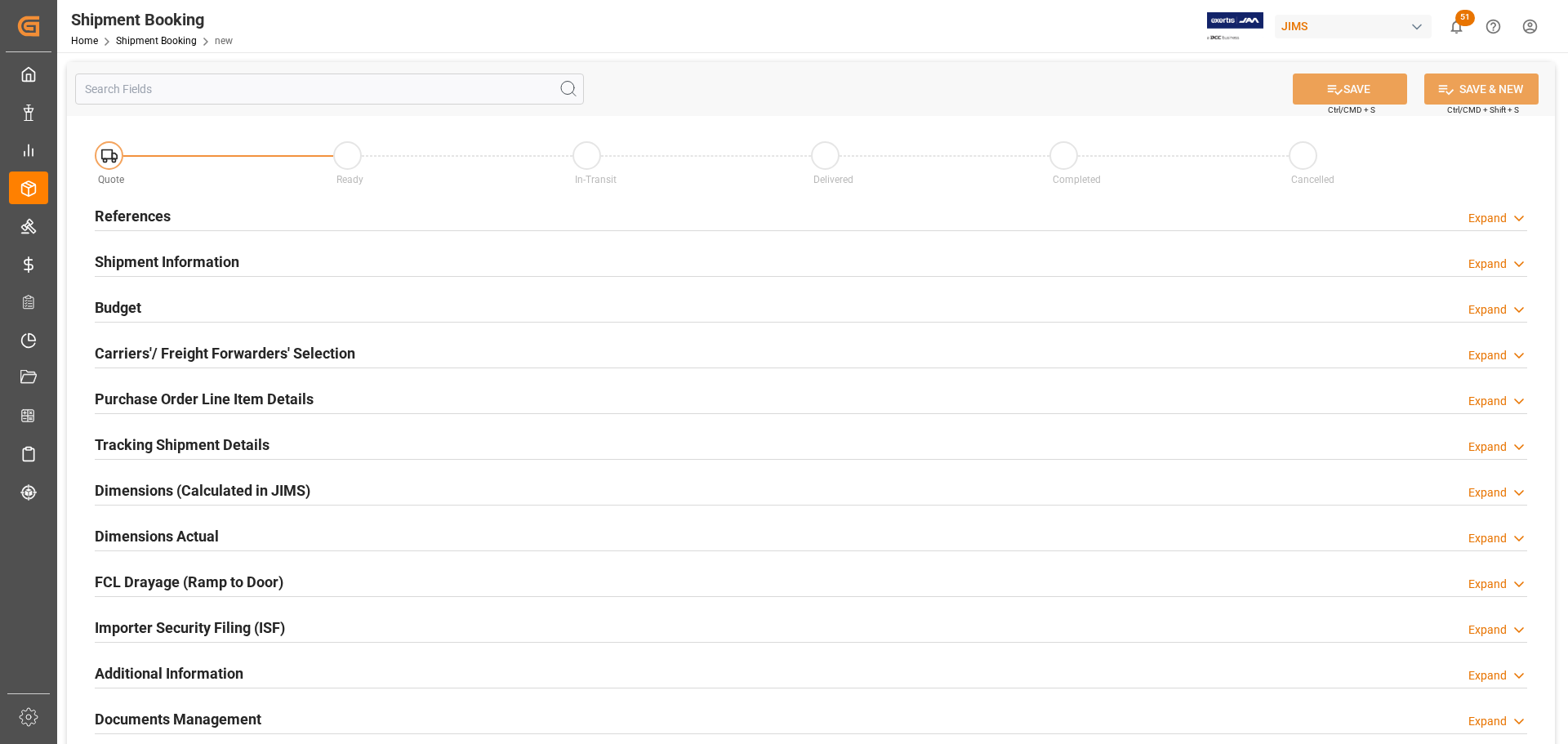
click at [102, 208] on h2 "References" at bounding box center [132, 216] width 76 height 22
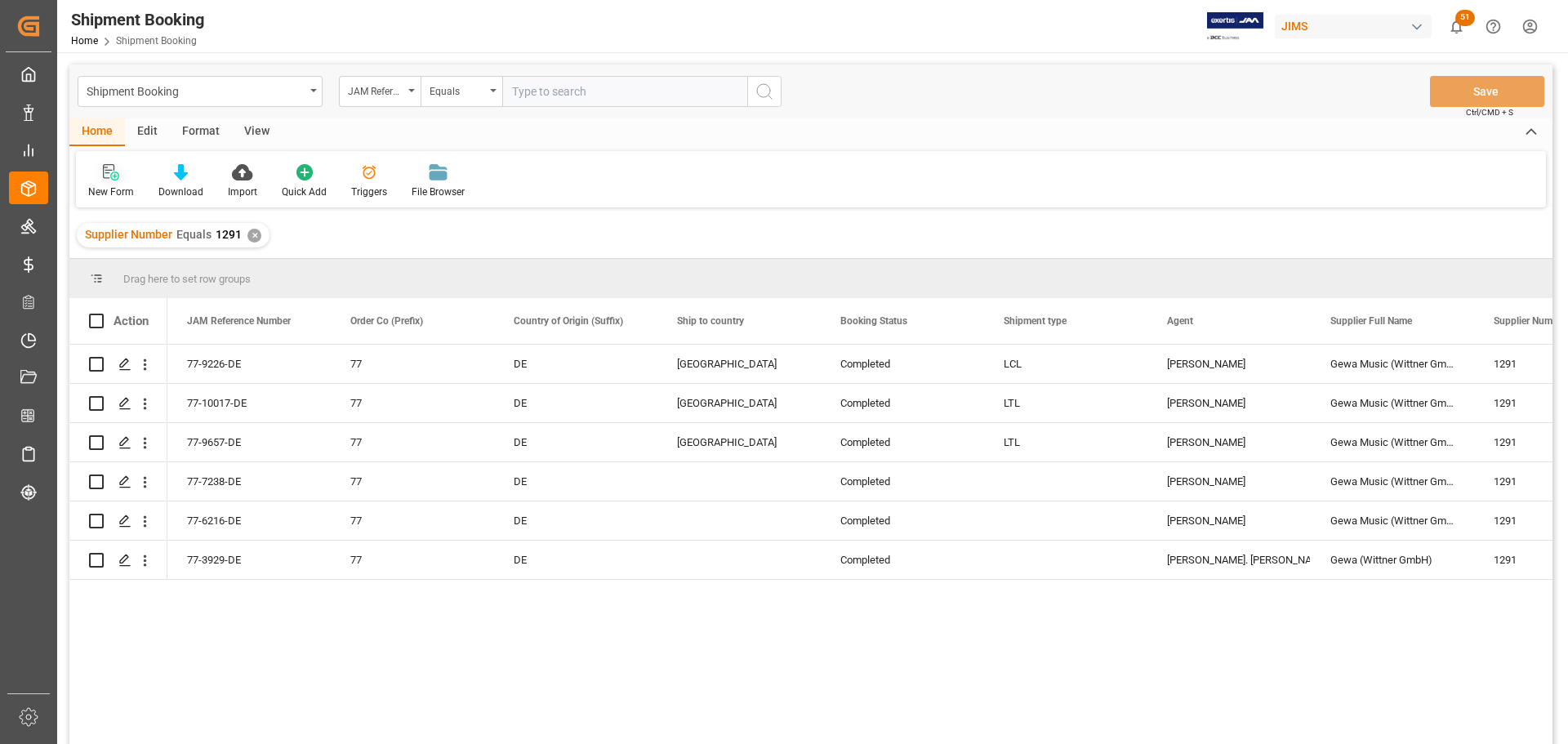
click at [106, 175] on icon at bounding box center [111, 173] width 17 height 17
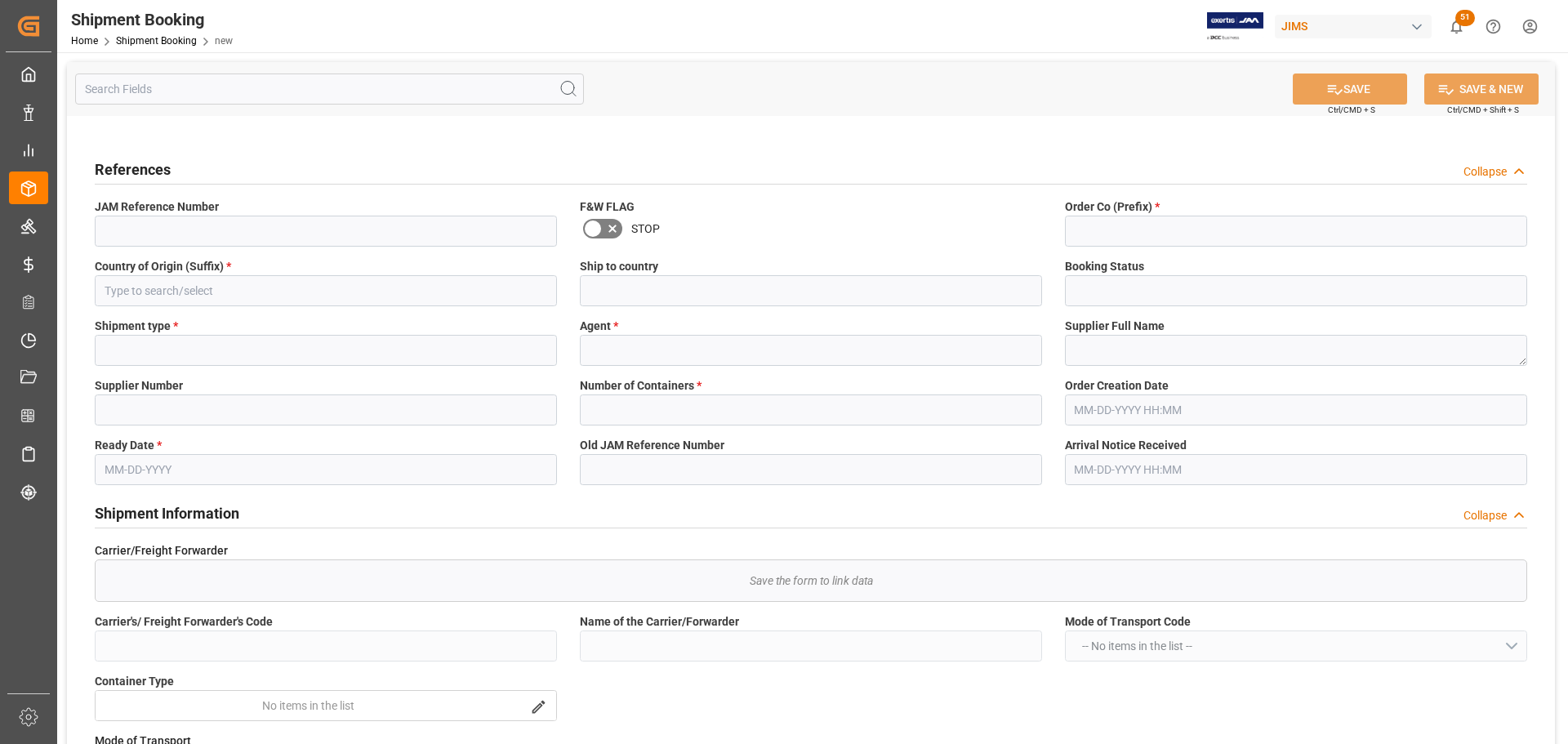
type input "Quote"
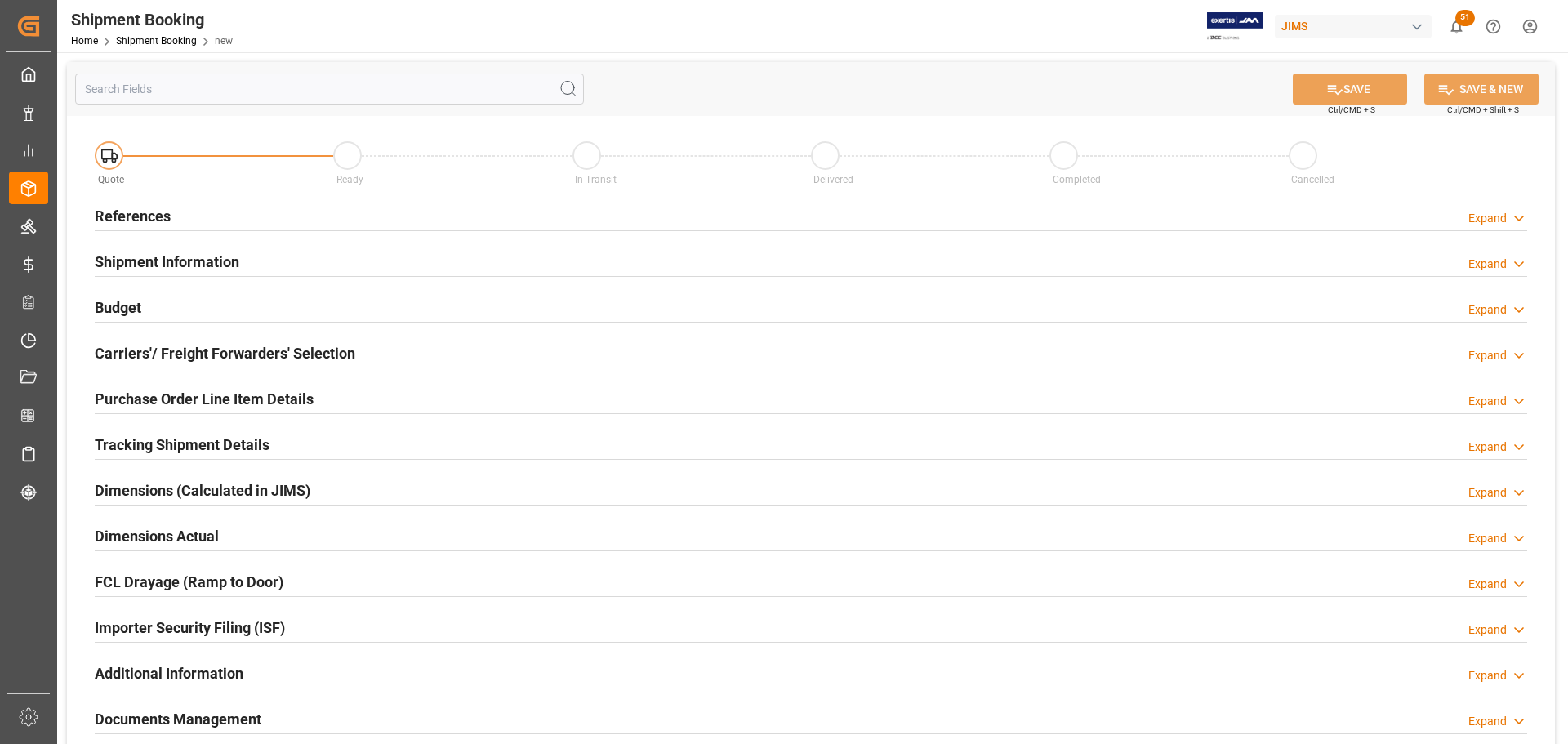
click at [132, 211] on h2 "References" at bounding box center [132, 216] width 76 height 22
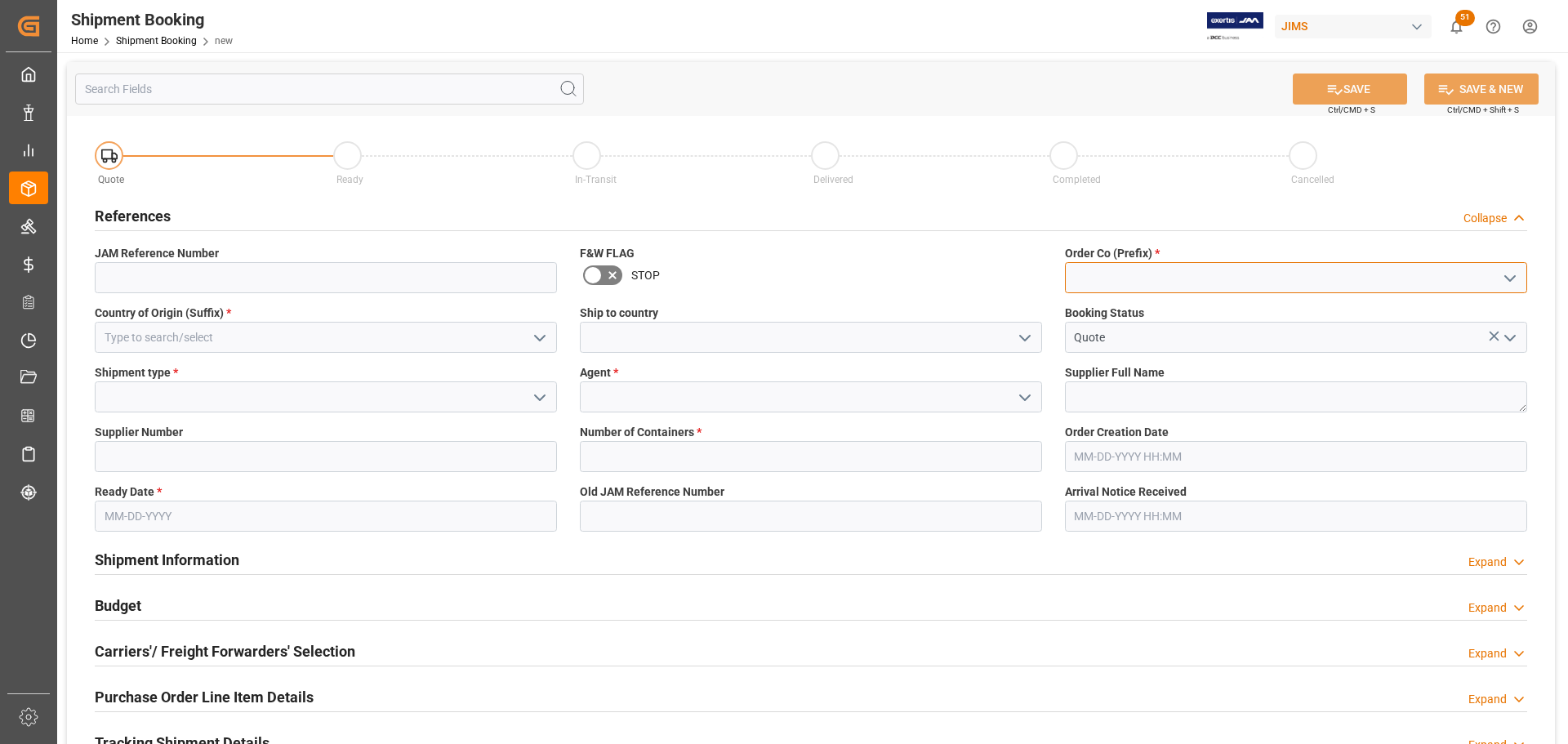
click at [1103, 283] on input at bounding box center [1296, 278] width 463 height 31
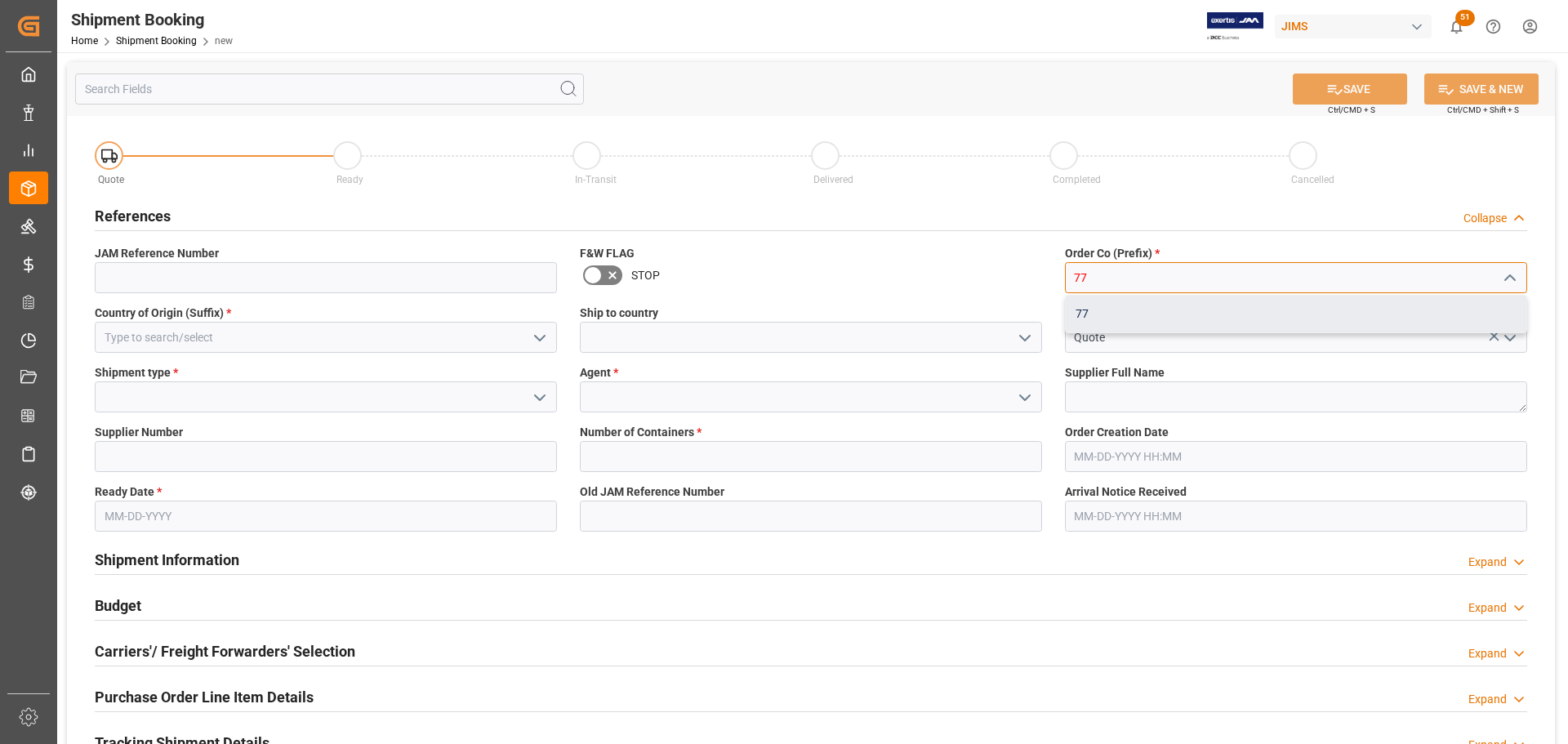
click at [1108, 301] on div "77" at bounding box center [1296, 314] width 461 height 37
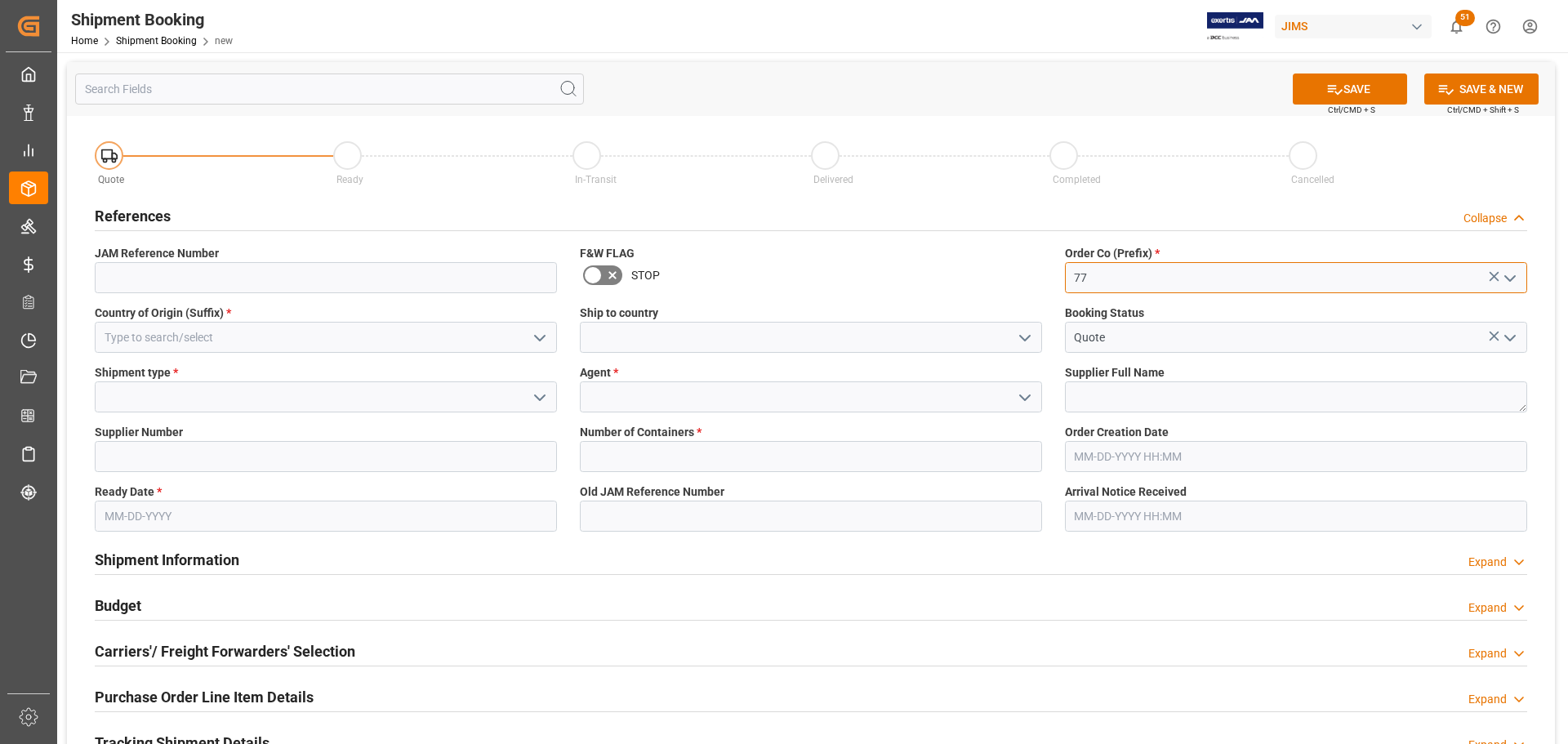
type input "77"
click at [640, 326] on input at bounding box center [812, 338] width 463 height 31
type input "[GEOGRAPHIC_DATA]"
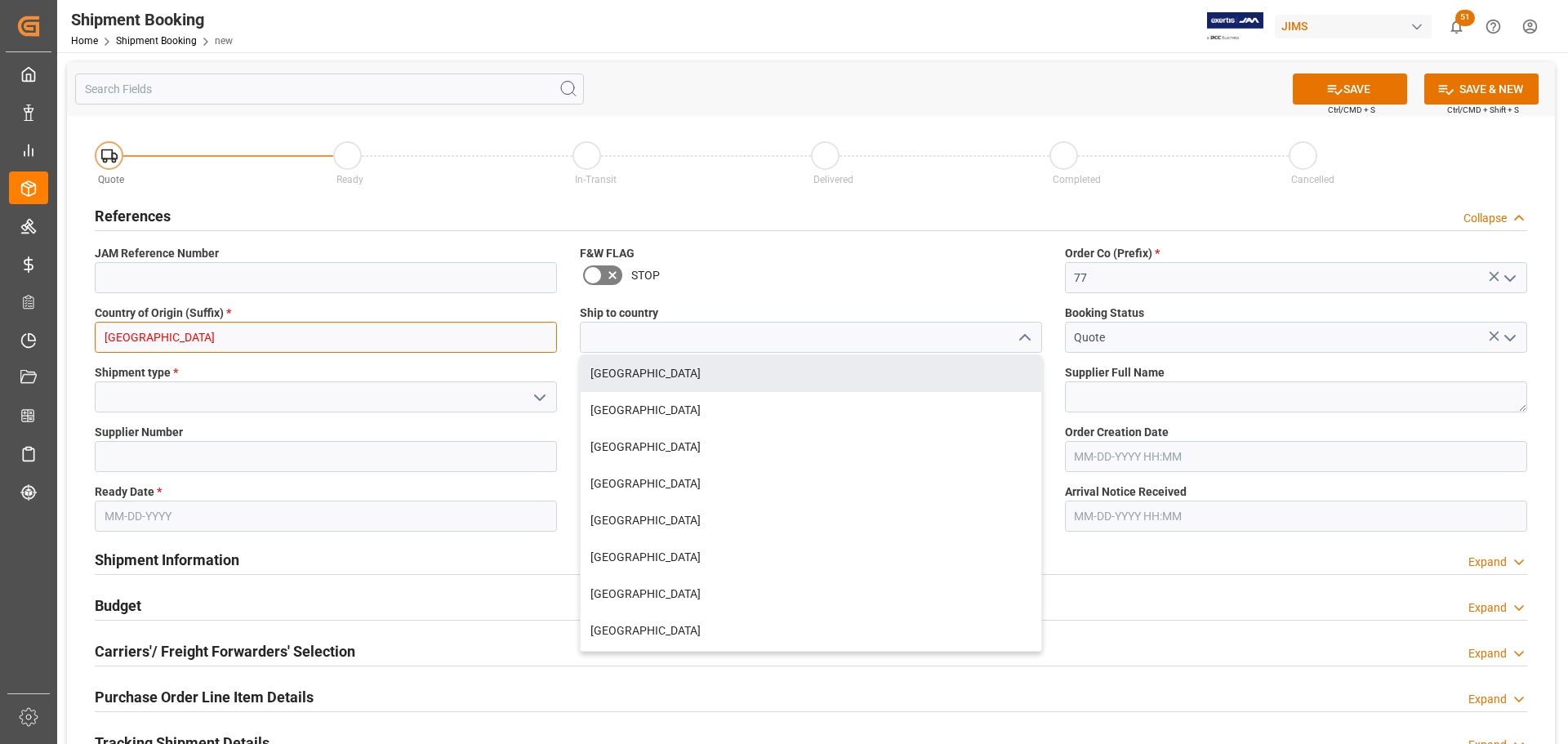
click at [165, 334] on input "[GEOGRAPHIC_DATA]" at bounding box center [326, 338] width 463 height 31
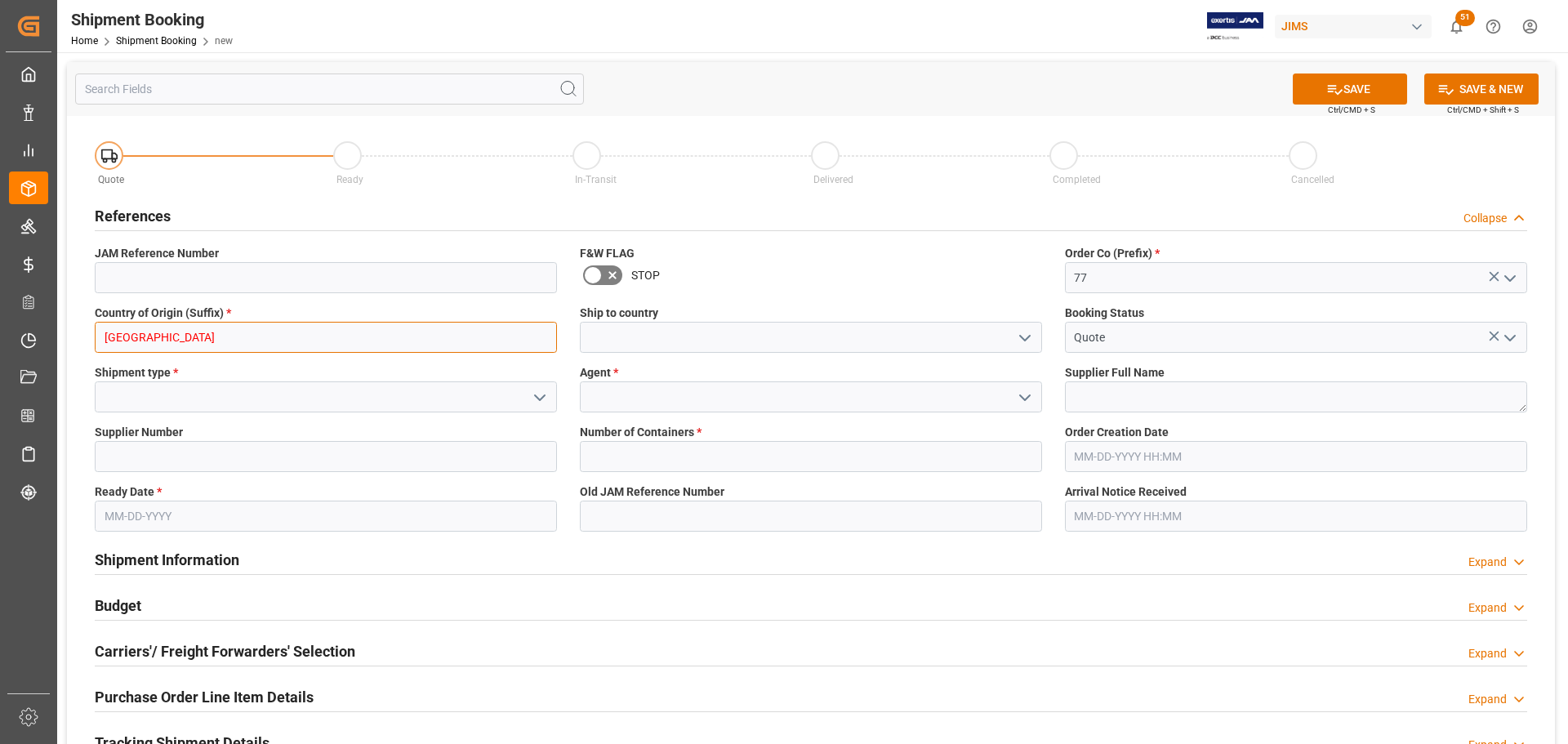
click at [165, 334] on input "[GEOGRAPHIC_DATA]" at bounding box center [326, 338] width 463 height 31
drag, startPoint x: 174, startPoint y: 335, endPoint x: -81, endPoint y: 339, distance: 255.0
click at [0, 339] on html "Created by potrace 1.15, written by Peter Selinger 2001-2017 Created by potrace…" at bounding box center [784, 372] width 1568 height 744
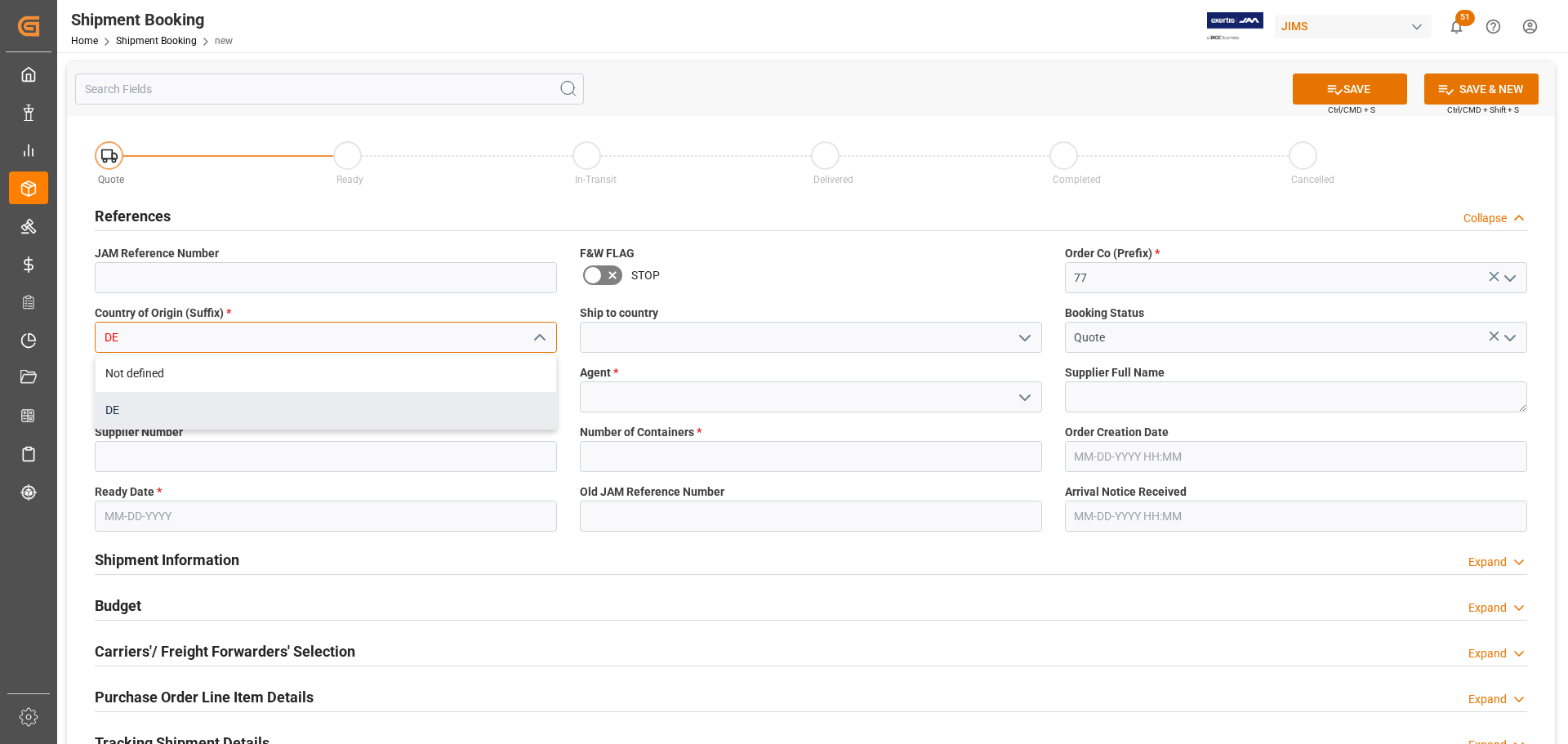
click at [140, 403] on div "DE" at bounding box center [326, 411] width 461 height 37
type input "DE"
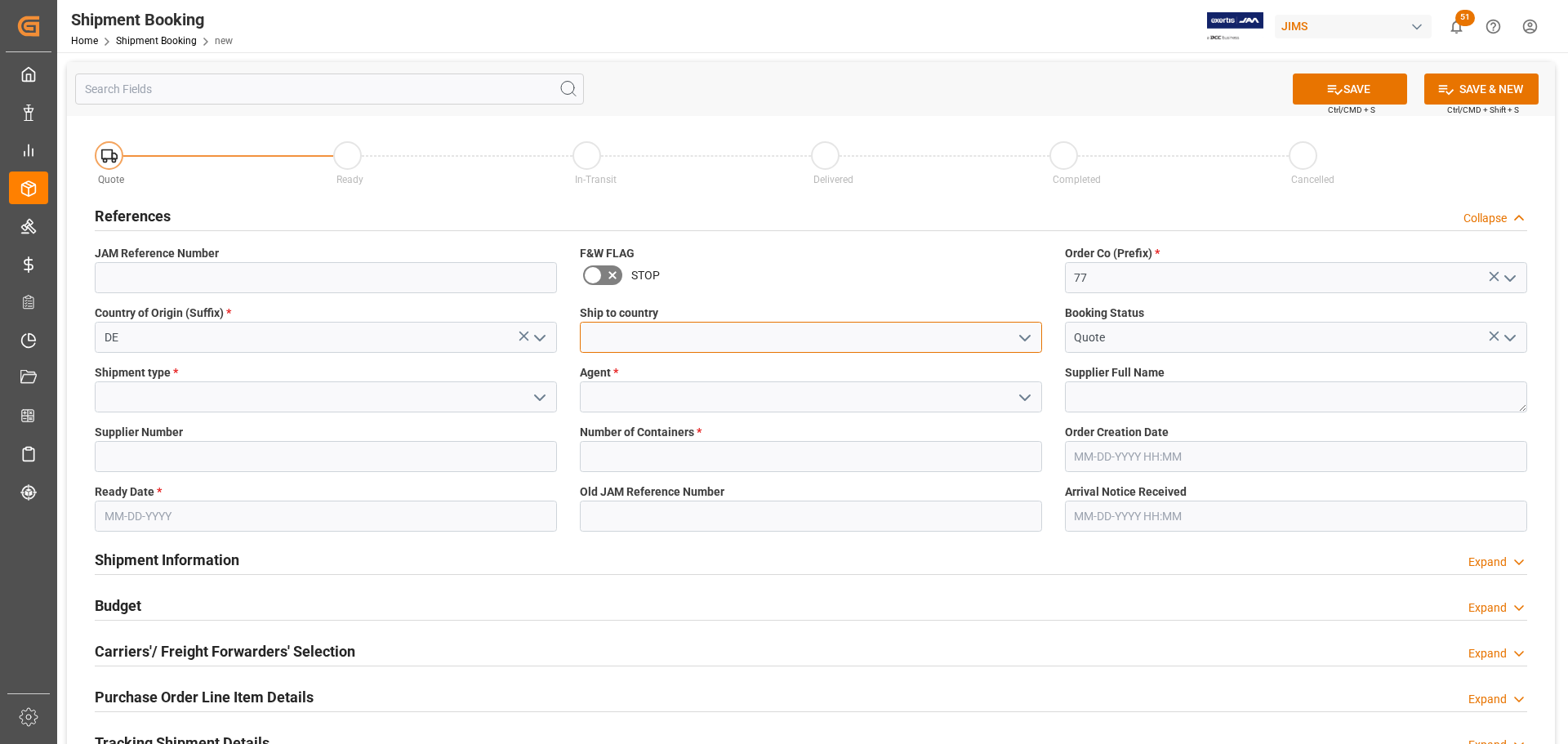
click at [659, 343] on input at bounding box center [812, 338] width 463 height 31
type input "[GEOGRAPHIC_DATA]"
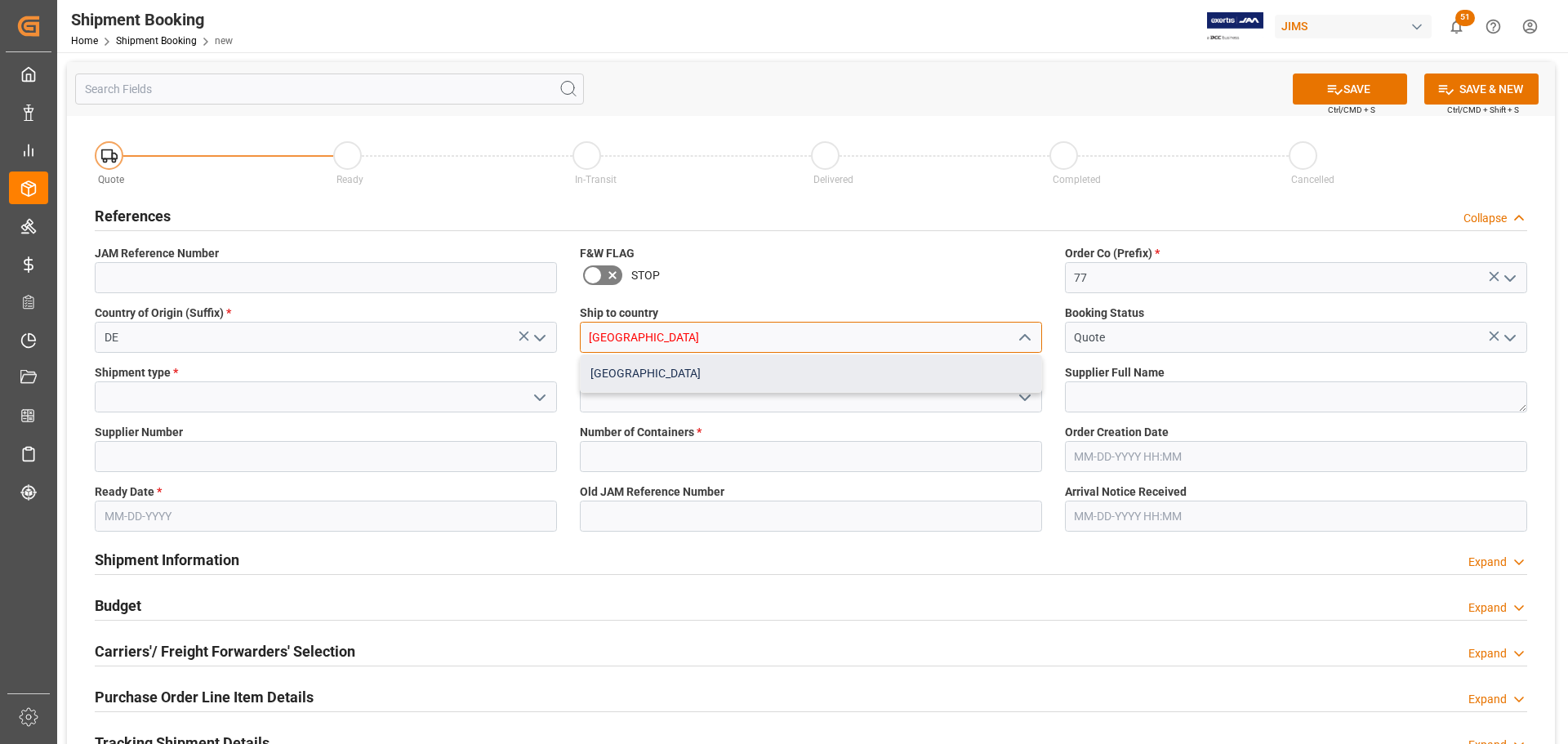
click at [610, 371] on div "[GEOGRAPHIC_DATA]" at bounding box center [812, 374] width 461 height 37
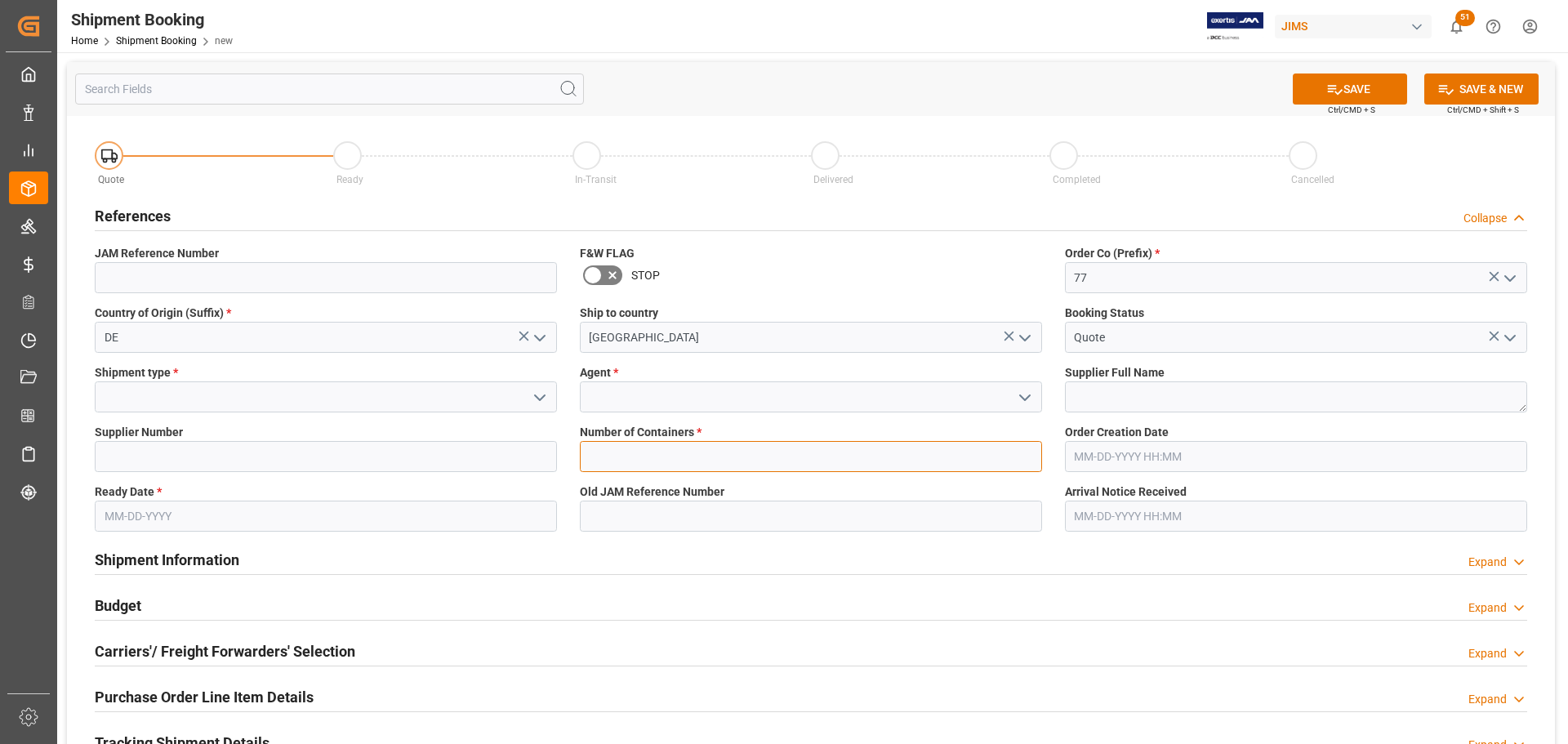
click at [934, 468] on input "text" at bounding box center [812, 457] width 463 height 31
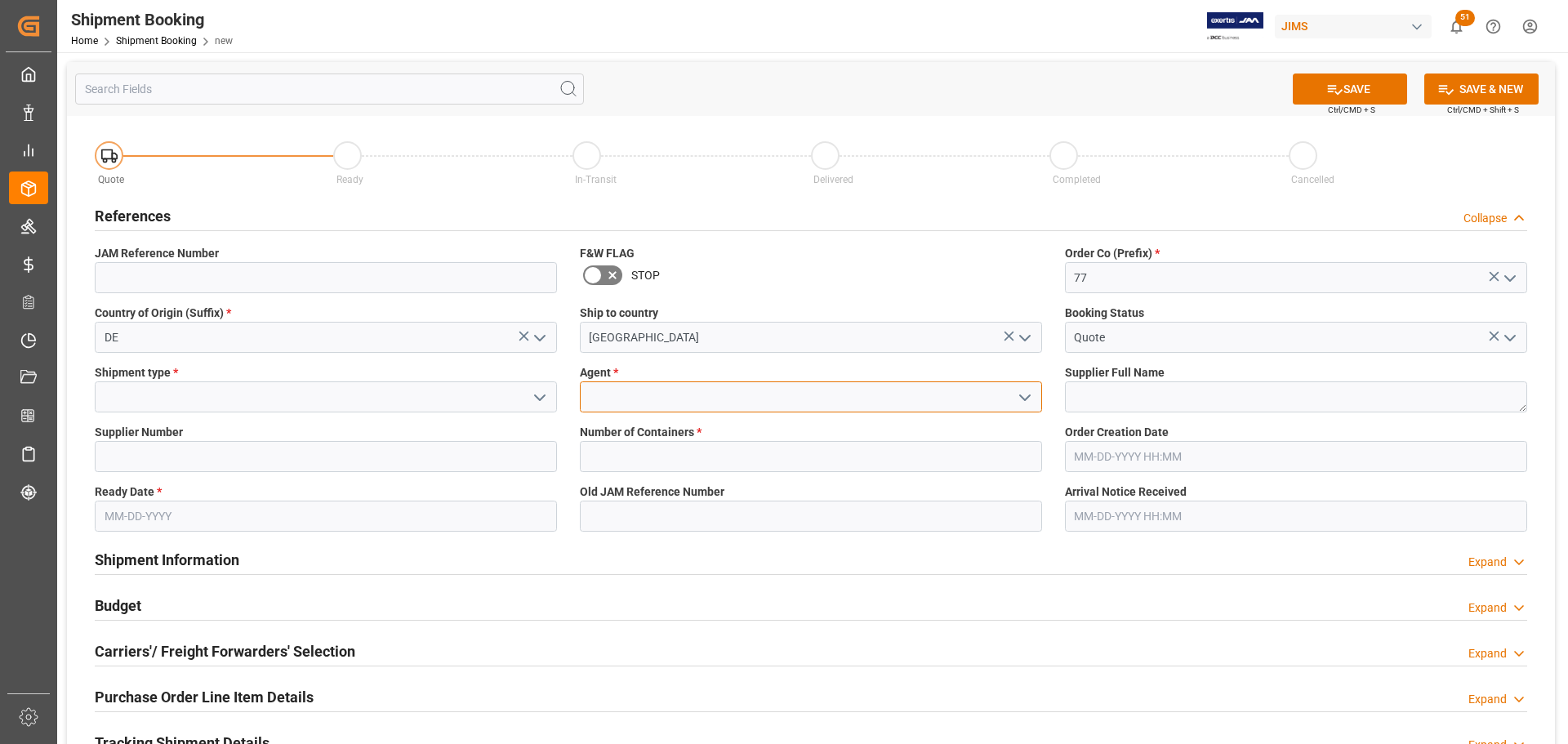
click at [680, 402] on input at bounding box center [812, 397] width 463 height 31
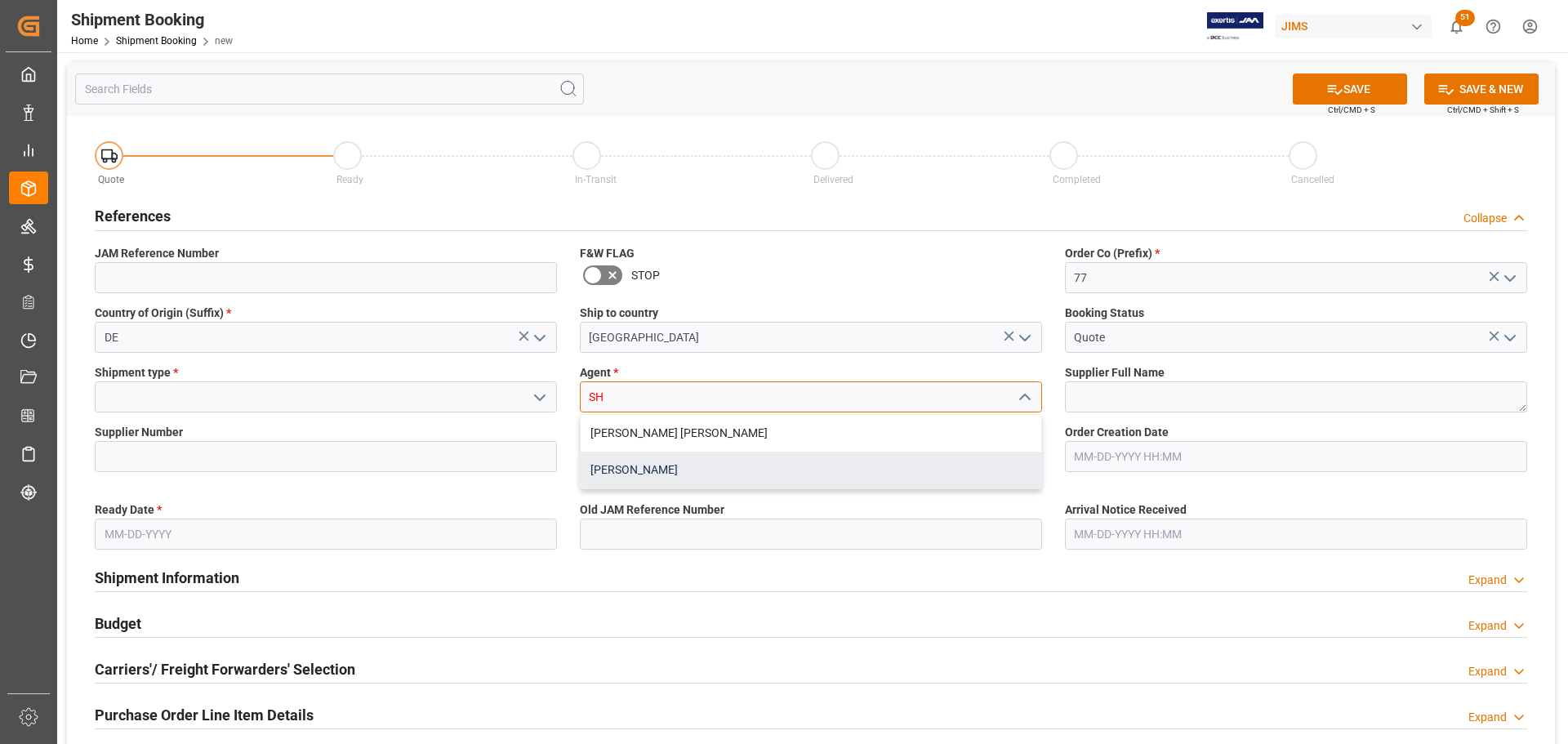
click at [658, 466] on div "[PERSON_NAME]" at bounding box center [812, 470] width 461 height 37
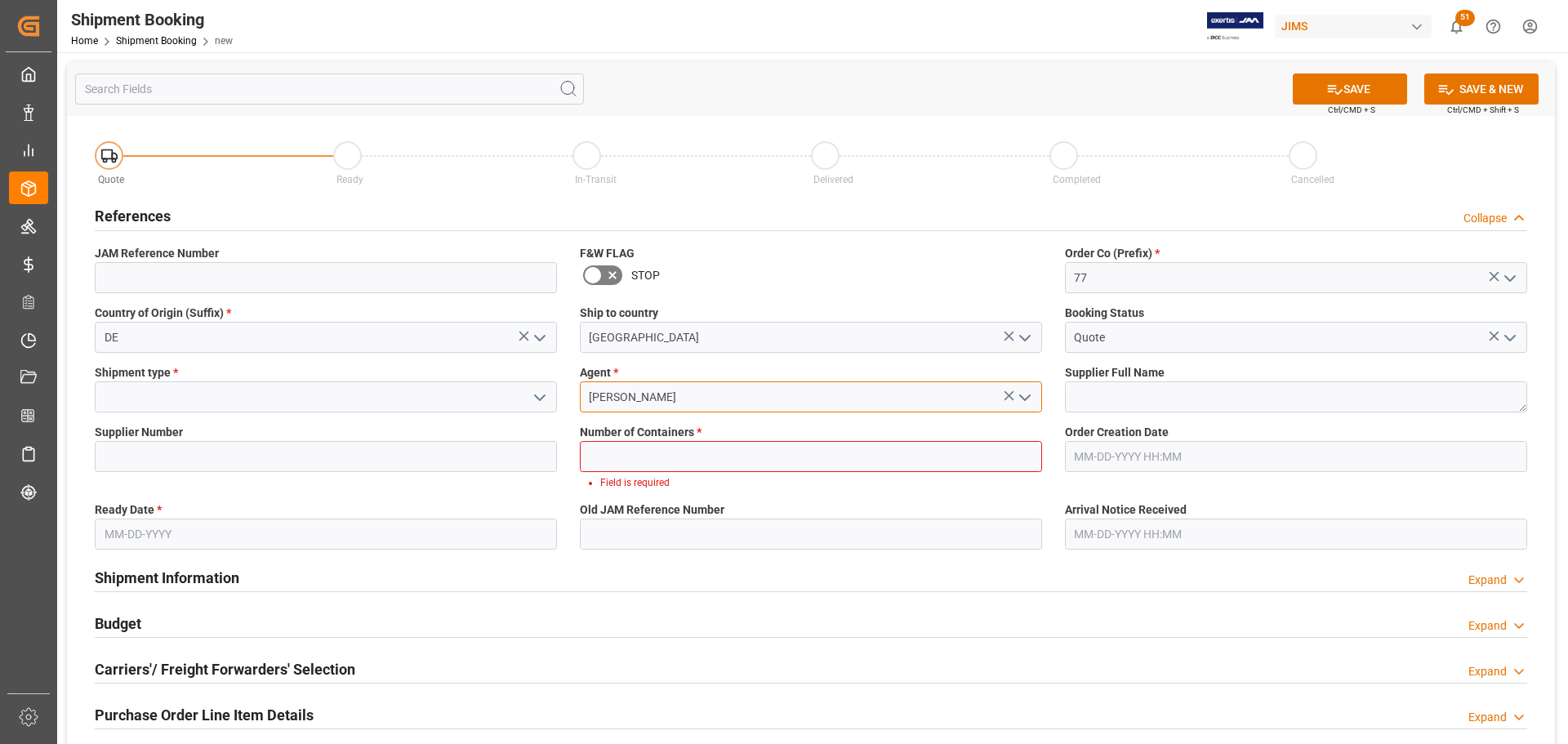
type input "[PERSON_NAME]"
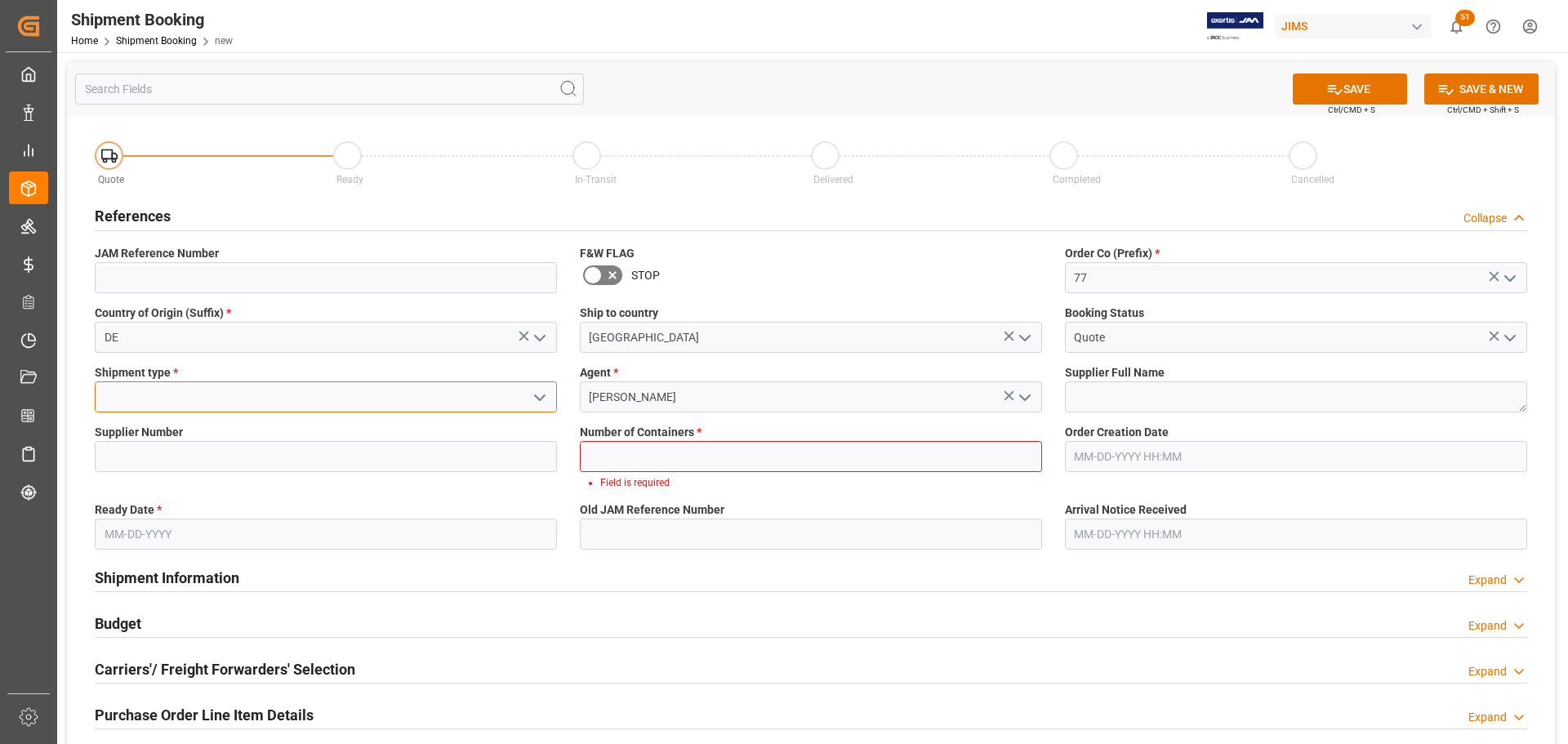
click at [129, 400] on input at bounding box center [326, 397] width 463 height 31
click at [549, 398] on icon "open menu" at bounding box center [539, 398] width 19 height 19
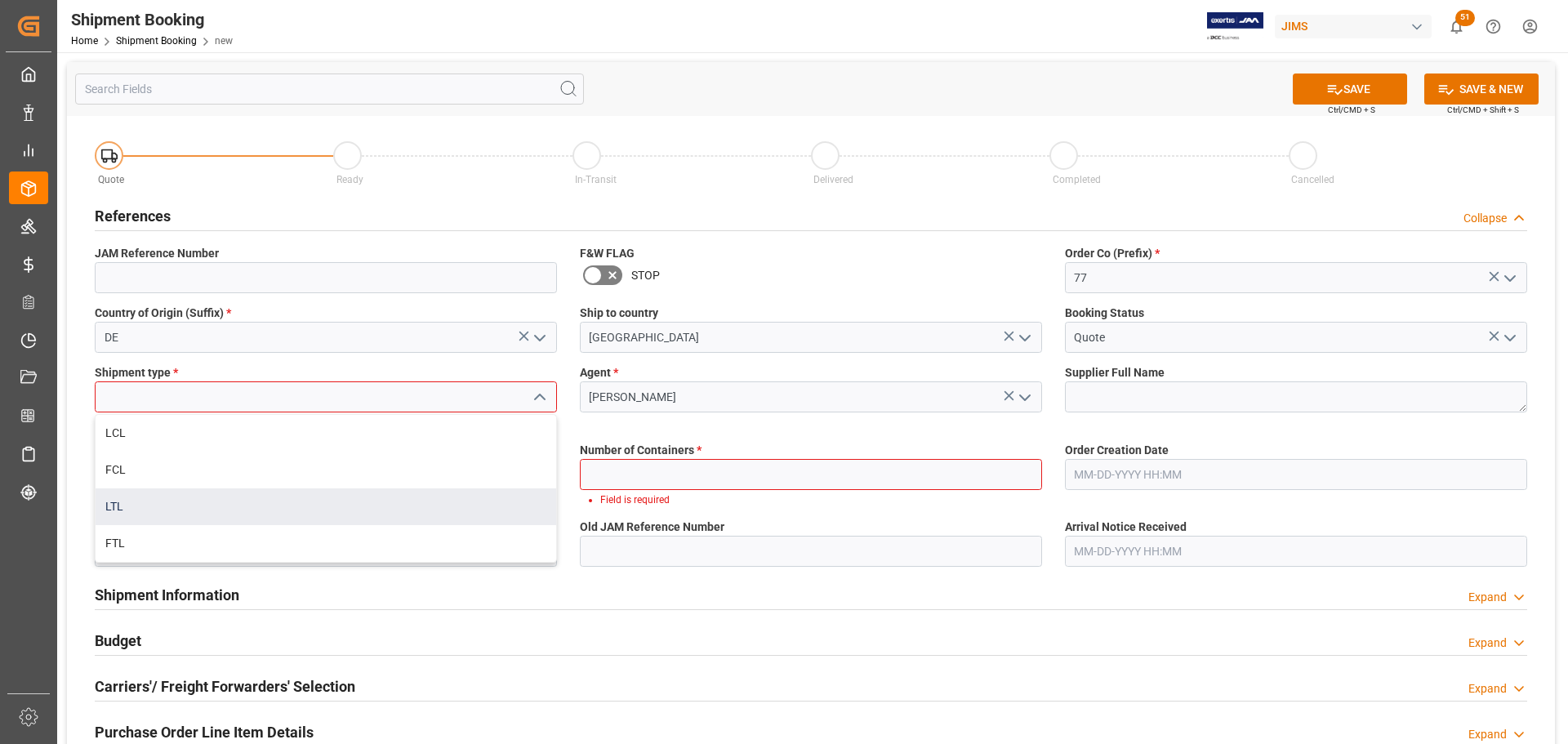
click at [138, 502] on div "LTL" at bounding box center [326, 507] width 461 height 37
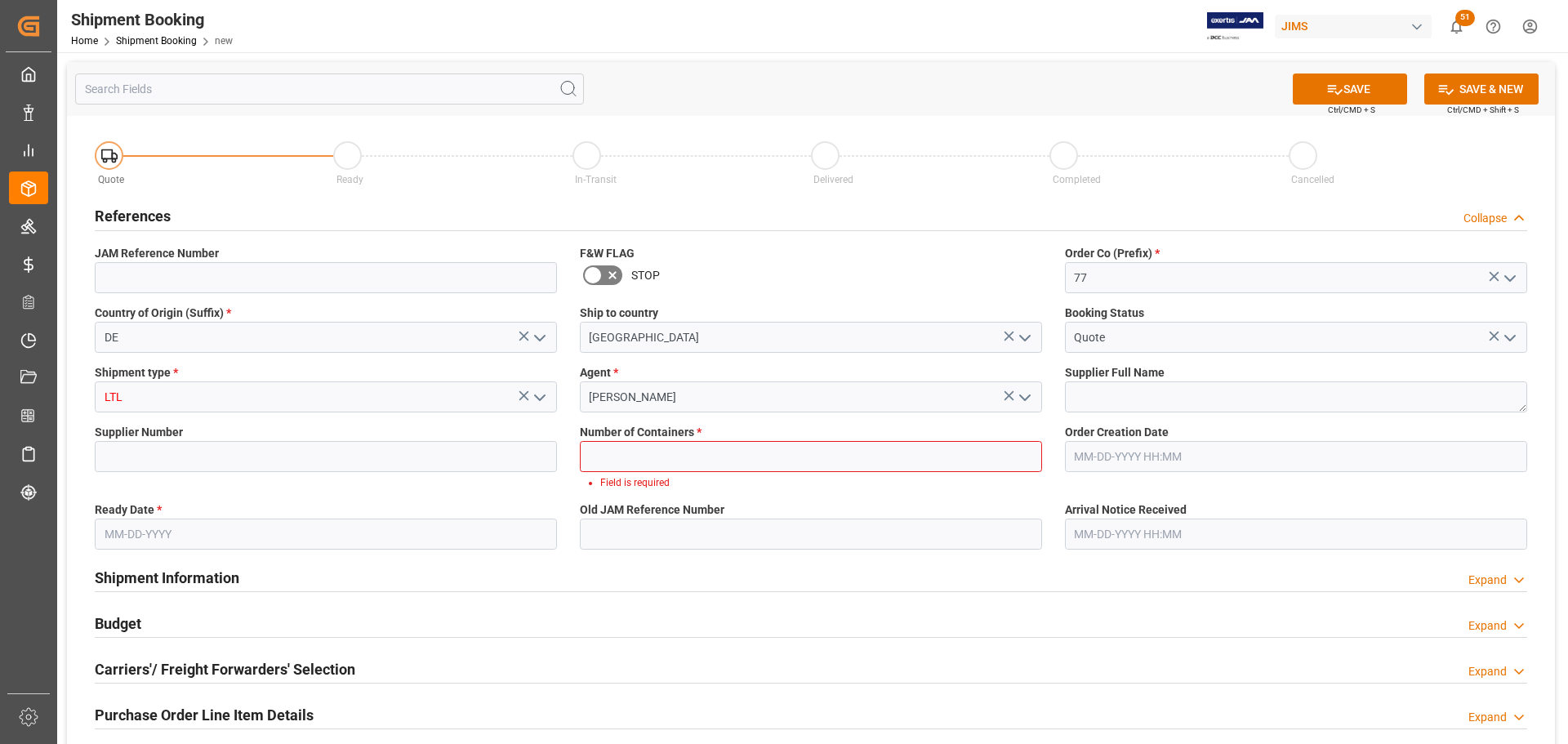
type input "LTL"
click at [191, 445] on input at bounding box center [326, 457] width 463 height 31
paste input "Gewa Music (Wittner GmbH) 1291"
drag, startPoint x: 252, startPoint y: 459, endPoint x: -17, endPoint y: 426, distance: 271.0
click at [0, 426] on html "Created by potrace 1.15, written by Peter Selinger 2001-2017 Created by potrace…" at bounding box center [784, 372] width 1568 height 744
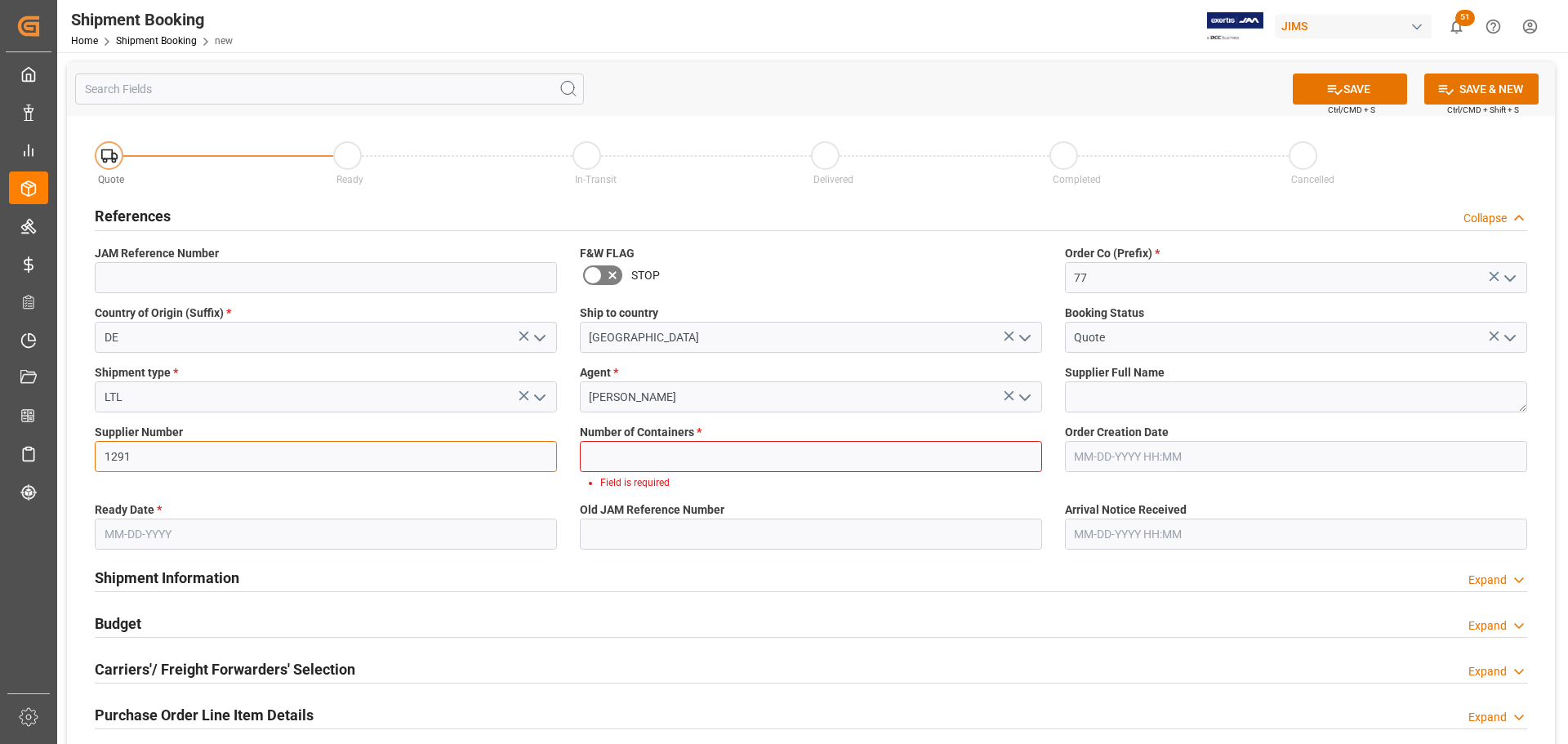
type input "1291"
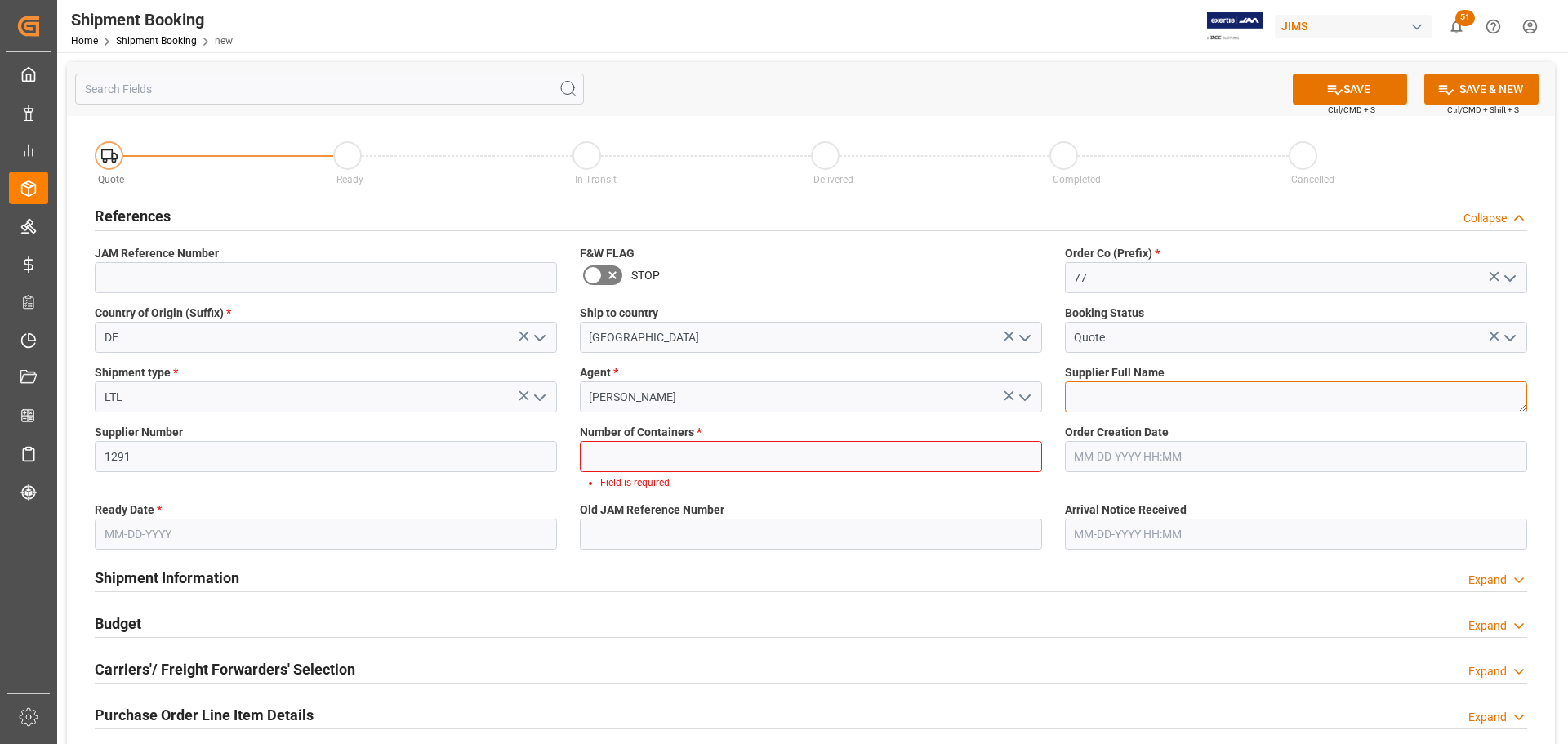
click at [1123, 397] on textarea at bounding box center [1296, 397] width 463 height 31
paste textarea "Gewa Music (Wittner GmbH)"
type textarea "Gewa Music (Wittner GmbH)"
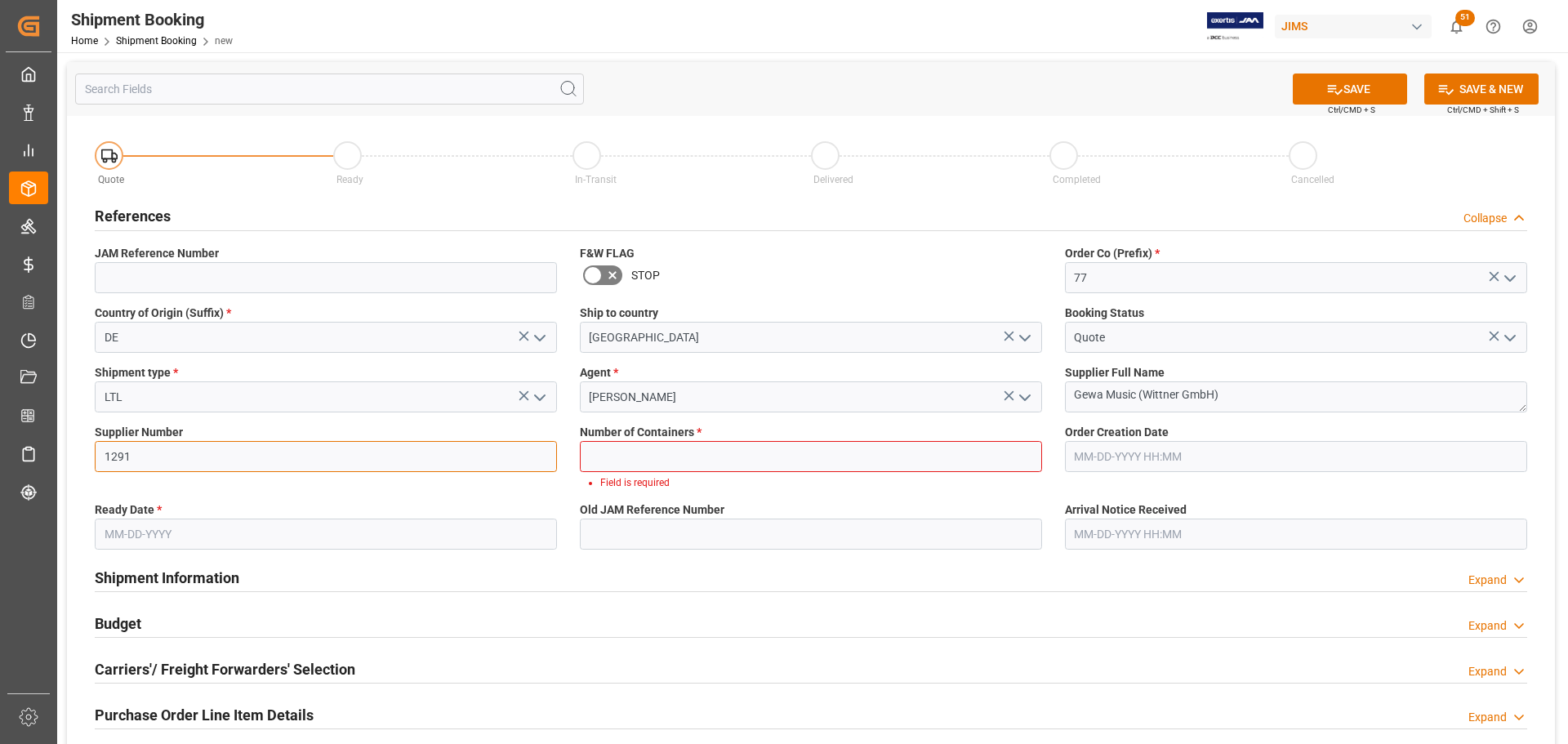
click at [319, 444] on input "1291" at bounding box center [326, 457] width 463 height 31
click at [655, 447] on input "text" at bounding box center [812, 457] width 463 height 31
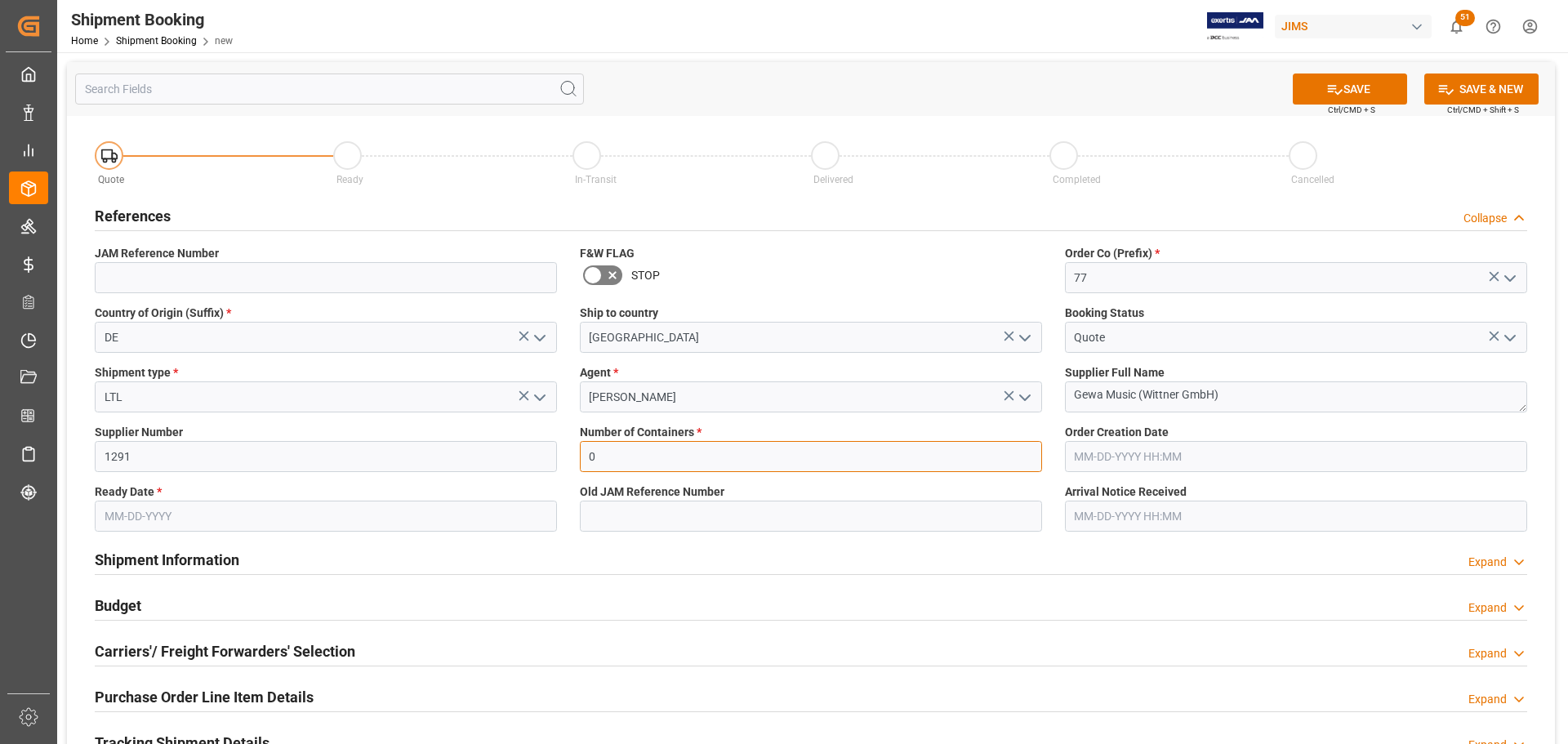
type input "0"
click at [655, 534] on div "Old JAM Reference Number" at bounding box center [811, 507] width 485 height 60
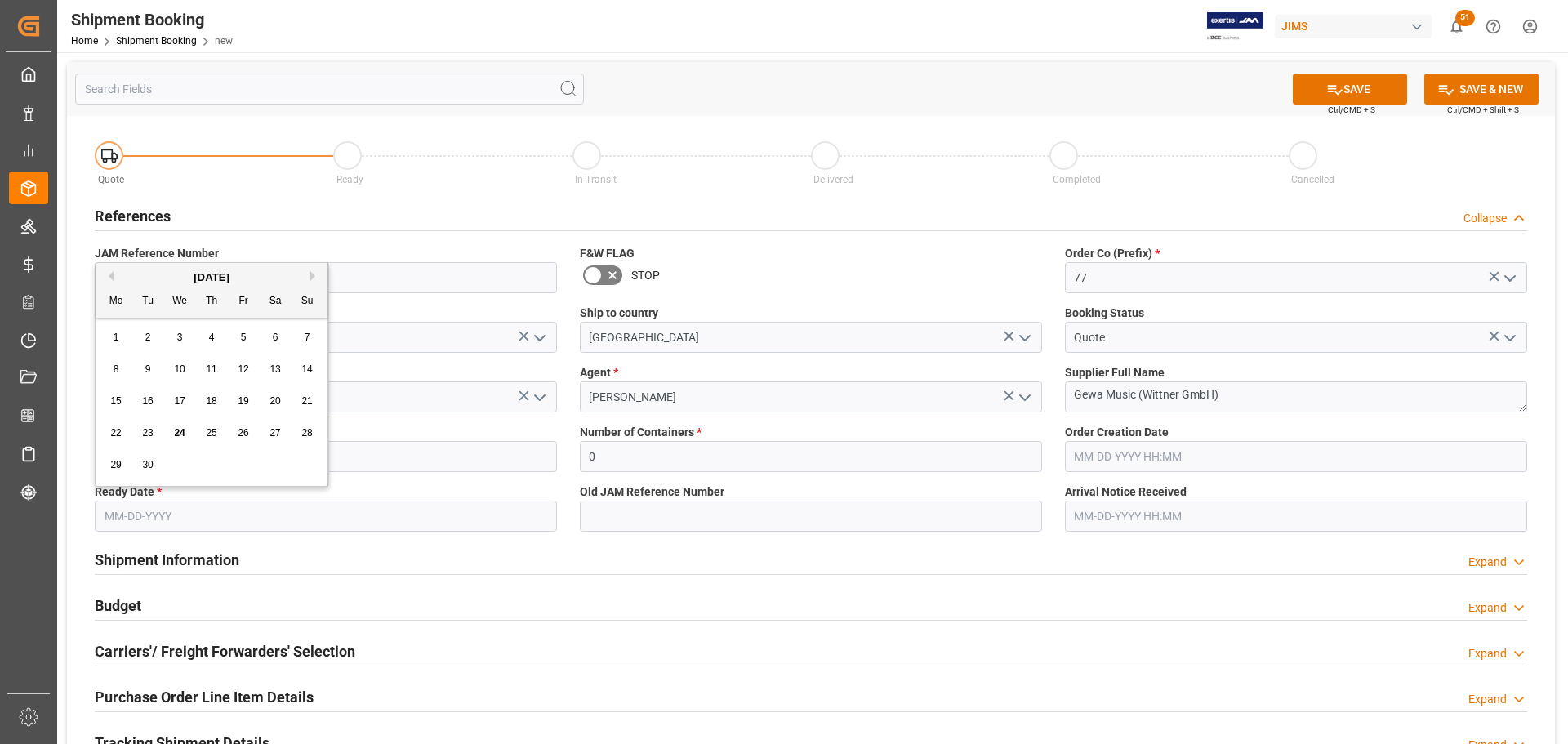
click at [205, 523] on input "text" at bounding box center [326, 516] width 463 height 31
click at [309, 272] on div "September 2025" at bounding box center [211, 278] width 232 height 17
click at [312, 271] on button "Next Month" at bounding box center [315, 276] width 10 height 10
click at [242, 337] on span "3" at bounding box center [243, 337] width 6 height 11
type input "[DATE]"
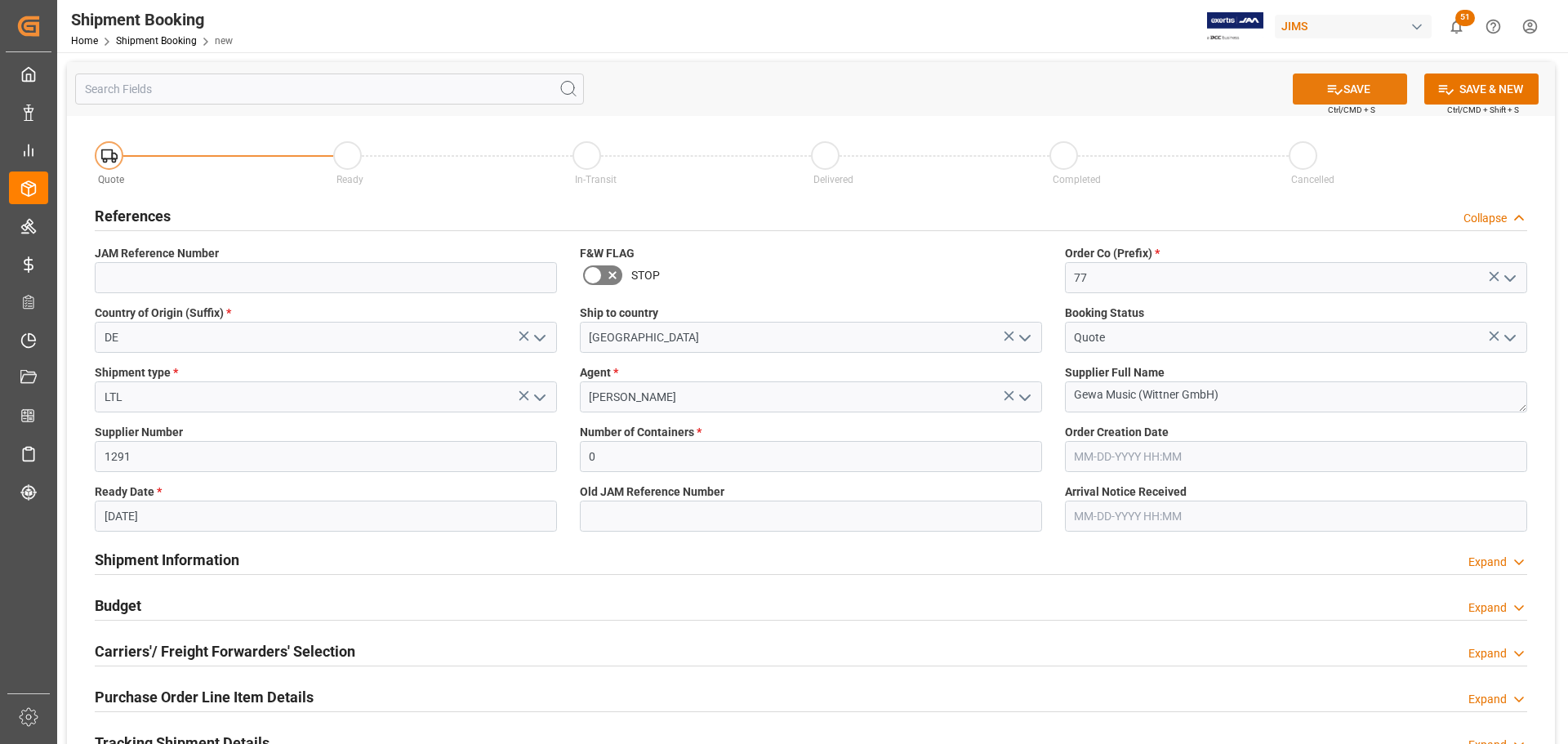
click at [1371, 90] on button "SAVE" at bounding box center [1350, 89] width 115 height 31
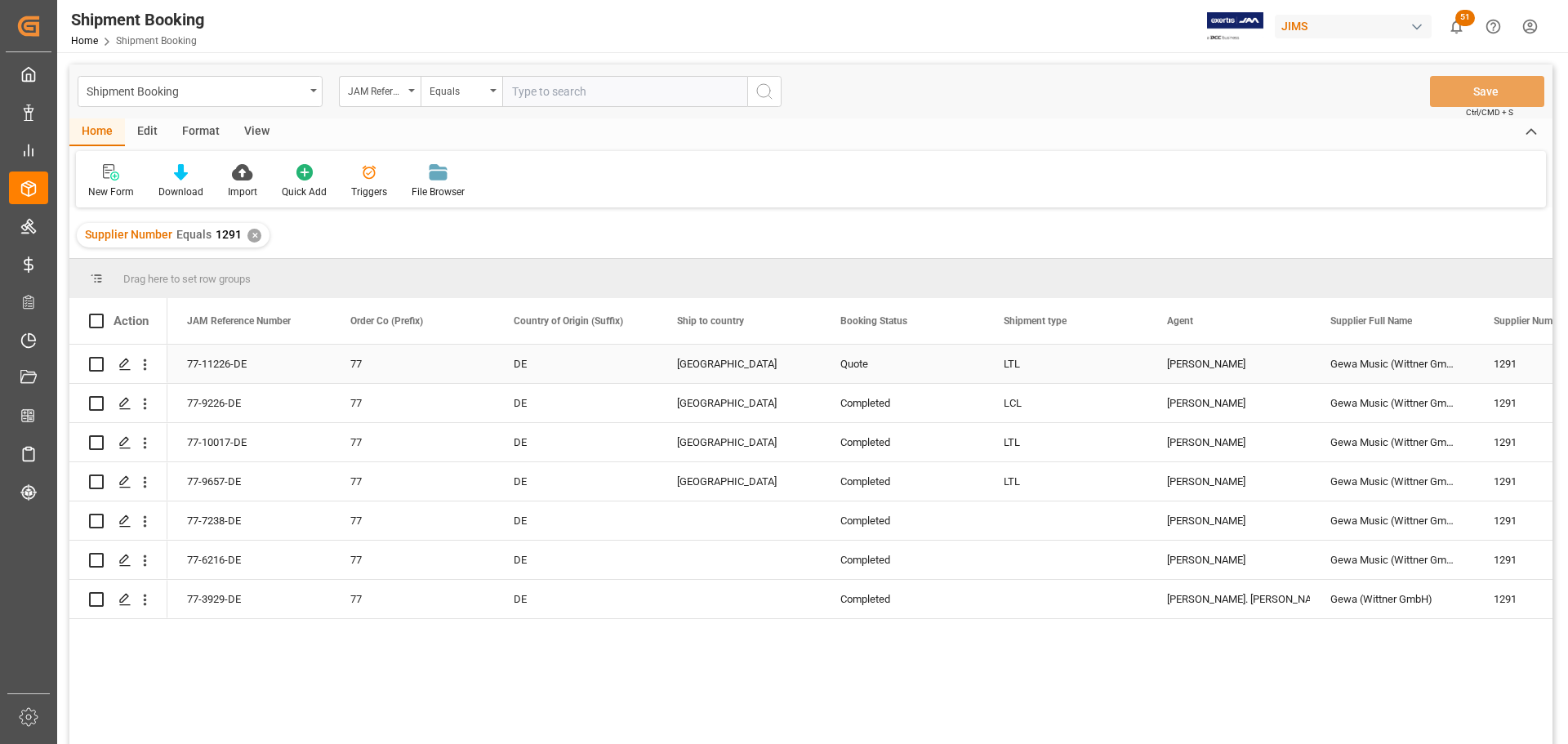
click at [225, 359] on div "77-11226-DE" at bounding box center [249, 364] width 163 height 39
